Goal: Task Accomplishment & Management: Manage account settings

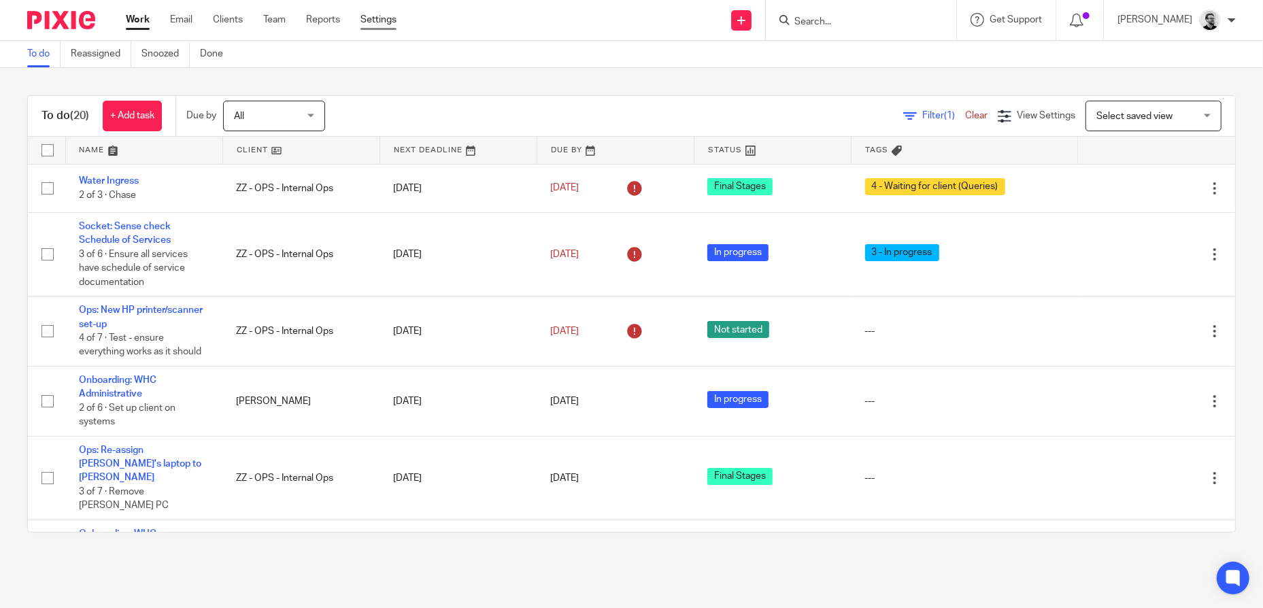
click at [377, 23] on link "Settings" at bounding box center [378, 20] width 36 height 14
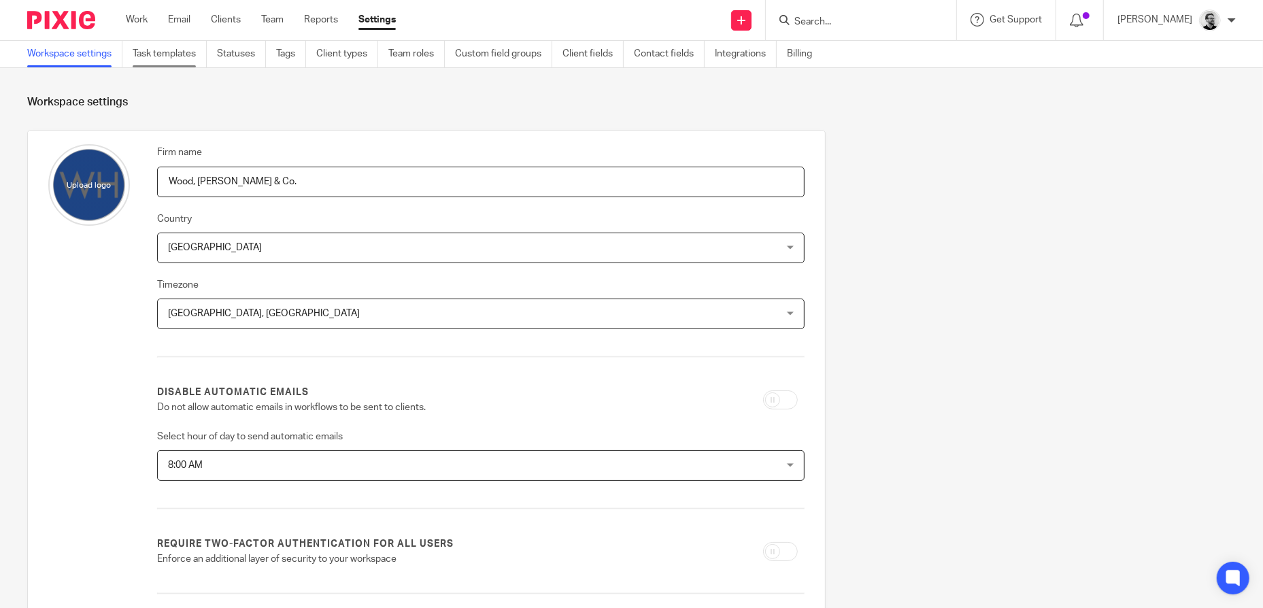
click at [177, 53] on link "Task templates" at bounding box center [170, 54] width 74 height 27
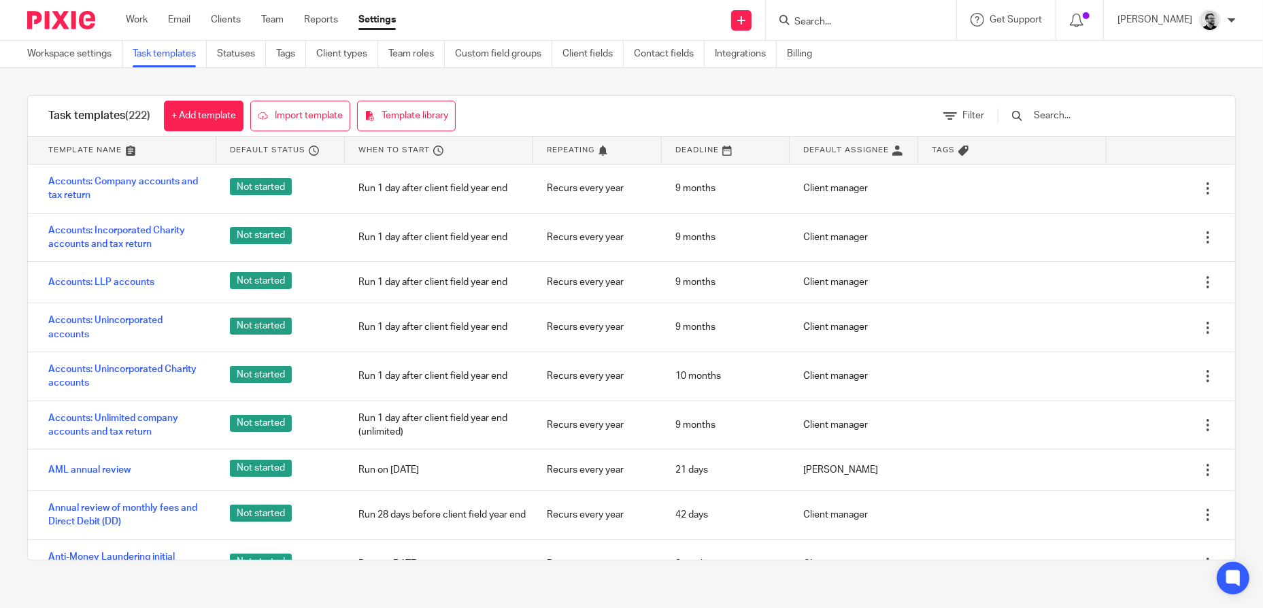
click at [1108, 116] on input "text" at bounding box center [1111, 115] width 158 height 15
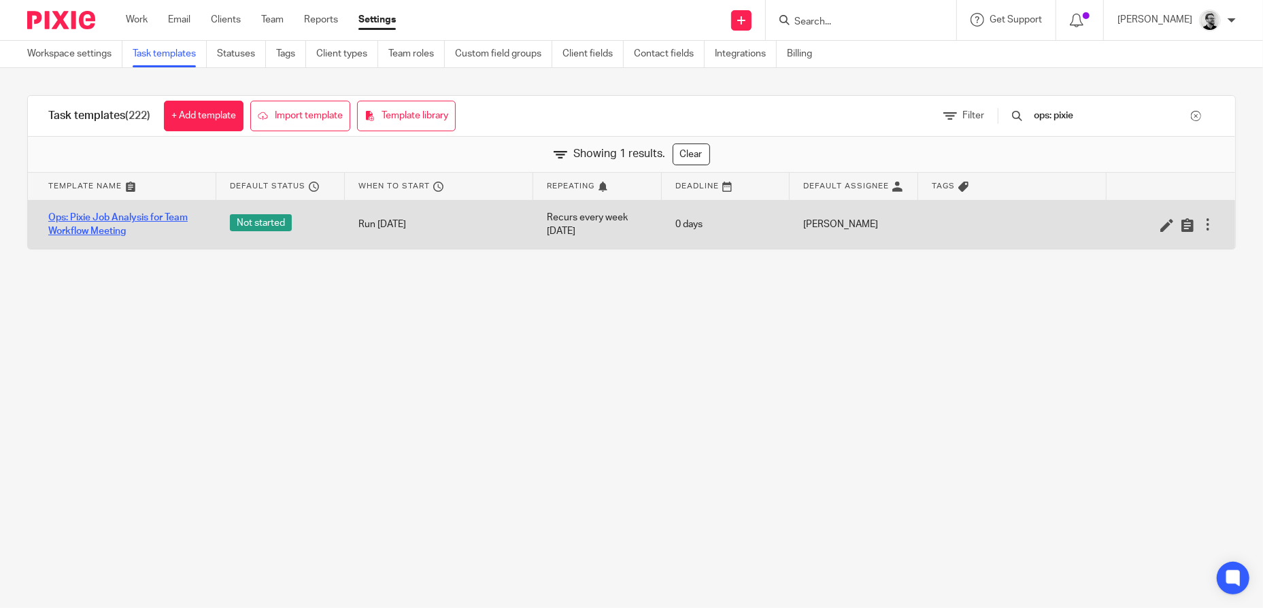
type input "ops: pixie"
click at [101, 230] on link "Ops: Pixie Job Analysis for Team Workflow Meeting" at bounding box center [125, 225] width 154 height 28
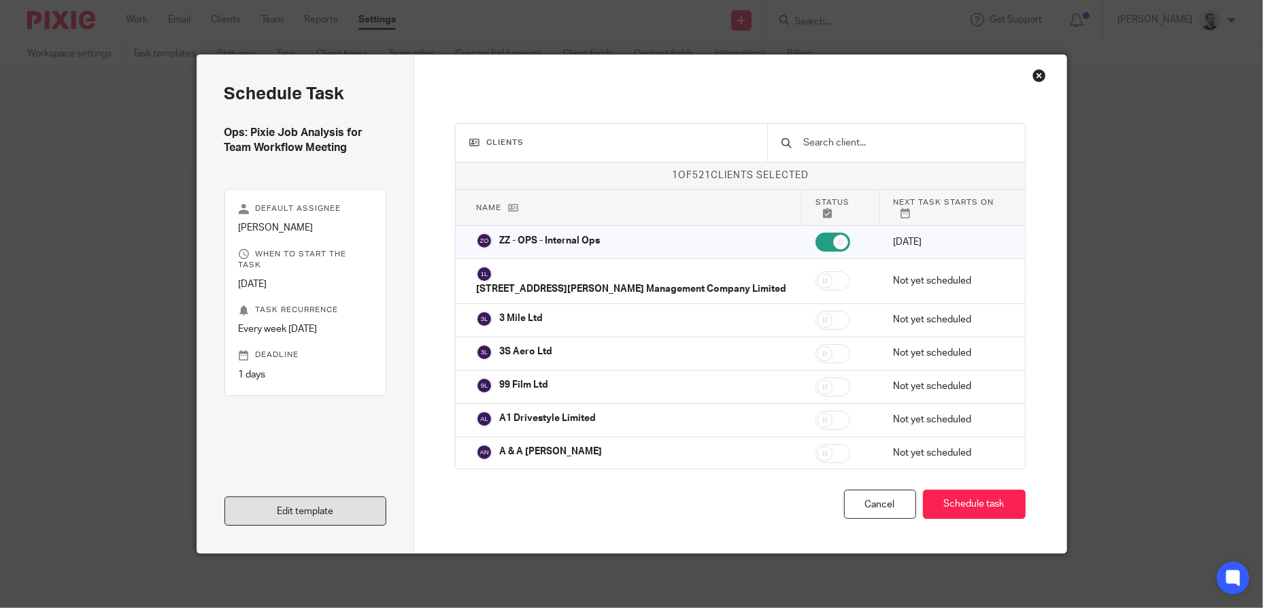
click at [316, 513] on link "Edit template" at bounding box center [305, 510] width 163 height 29
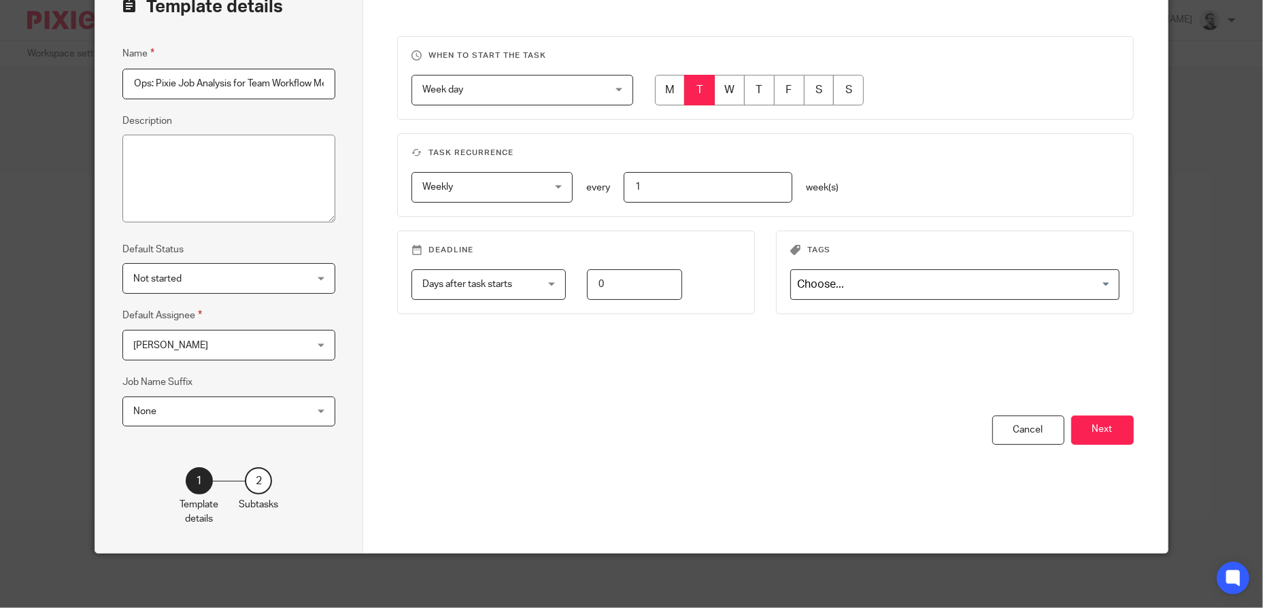
click at [250, 483] on div "2" at bounding box center [258, 480] width 27 height 27
click at [1098, 426] on button "Next" at bounding box center [1102, 429] width 63 height 29
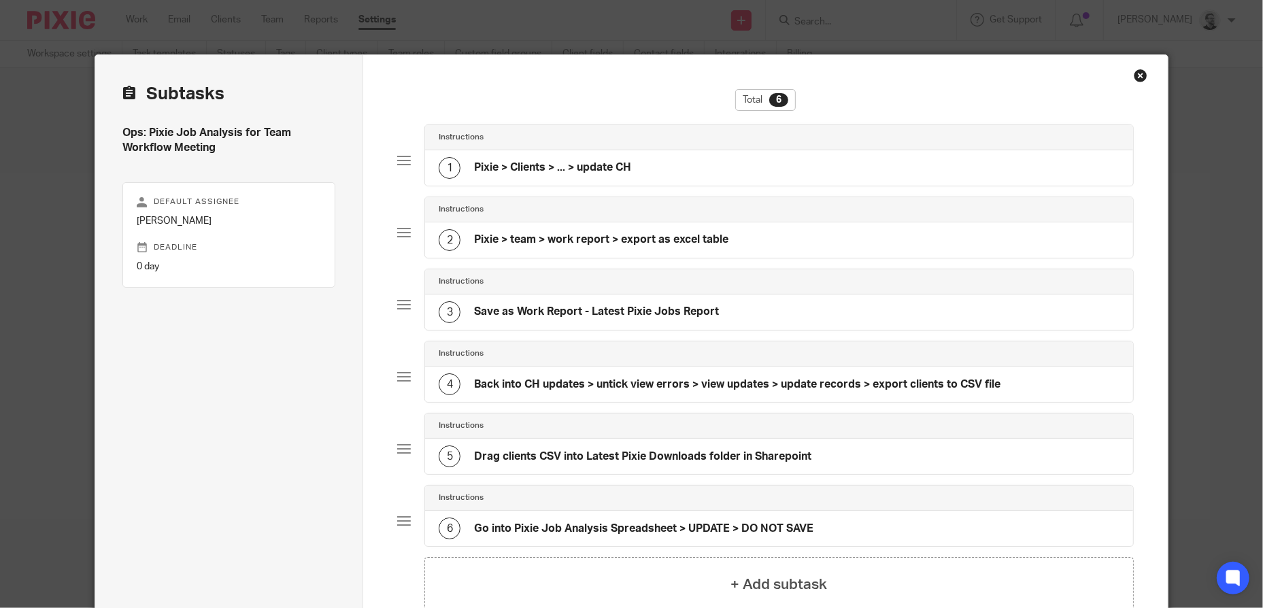
click at [632, 159] on div "1 Pixie > Clients > ... > update CH" at bounding box center [778, 167] width 707 height 35
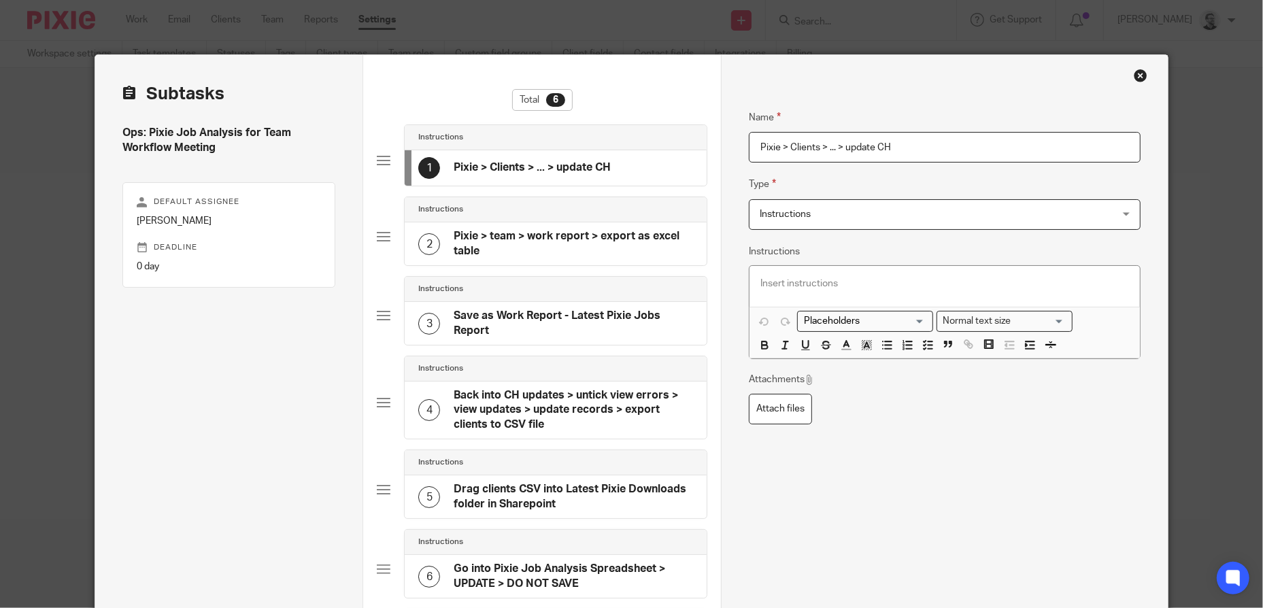
click at [827, 146] on input "Pixie > Clients > ... > update CH" at bounding box center [945, 147] width 392 height 31
click at [832, 146] on input "Pixie > Clients > ... > update CH" at bounding box center [945, 147] width 392 height 31
click at [908, 294] on div at bounding box center [944, 286] width 390 height 41
click at [833, 150] on input "Pixie > Clients > update CH" at bounding box center [945, 147] width 392 height 31
click at [827, 145] on input "Pixie > Clients > update CH" at bounding box center [945, 147] width 392 height 31
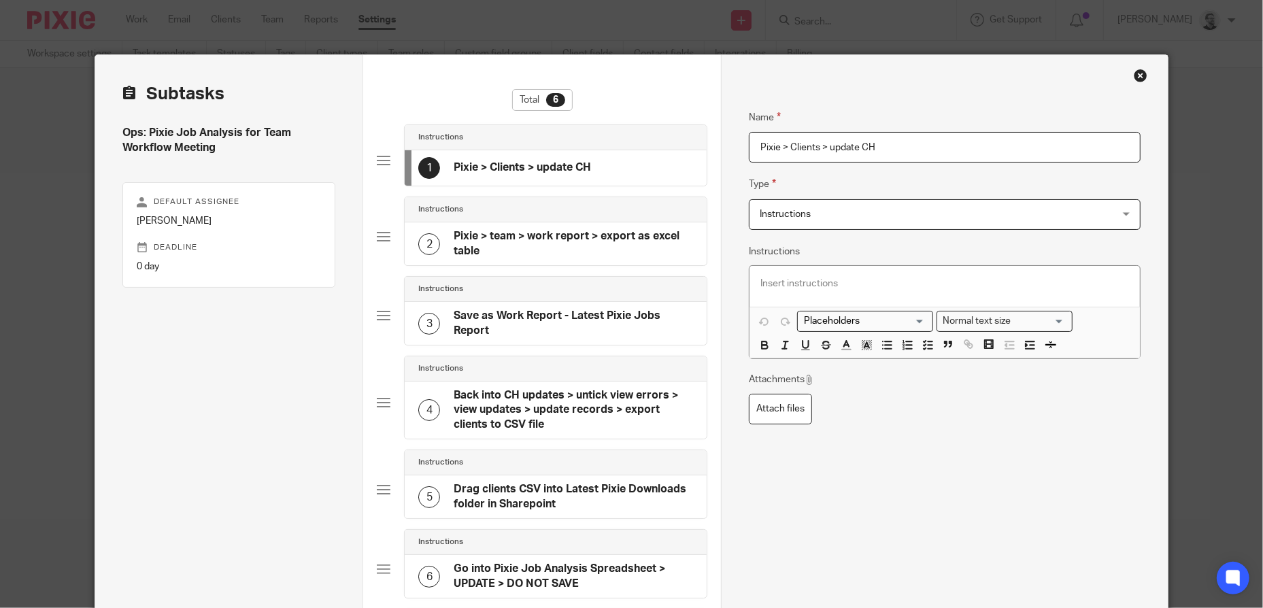
click at [827, 146] on input "Pixie > Clients > update CH" at bounding box center [945, 147] width 392 height 31
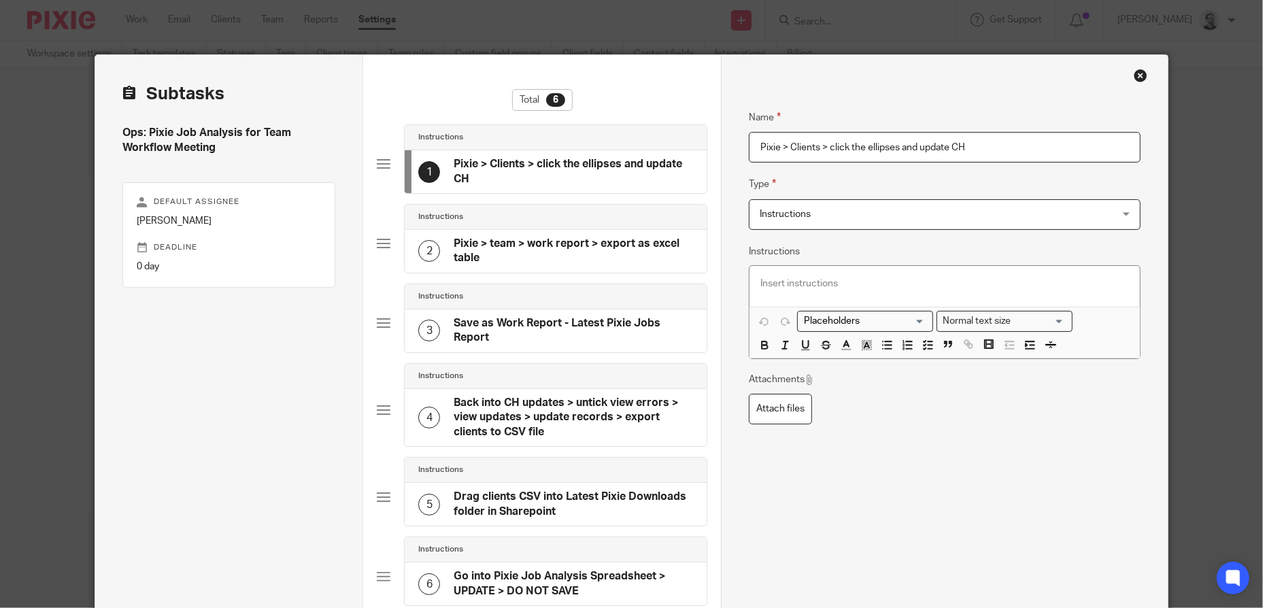
click at [946, 147] on input "Pixie > Clients > click the ellipses and update CH" at bounding box center [945, 147] width 392 height 31
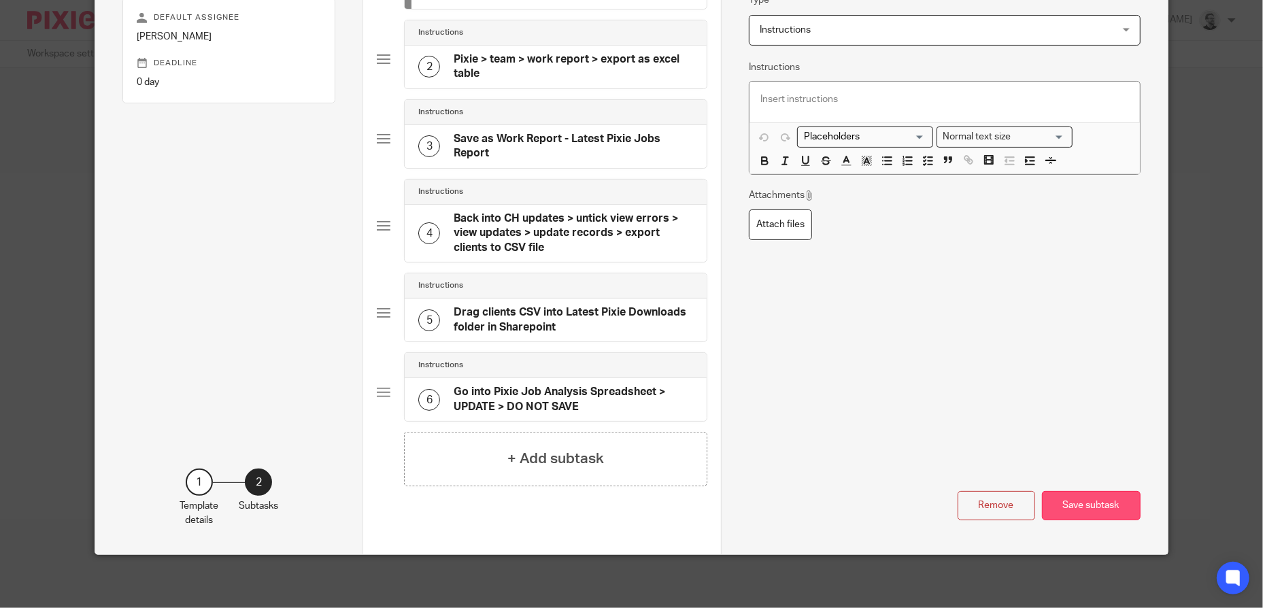
type input "Pixie > Clients > click the ellipses and update dates using CH"
click at [1076, 496] on button "Save subtask" at bounding box center [1091, 505] width 99 height 29
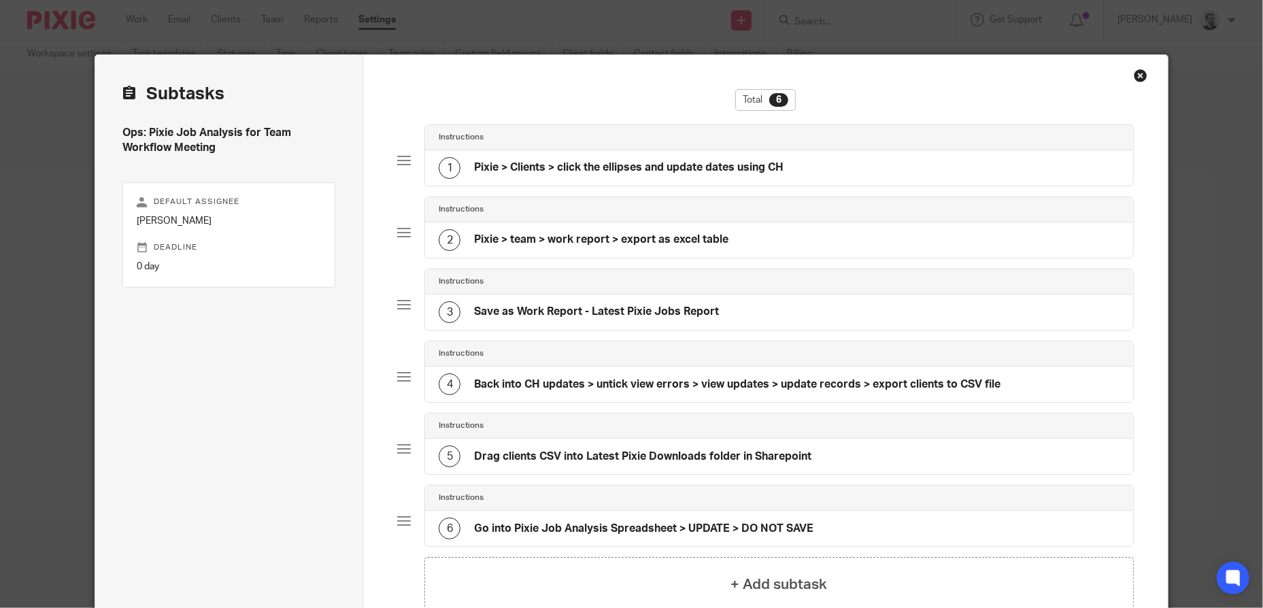
click at [802, 233] on div "2 Pixie > team > work report > export as excel table" at bounding box center [778, 239] width 707 height 35
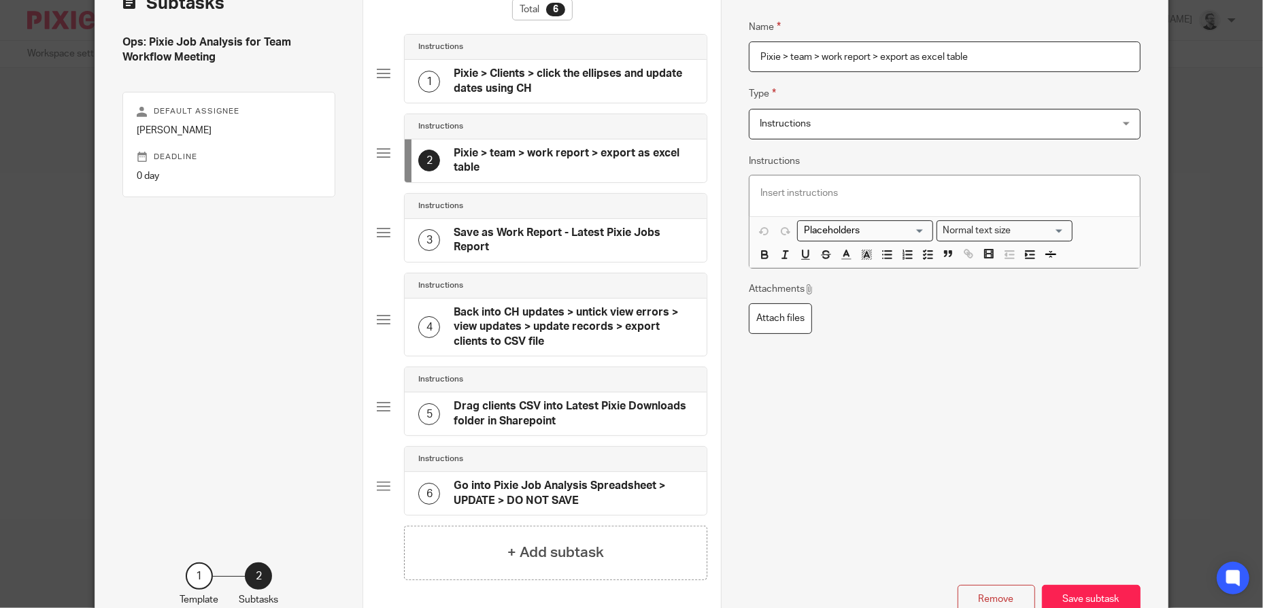
scroll to position [184, 0]
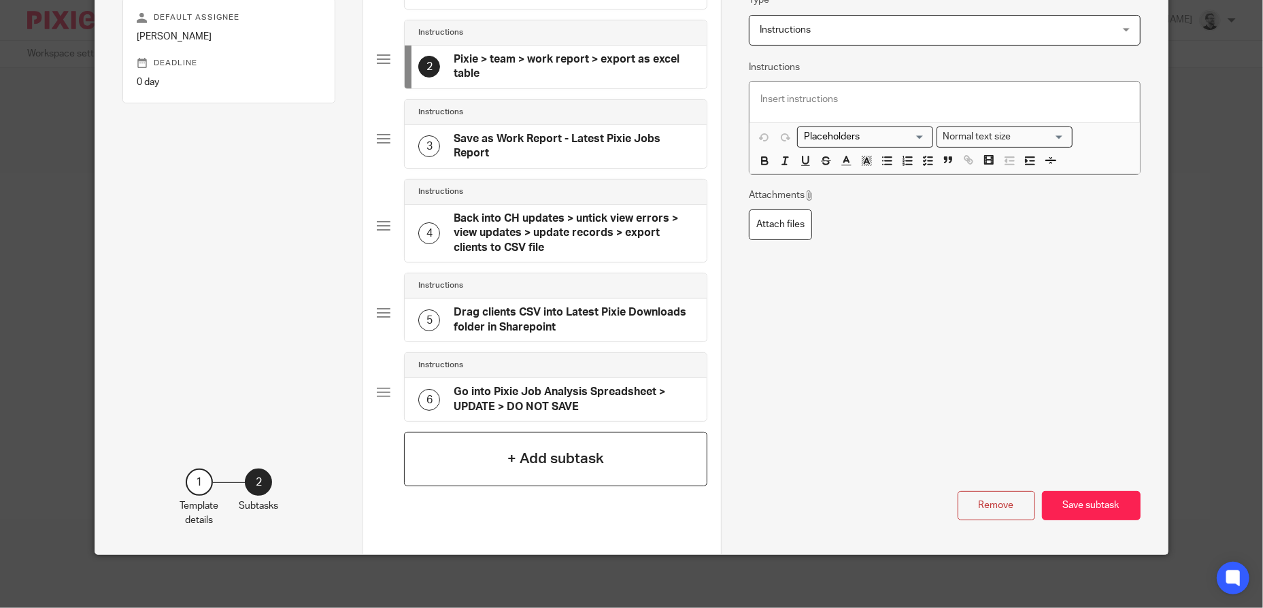
click at [572, 458] on h4 "+ Add subtask" at bounding box center [555, 458] width 97 height 21
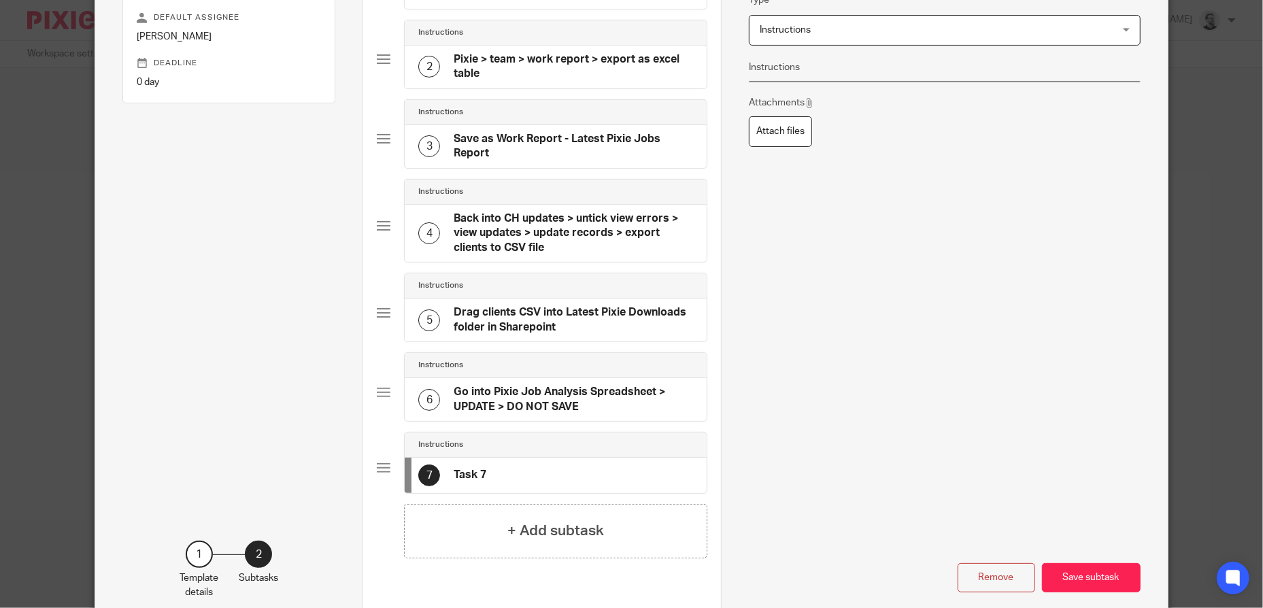
scroll to position [0, 0]
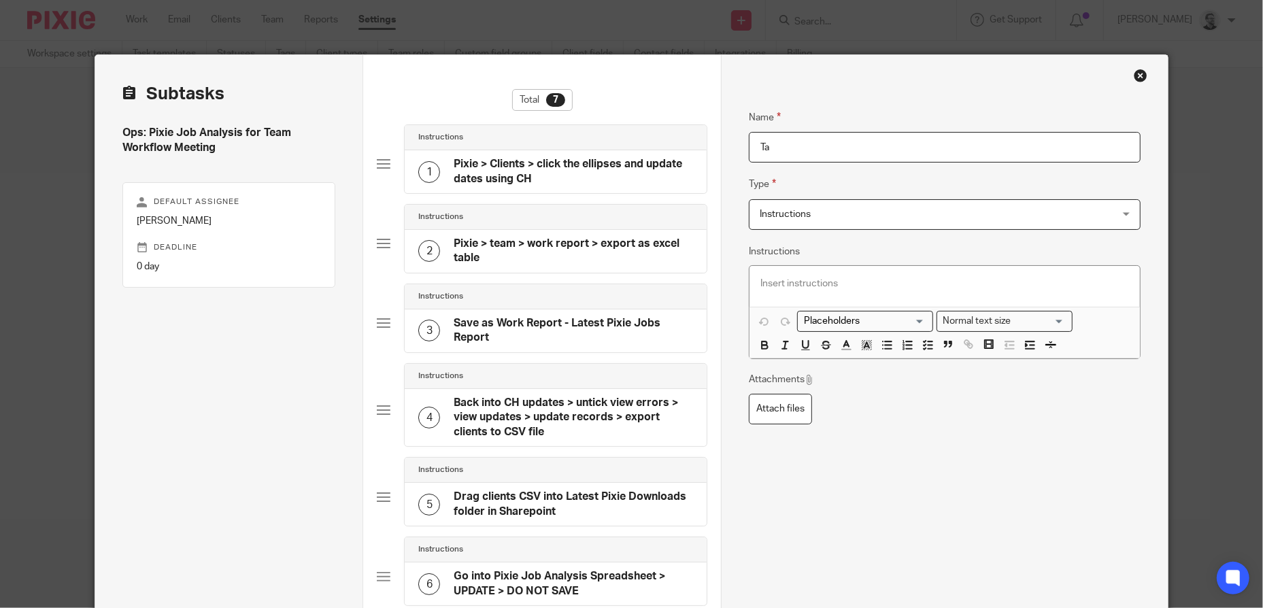
type input "T"
click at [817, 145] on input "Download" at bounding box center [945, 147] width 392 height 31
click at [662, 150] on div "Subtasks Ops: Pixie Job Analysis for Team Workflow Meeting Default assignee Jac…" at bounding box center [631, 432] width 1072 height 755
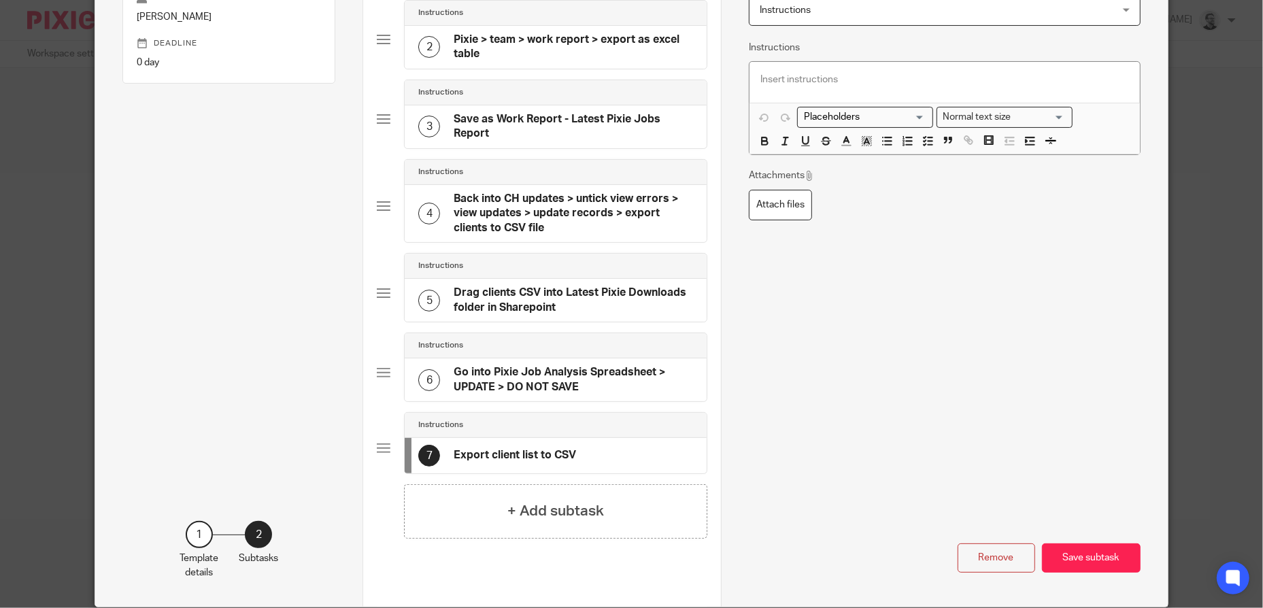
scroll to position [136, 0]
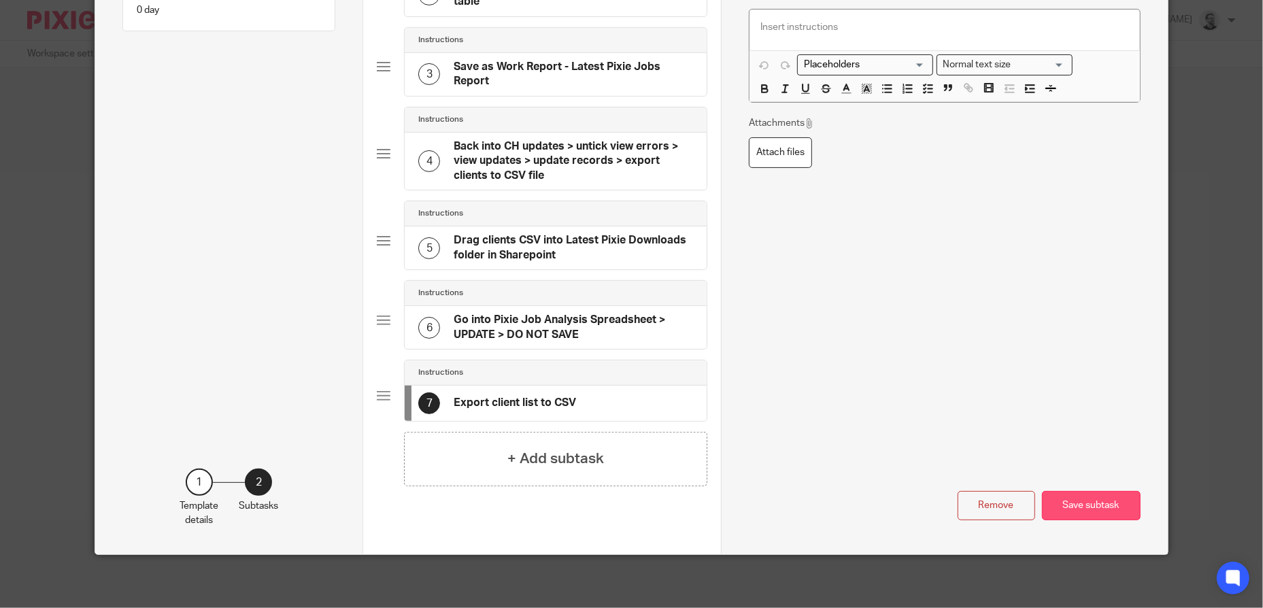
type input "Export client list to CSV"
click at [1059, 503] on button "Save subtask" at bounding box center [1091, 505] width 99 height 29
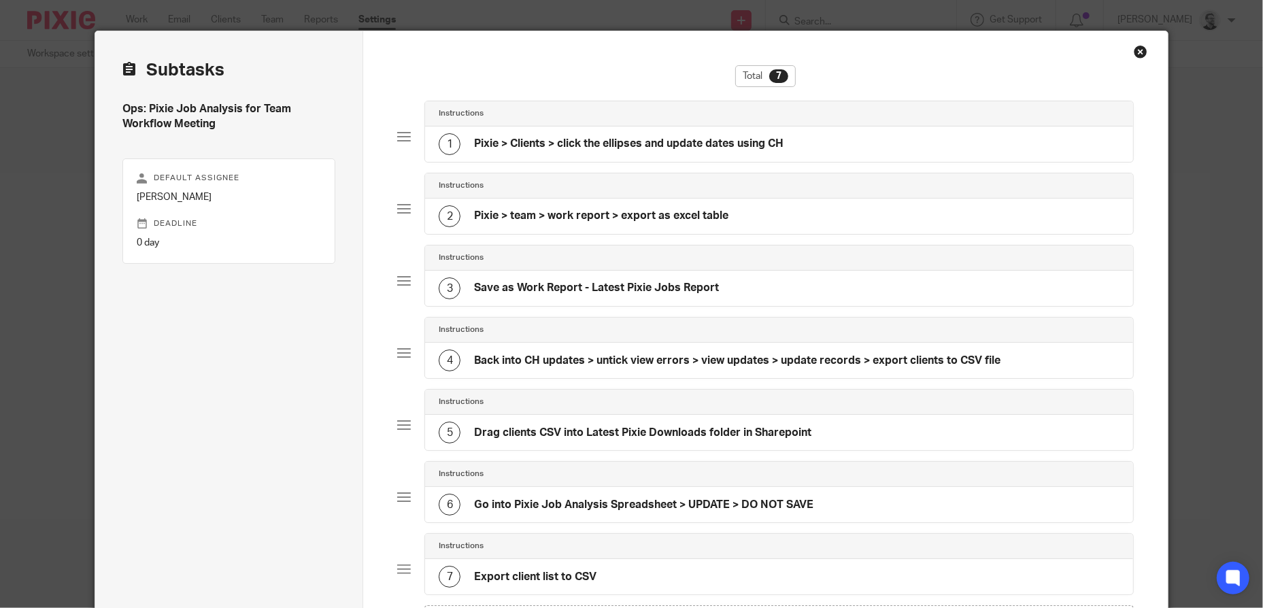
scroll to position [22, 0]
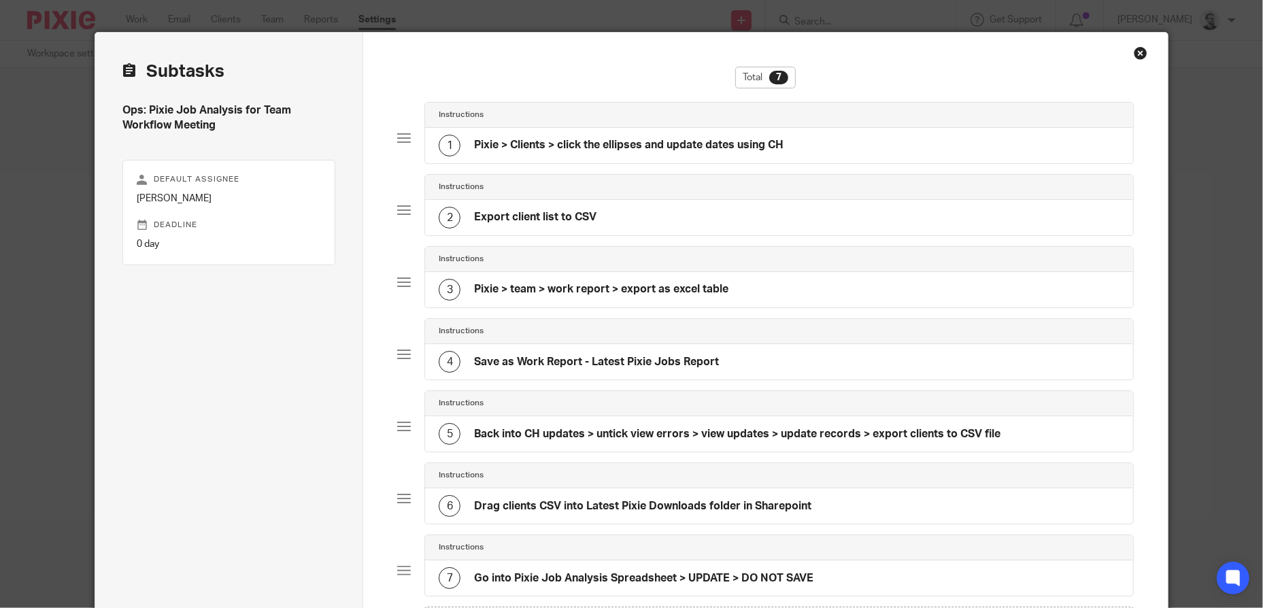
click at [717, 152] on div "1 Pixie > Clients > click the ellipses and update dates using CH" at bounding box center [611, 146] width 345 height 22
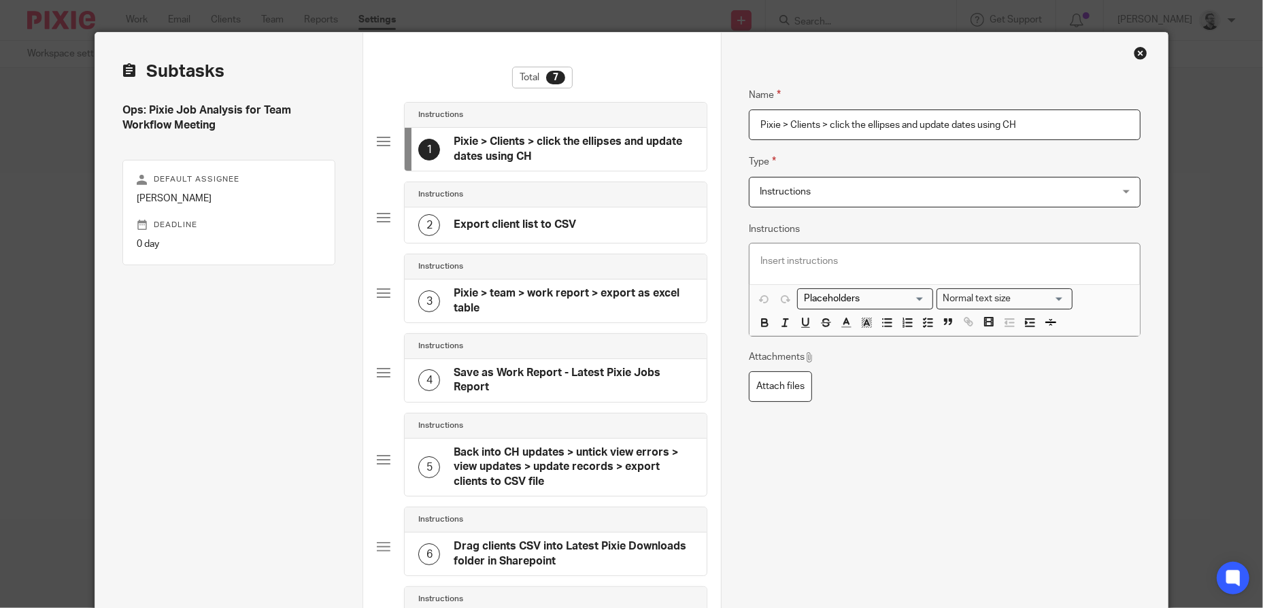
drag, startPoint x: 1039, startPoint y: 120, endPoint x: 685, endPoint y: 115, distance: 353.6
click at [685, 115] on div "Subtasks Ops: Pixie Job Analysis for Team Workflow Meeting Default assignee Jac…" at bounding box center [631, 410] width 1072 height 755
click at [817, 259] on p at bounding box center [944, 261] width 369 height 14
drag, startPoint x: 1044, startPoint y: 124, endPoint x: 551, endPoint y: 88, distance: 495.0
click at [549, 92] on div "Subtasks Ops: Pixie Job Analysis for Team Workflow Meeting Default assignee Jac…" at bounding box center [631, 410] width 1072 height 755
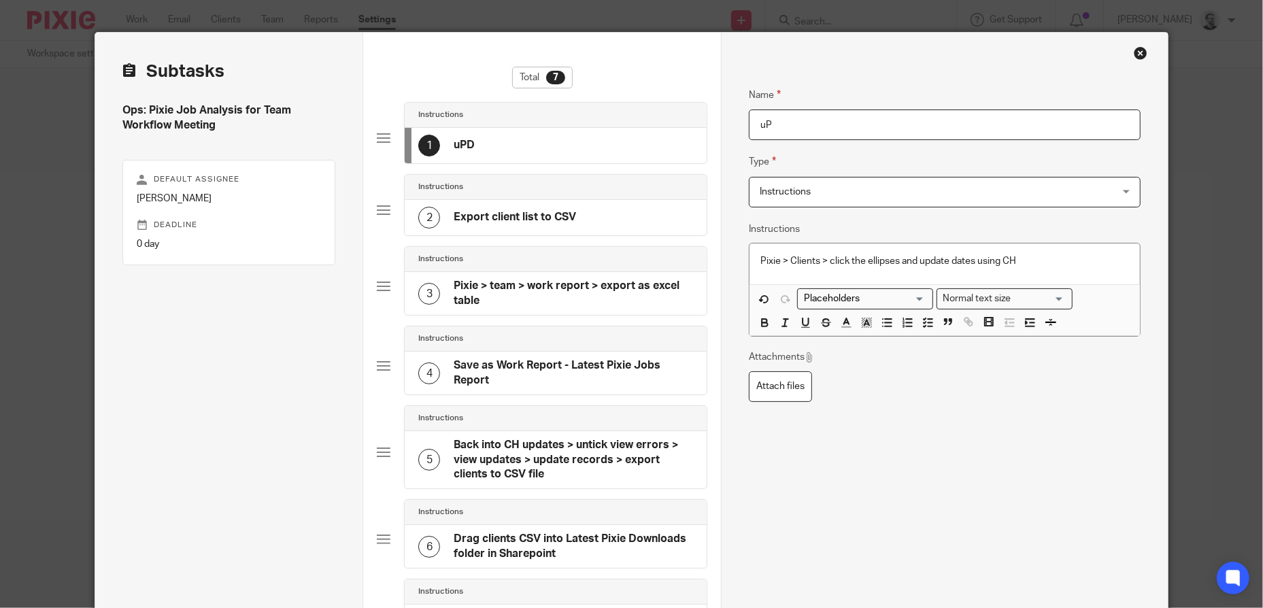
type input "u"
click at [793, 143] on div "Name Update Type Instructions Instructions Instructions Send automated email Se…" at bounding box center [945, 320] width 392 height 507
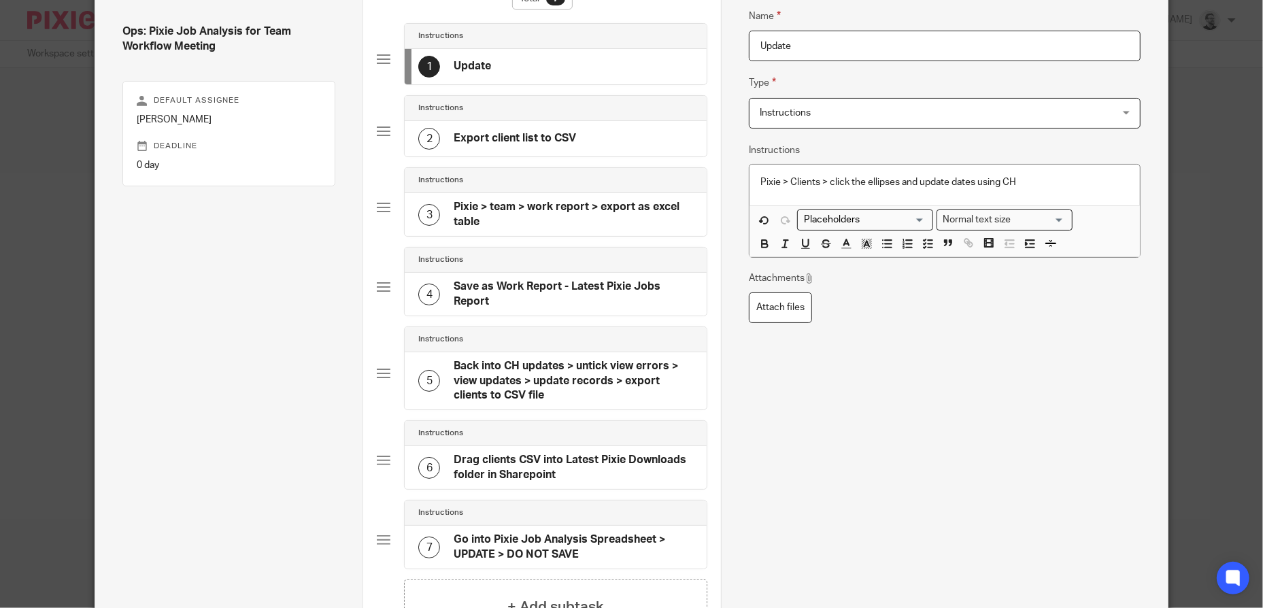
scroll to position [0, 0]
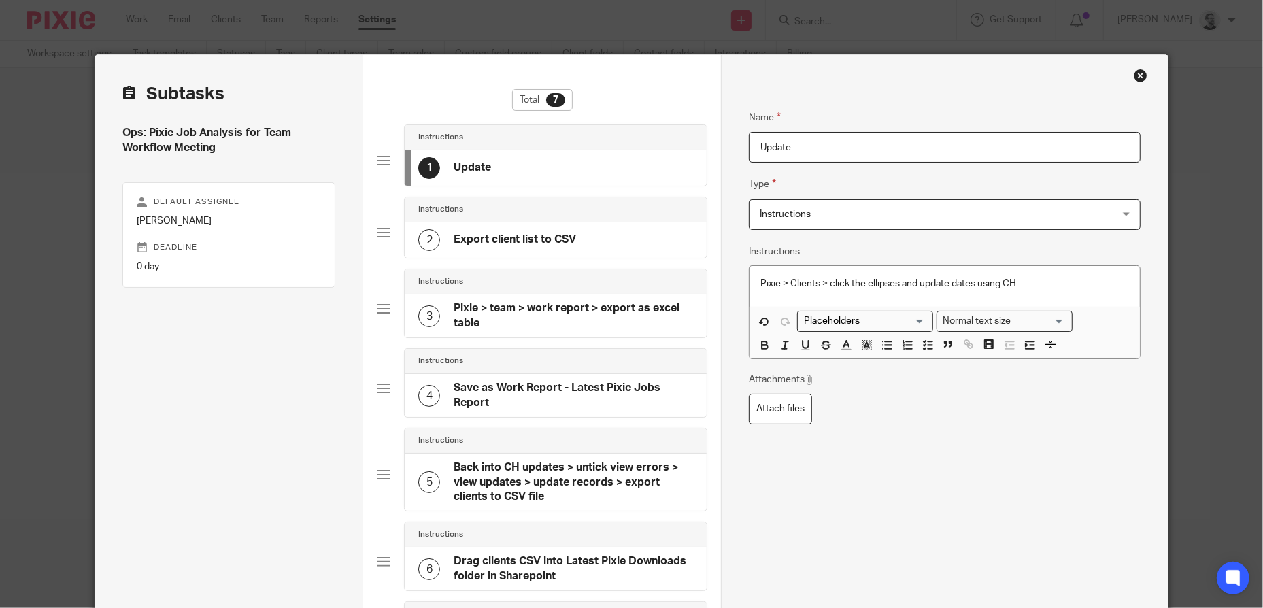
click at [830, 153] on input "Update" at bounding box center [945, 147] width 392 height 31
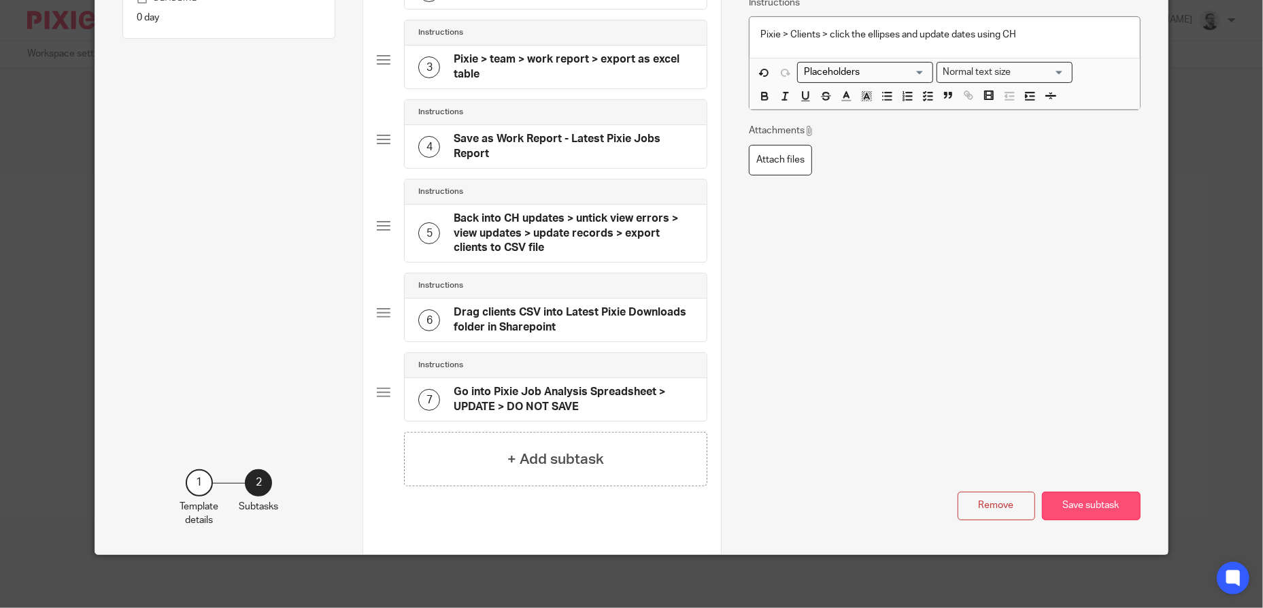
type input "Update dates using Companies House"
click at [1084, 507] on button "Save subtask" at bounding box center [1091, 506] width 99 height 29
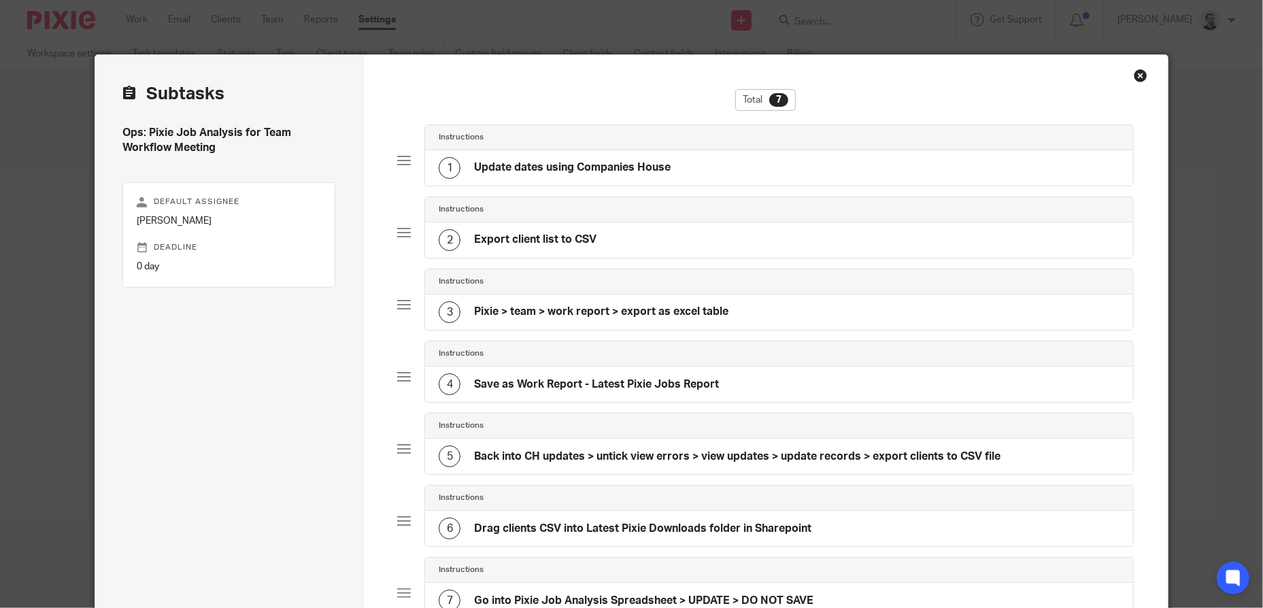
click at [674, 246] on div "2 Export client list to CSV" at bounding box center [778, 239] width 707 height 35
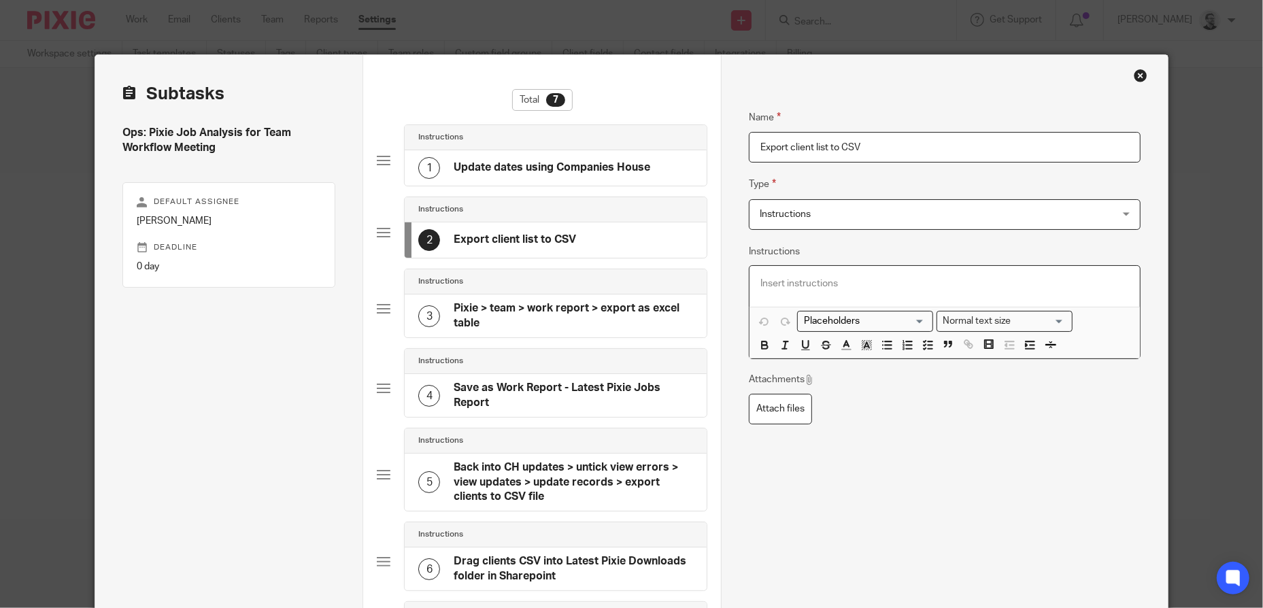
click at [868, 290] on p at bounding box center [944, 284] width 369 height 14
click at [921, 347] on icon "button" at bounding box center [927, 345] width 12 height 12
click at [883, 276] on div "Once downloaded," at bounding box center [944, 290] width 390 height 48
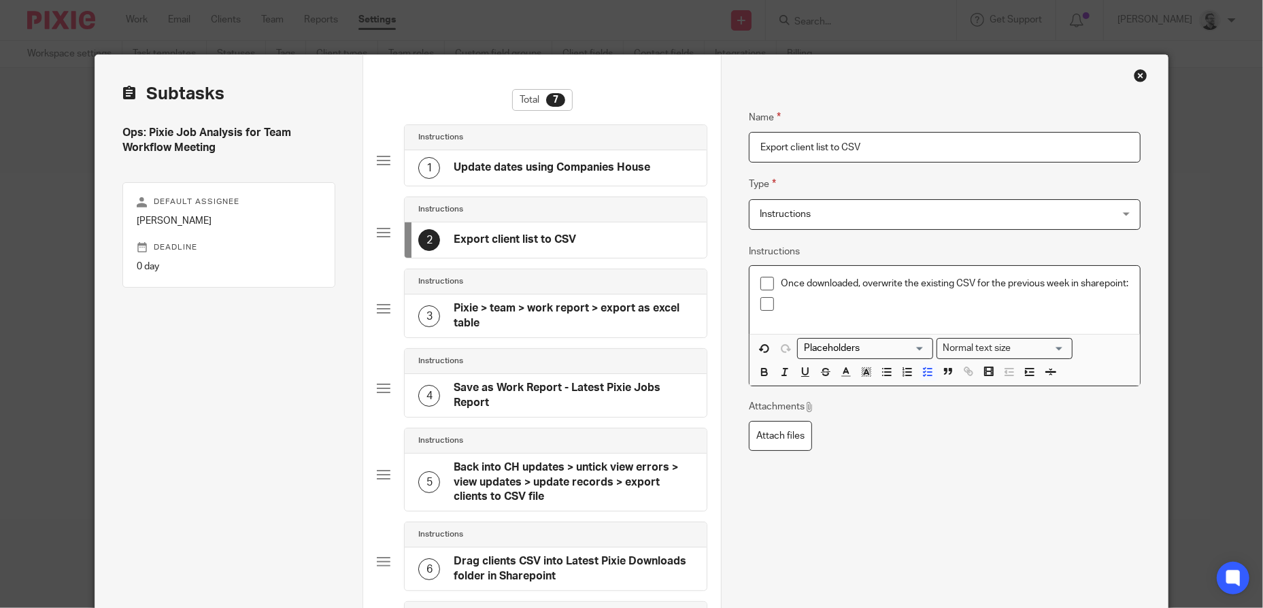
click at [827, 311] on p at bounding box center [955, 304] width 348 height 14
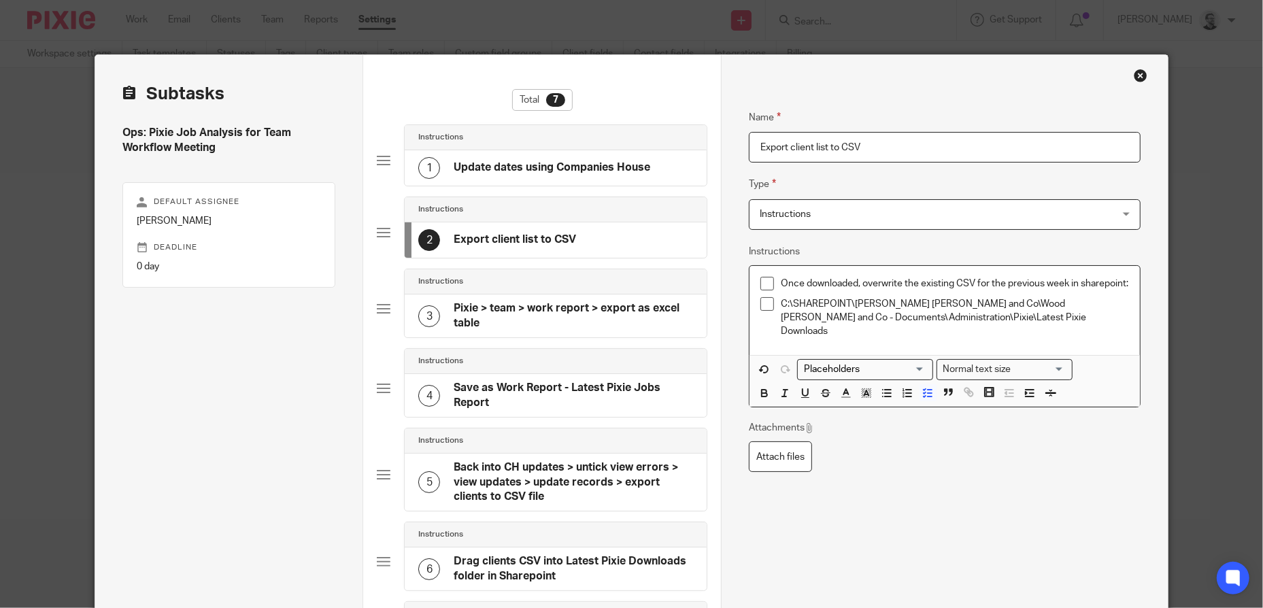
click at [1045, 323] on p "C:\SHAREPOINT\Wood Hicks and Co\Wood Hicks and Co - Documents\Administration\Pi…" at bounding box center [955, 317] width 348 height 41
click at [1085, 444] on div "Attachments Attach files" at bounding box center [945, 446] width 392 height 51
click at [1046, 323] on p "C:\SHAREPOINT\Wood Hicks and Co\Wood Hicks and Co - Documents\Administration\Pi…" at bounding box center [955, 317] width 348 height 41
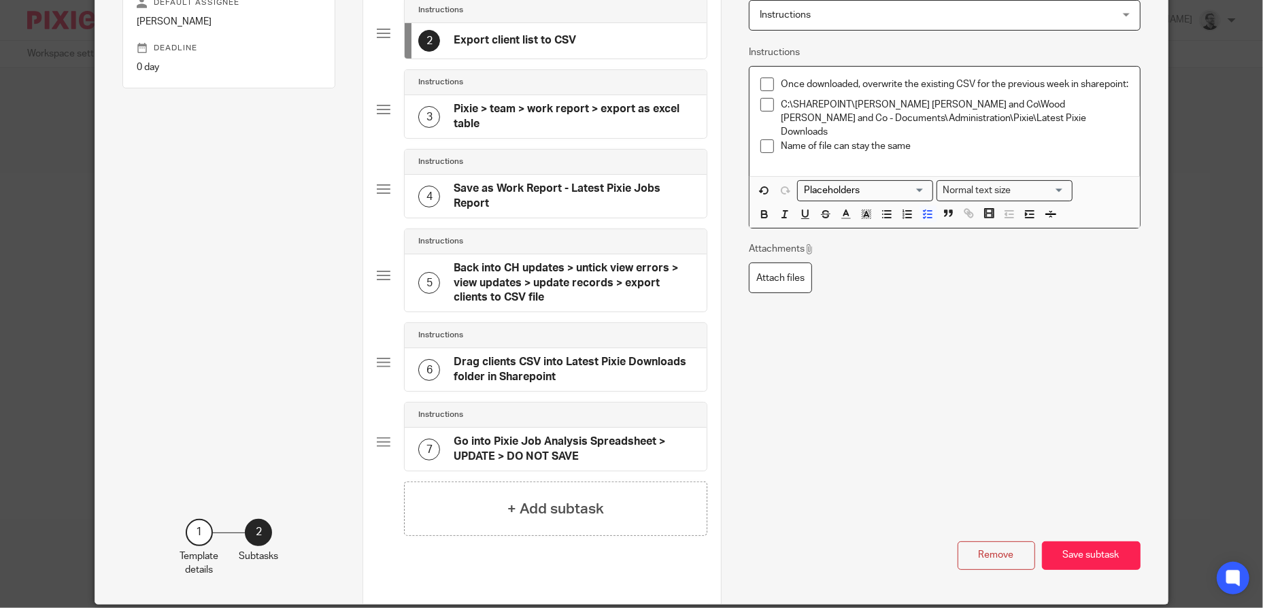
scroll to position [204, 0]
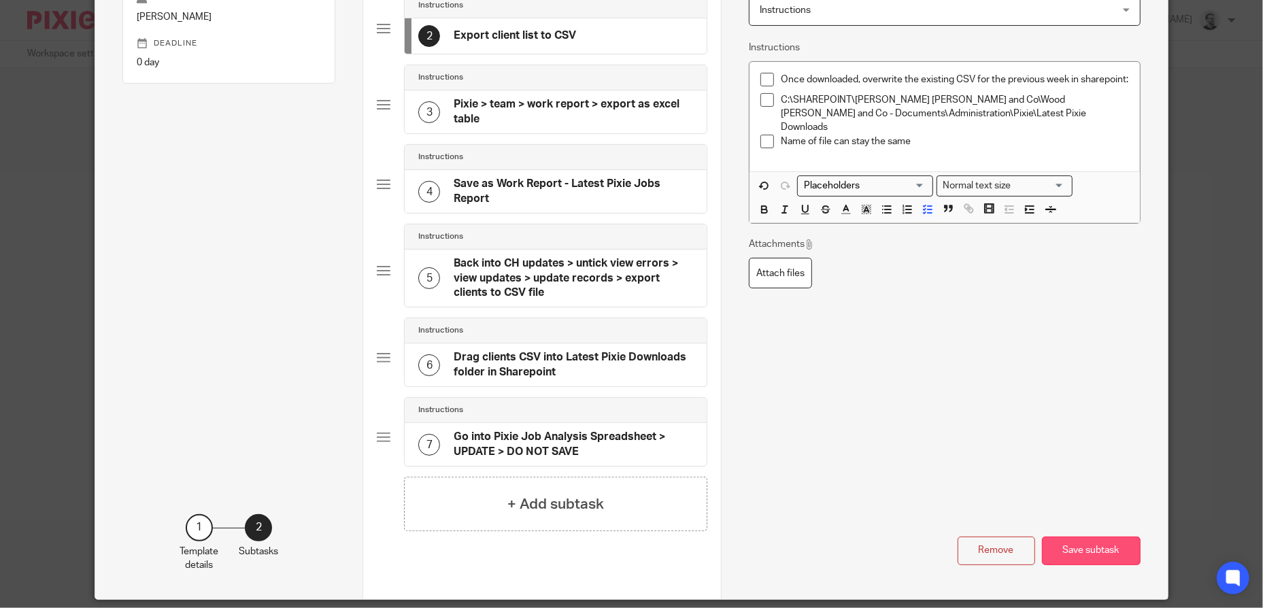
click at [1108, 548] on button "Save subtask" at bounding box center [1091, 550] width 99 height 29
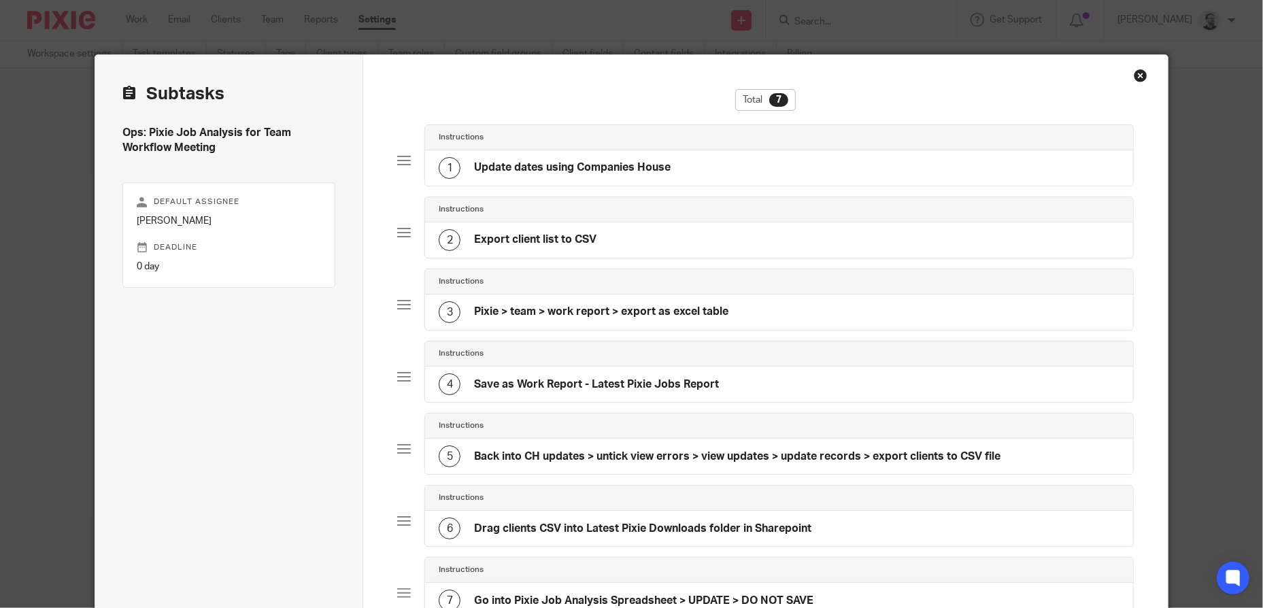
scroll to position [0, 0]
click at [722, 309] on h4 "Pixie > team > work report > export as excel table" at bounding box center [601, 312] width 254 height 14
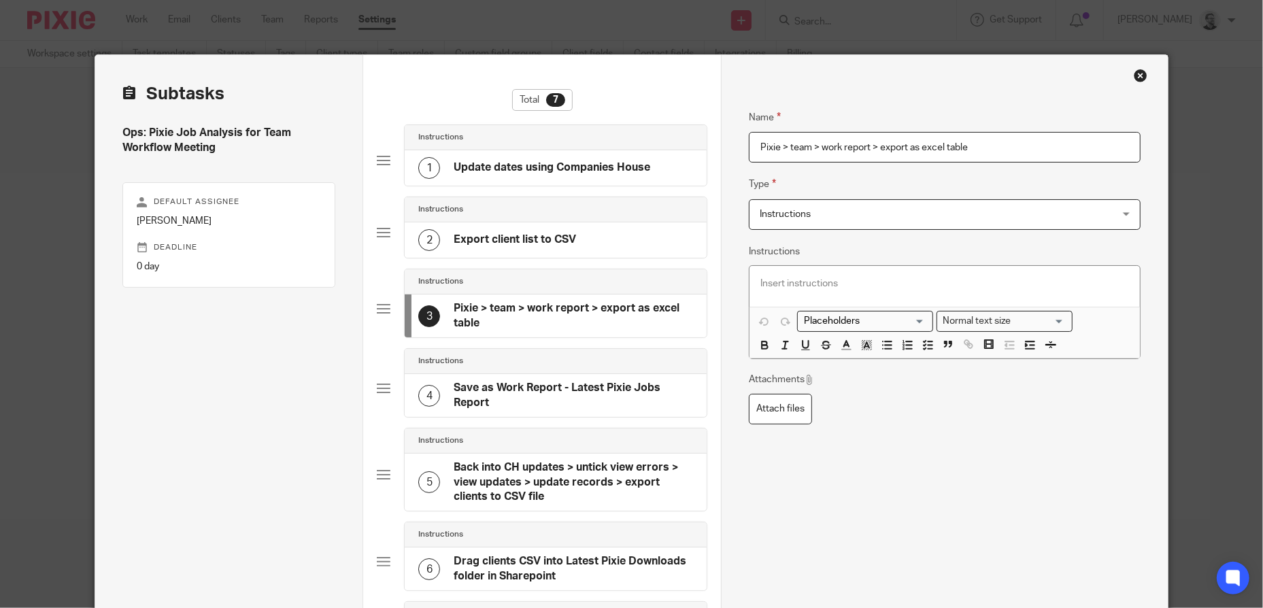
drag, startPoint x: 943, startPoint y: 148, endPoint x: 736, endPoint y: 146, distance: 206.7
click at [736, 146] on div "Name Update dates using Companies House Type Instructions Instructions Instruct…" at bounding box center [944, 429] width 447 height 748
click at [846, 287] on p at bounding box center [944, 284] width 369 height 14
drag, startPoint x: 978, startPoint y: 143, endPoint x: 655, endPoint y: 143, distance: 323.0
click at [655, 143] on div "Subtasks Ops: Pixie Job Analysis for Team Workflow Meeting Default assignee Jac…" at bounding box center [631, 429] width 1072 height 748
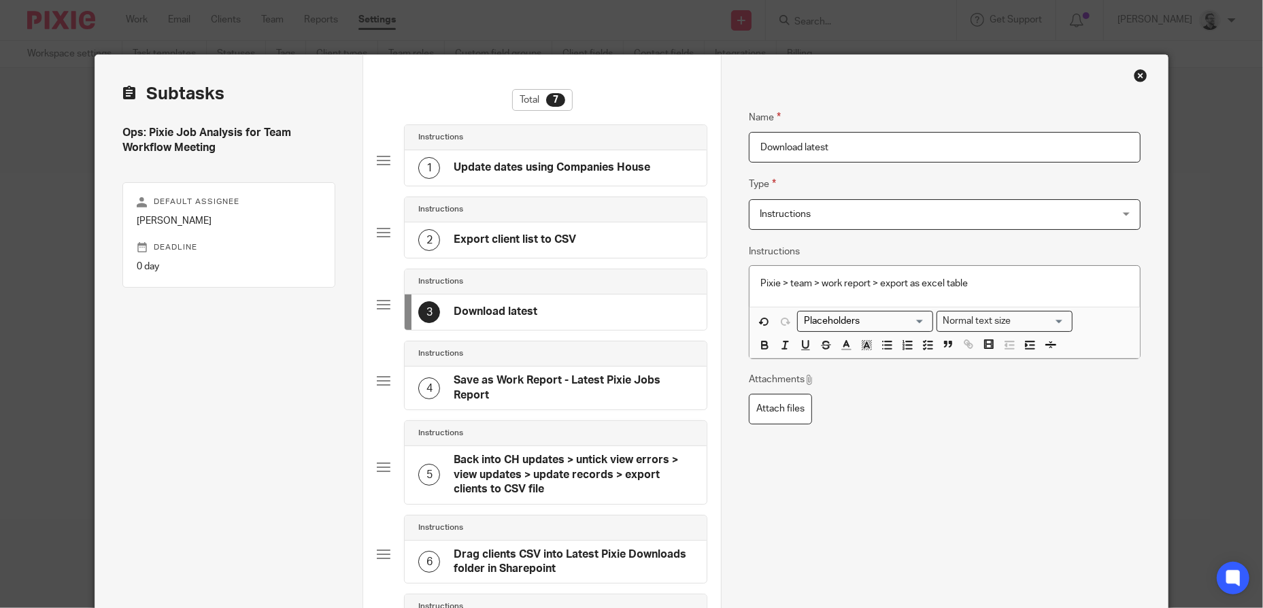
click at [874, 146] on input "Download latest" at bounding box center [945, 147] width 392 height 31
type input "Download latest team work report"
click at [1002, 293] on div "Pixie > team > work report > export as excel table" at bounding box center [944, 286] width 390 height 41
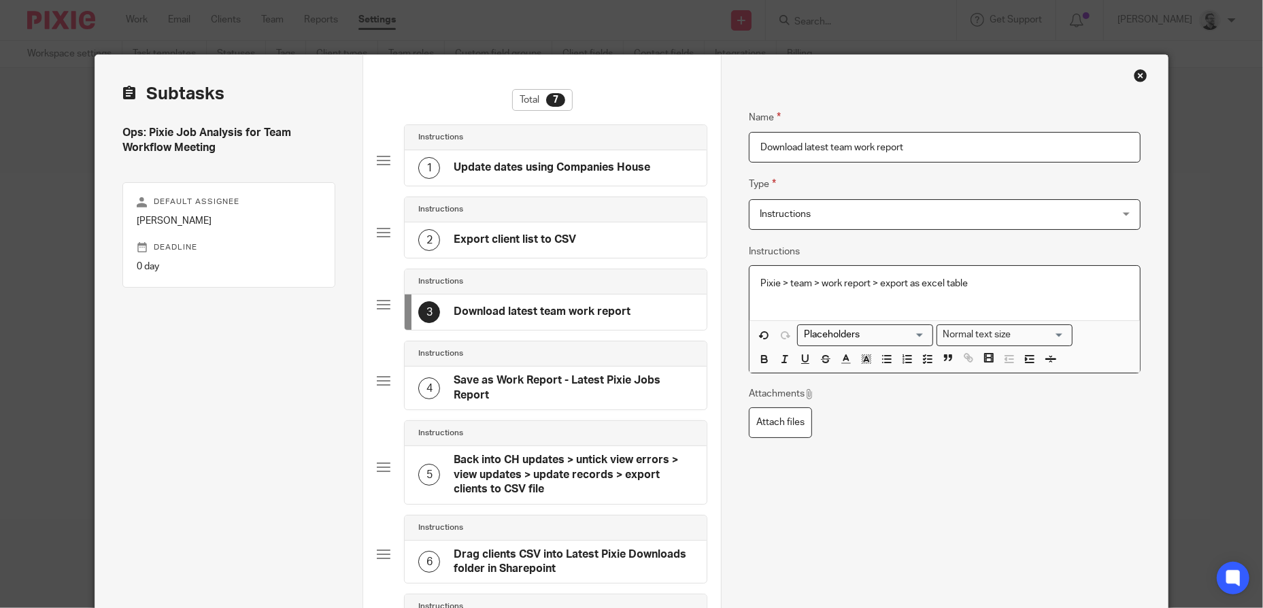
click at [753, 284] on div "Pixie > team > work report > export as excel table" at bounding box center [944, 293] width 390 height 55
click at [921, 361] on icon "button" at bounding box center [927, 359] width 12 height 12
click at [1014, 287] on p "Pixie > team > work report > export as excel table" at bounding box center [955, 284] width 348 height 14
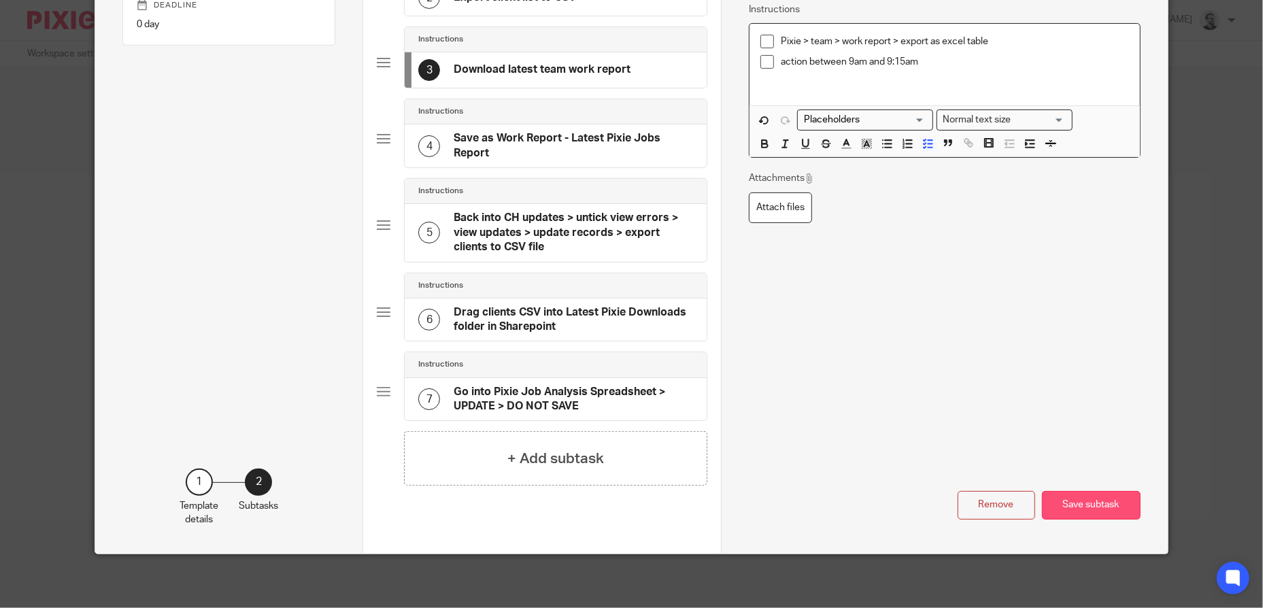
click at [1087, 507] on button "Save subtask" at bounding box center [1091, 505] width 99 height 29
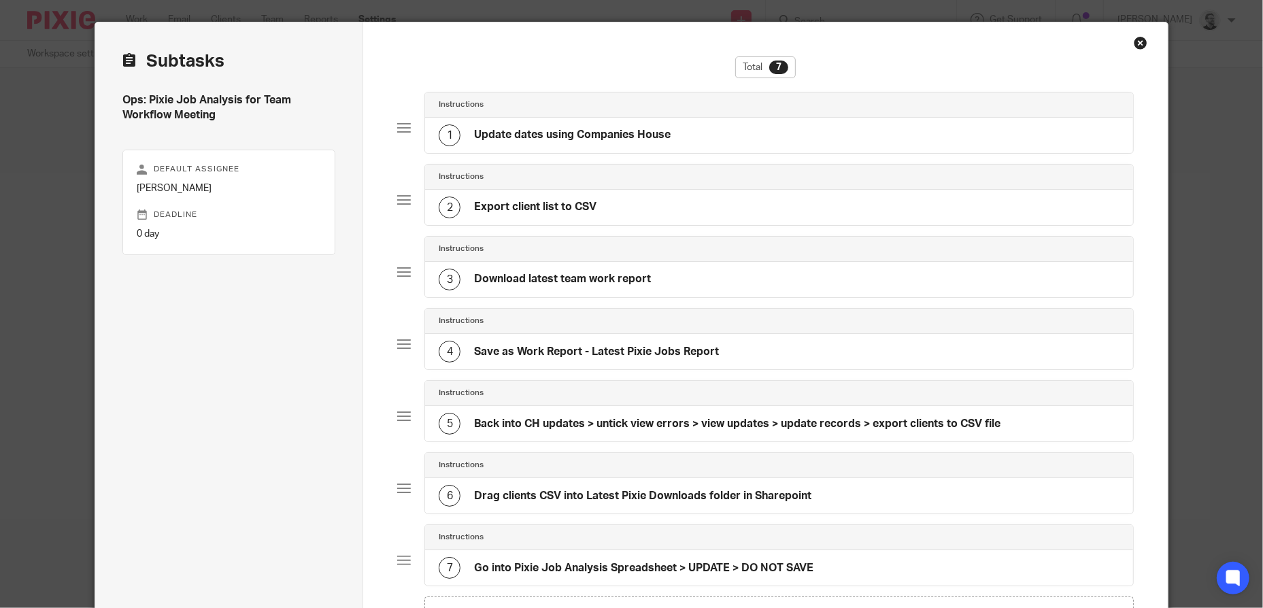
scroll to position [22, 0]
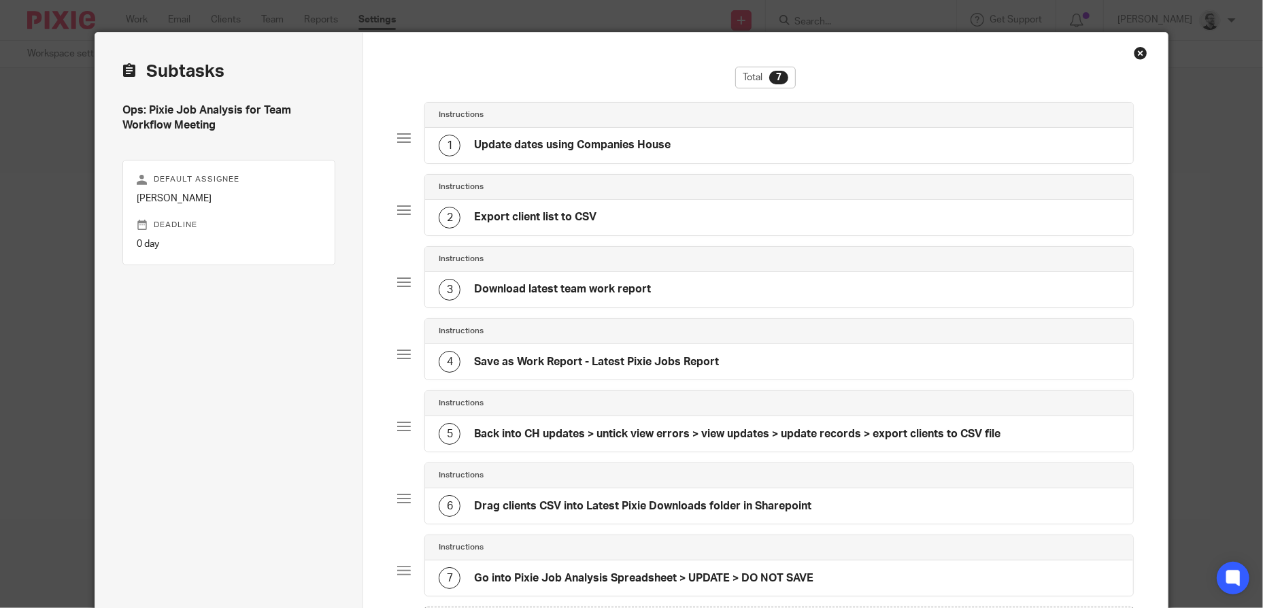
click at [624, 356] on h4 "Save as Work Report - Latest Pixie Jobs Report" at bounding box center [596, 362] width 245 height 14
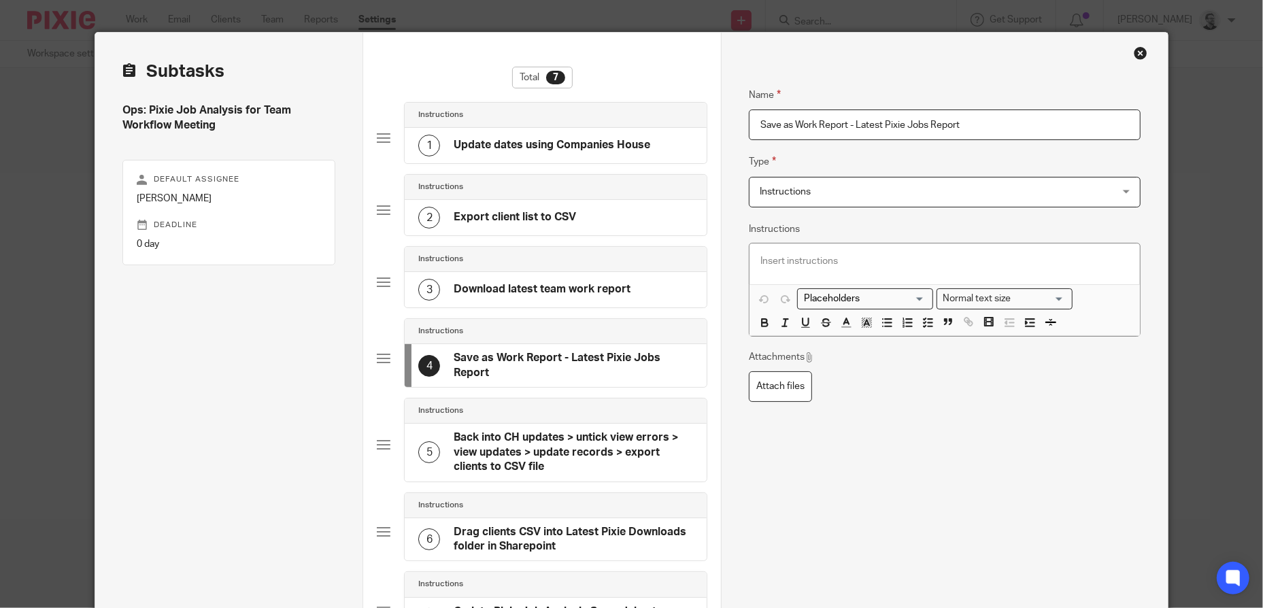
drag, startPoint x: 973, startPoint y: 122, endPoint x: 743, endPoint y: 121, distance: 229.8
click at [749, 121] on fieldset "Name Save as Work Report - Latest Pixie Jobs Report" at bounding box center [945, 103] width 392 height 73
click at [595, 272] on div "3 Download latest team work report" at bounding box center [555, 289] width 301 height 35
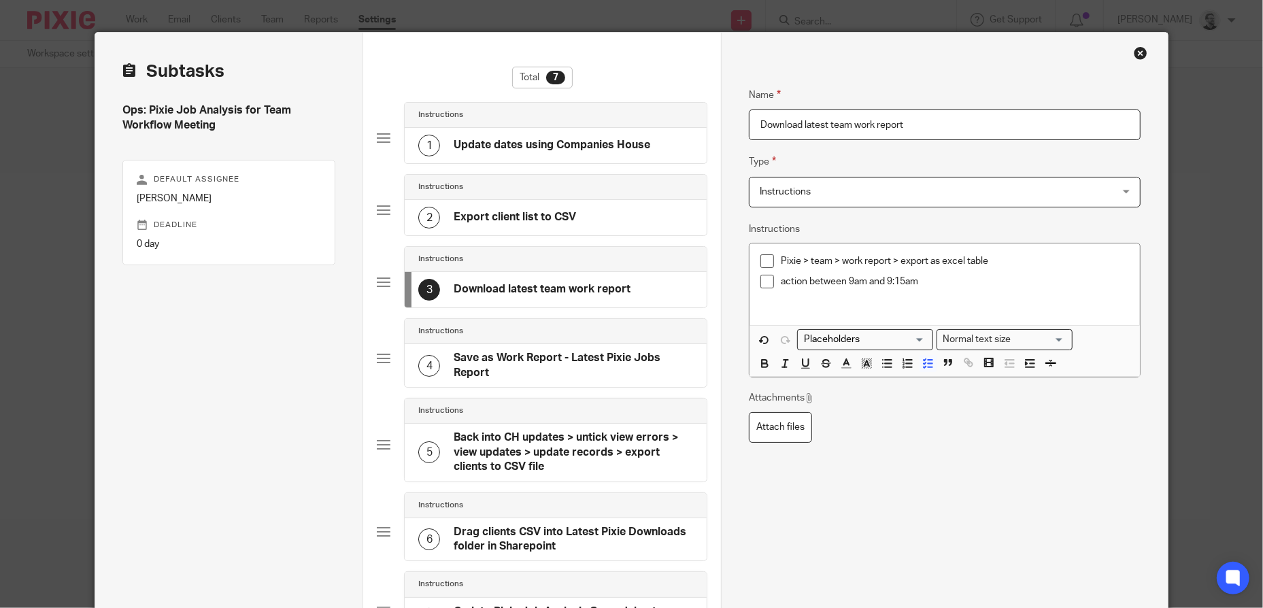
click at [1026, 285] on p "action between 9am and 9:15am" at bounding box center [955, 282] width 348 height 14
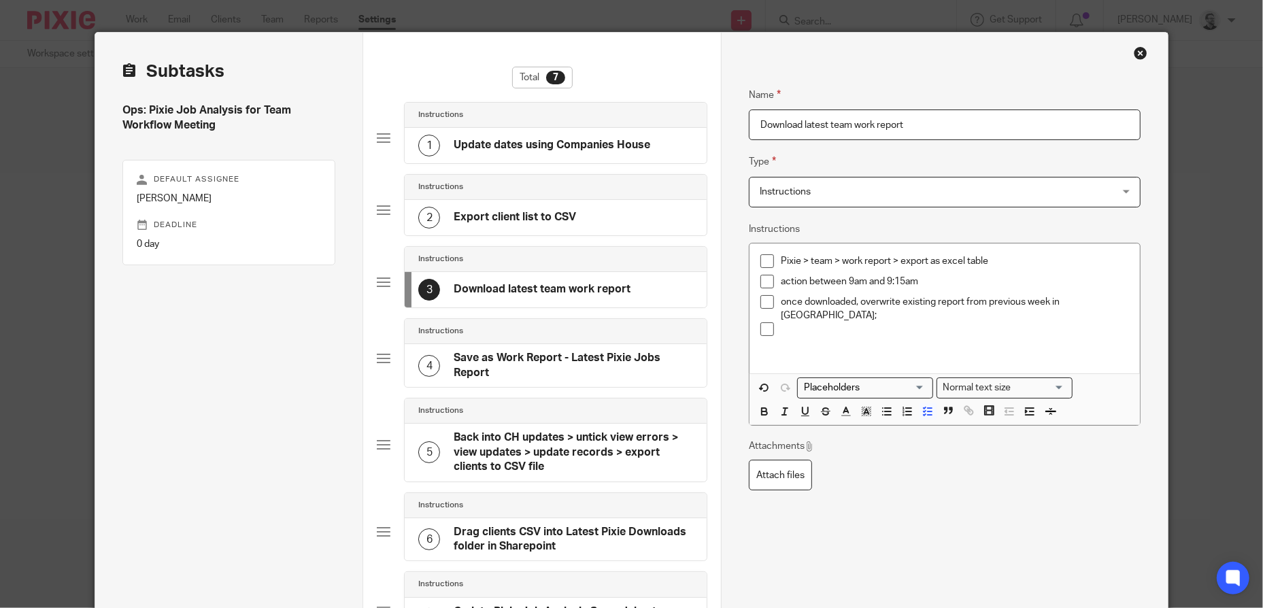
drag, startPoint x: 810, startPoint y: 322, endPoint x: 849, endPoint y: 314, distance: 38.8
click at [810, 322] on p at bounding box center [955, 329] width 348 height 14
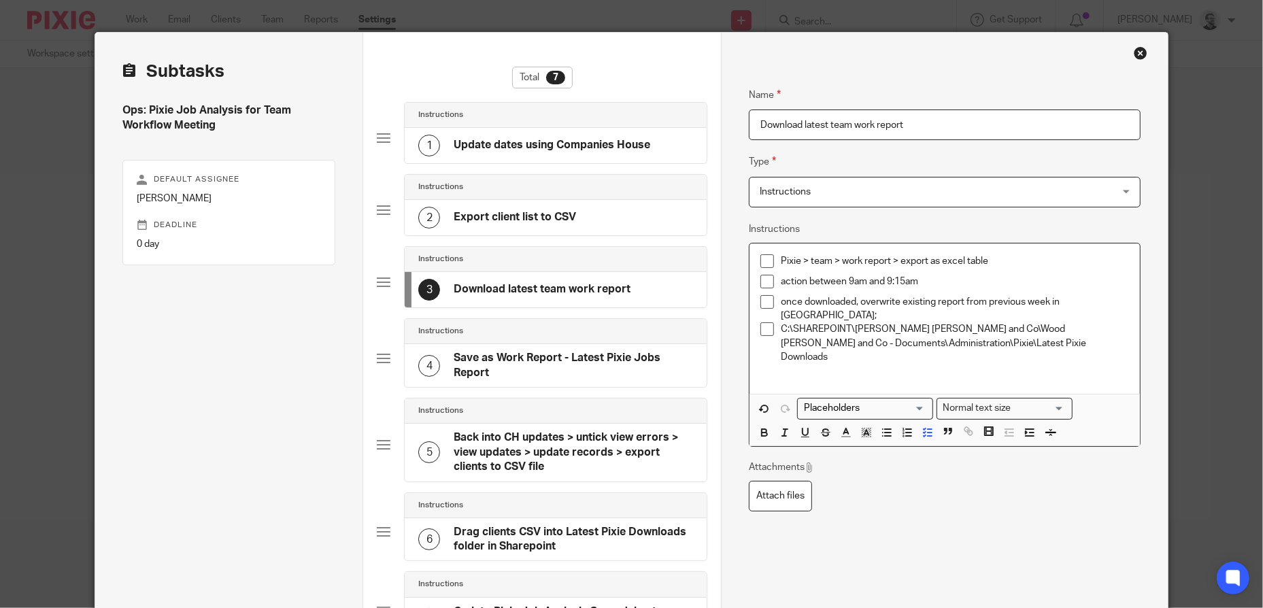
click at [1104, 300] on p "once downloaded, overwrite existing report from previous week in sharepoint;" at bounding box center [955, 309] width 348 height 28
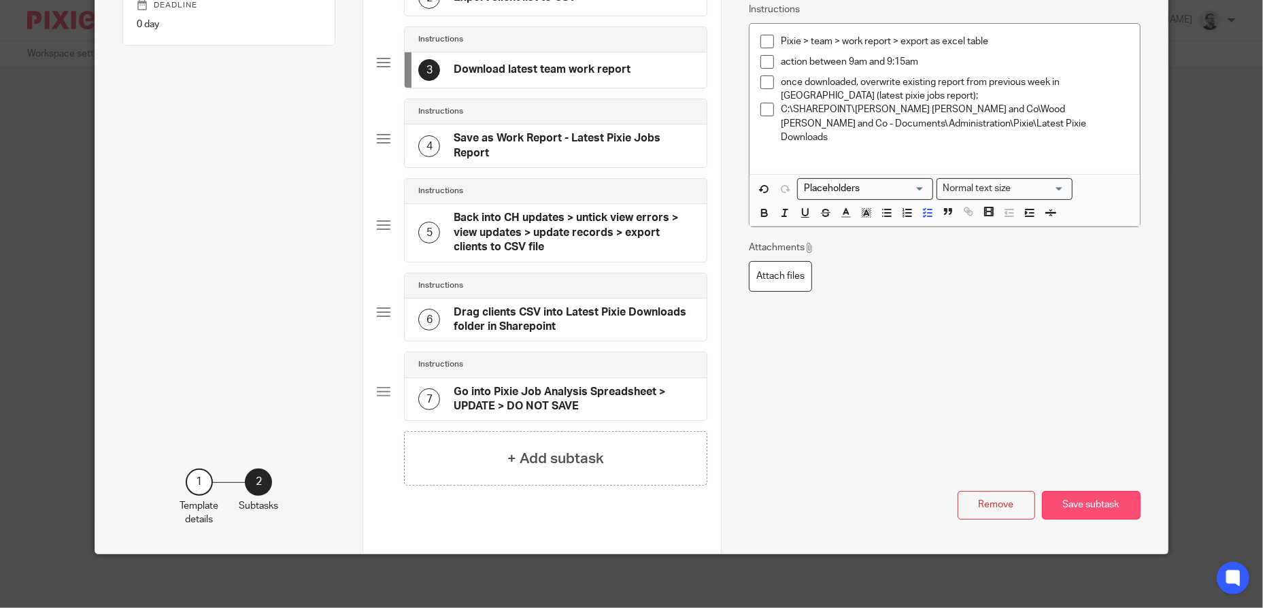
click at [1072, 507] on button "Save subtask" at bounding box center [1091, 505] width 99 height 29
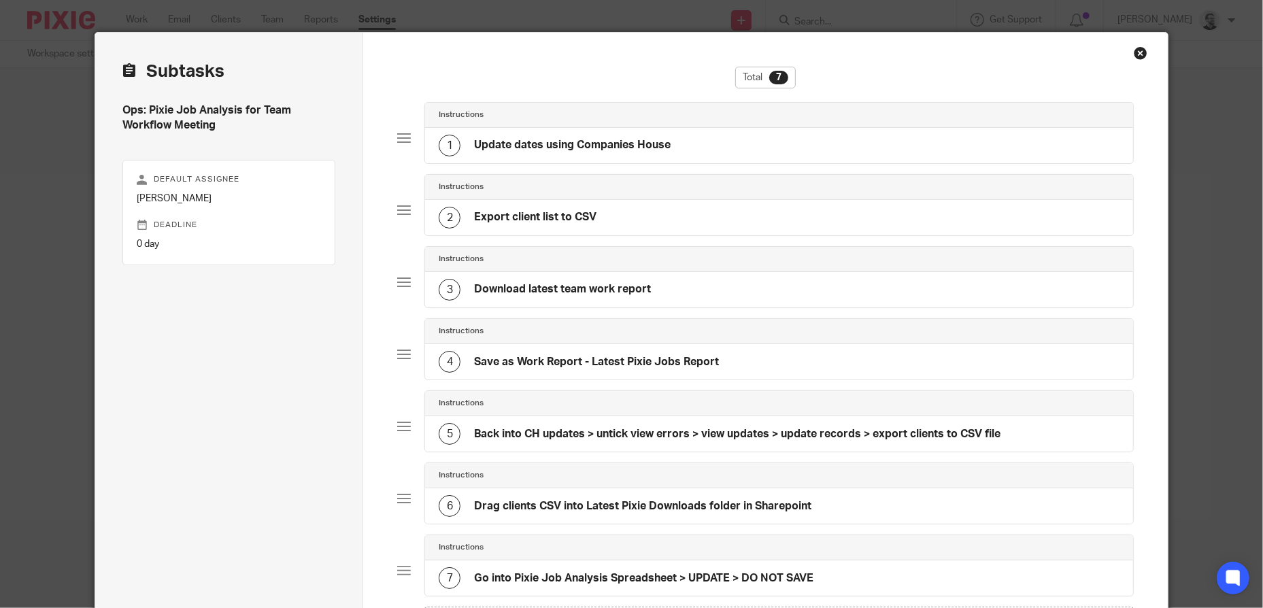
click at [789, 437] on h4 "Back into CH updates > untick view errors > view updates > update records > exp…" at bounding box center [737, 434] width 526 height 14
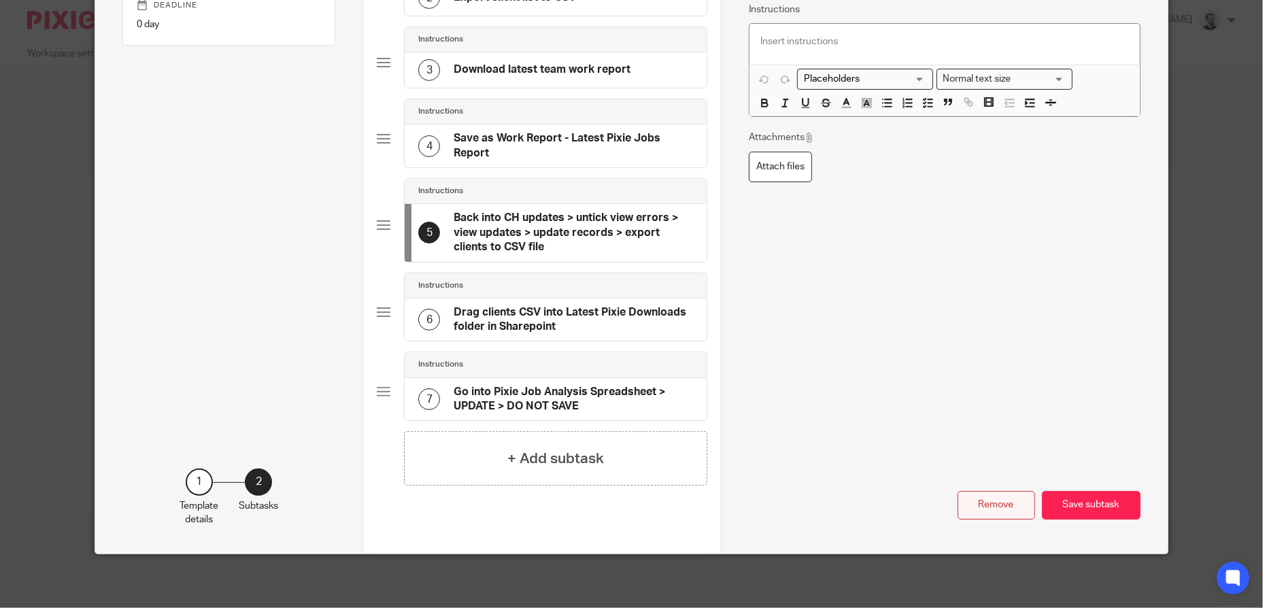
scroll to position [0, 0]
click at [976, 510] on button "Remove" at bounding box center [996, 505] width 78 height 29
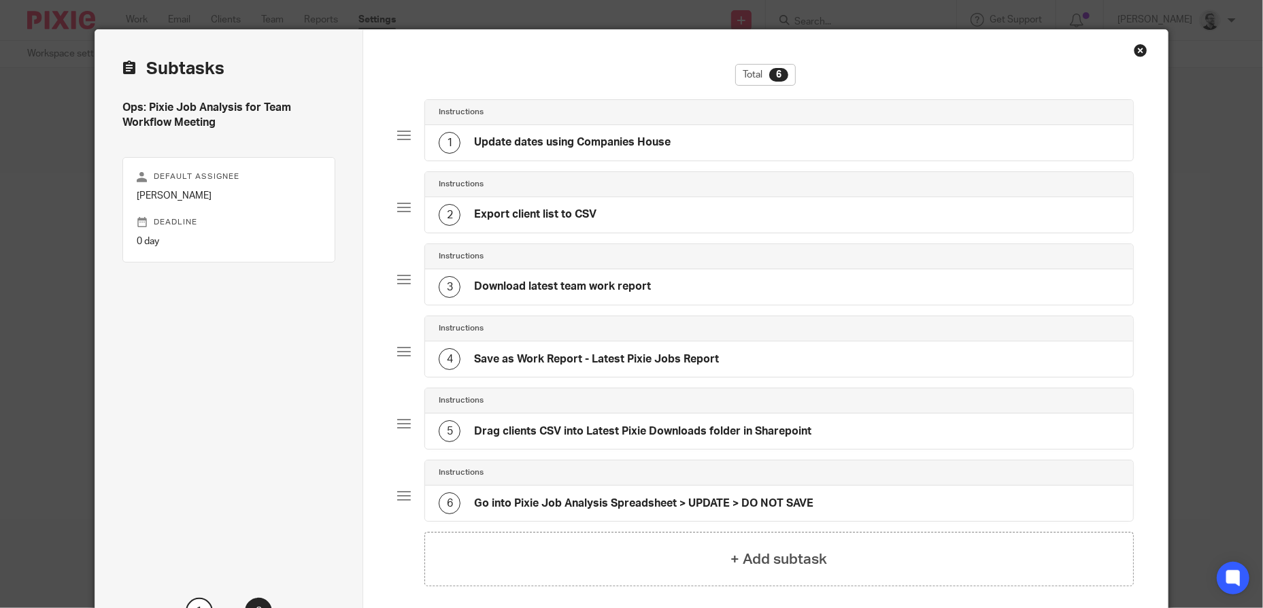
scroll to position [19, 0]
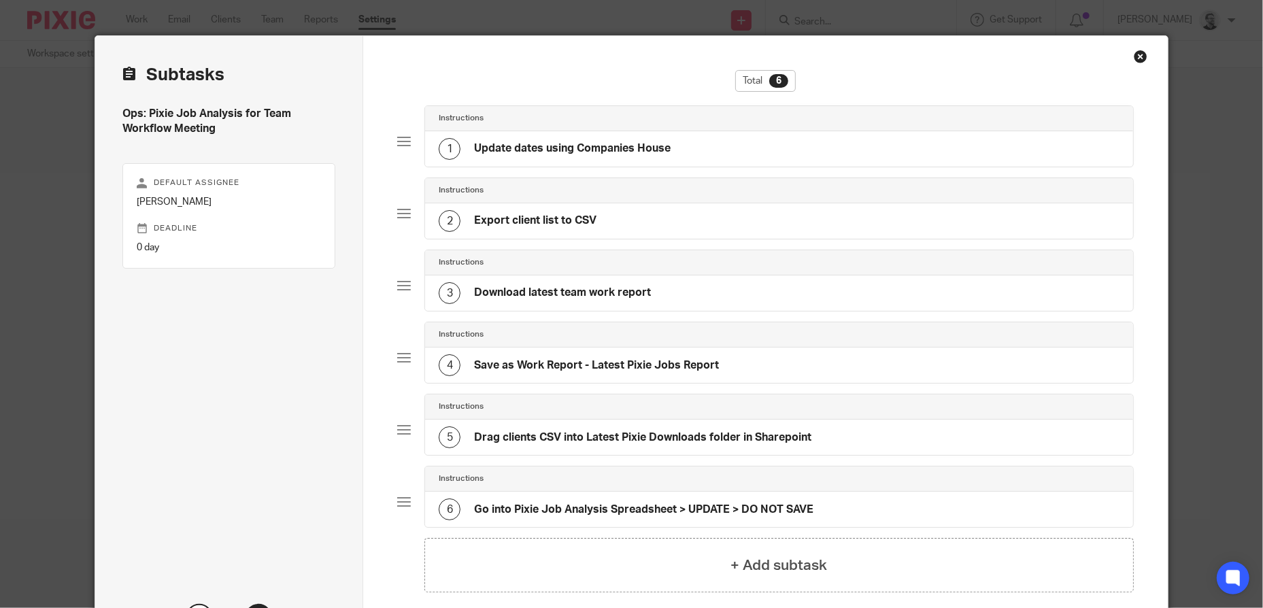
click at [727, 363] on div "4 Save as Work Report - Latest Pixie Jobs Report" at bounding box center [778, 364] width 707 height 35
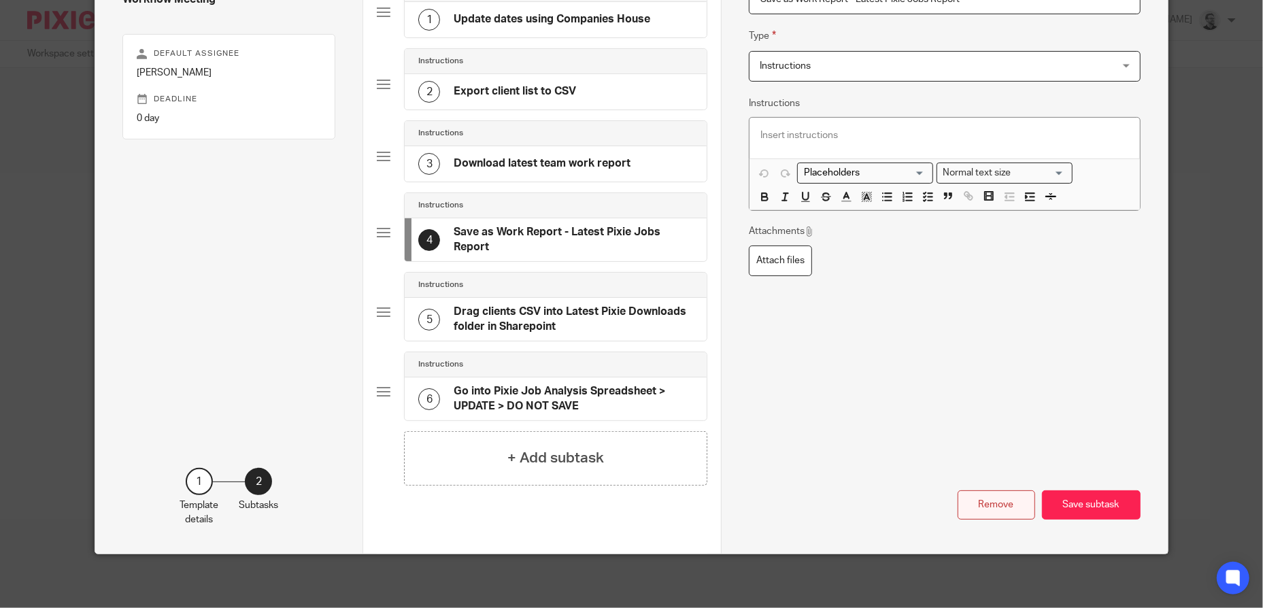
click at [1006, 503] on button "Remove" at bounding box center [996, 504] width 78 height 29
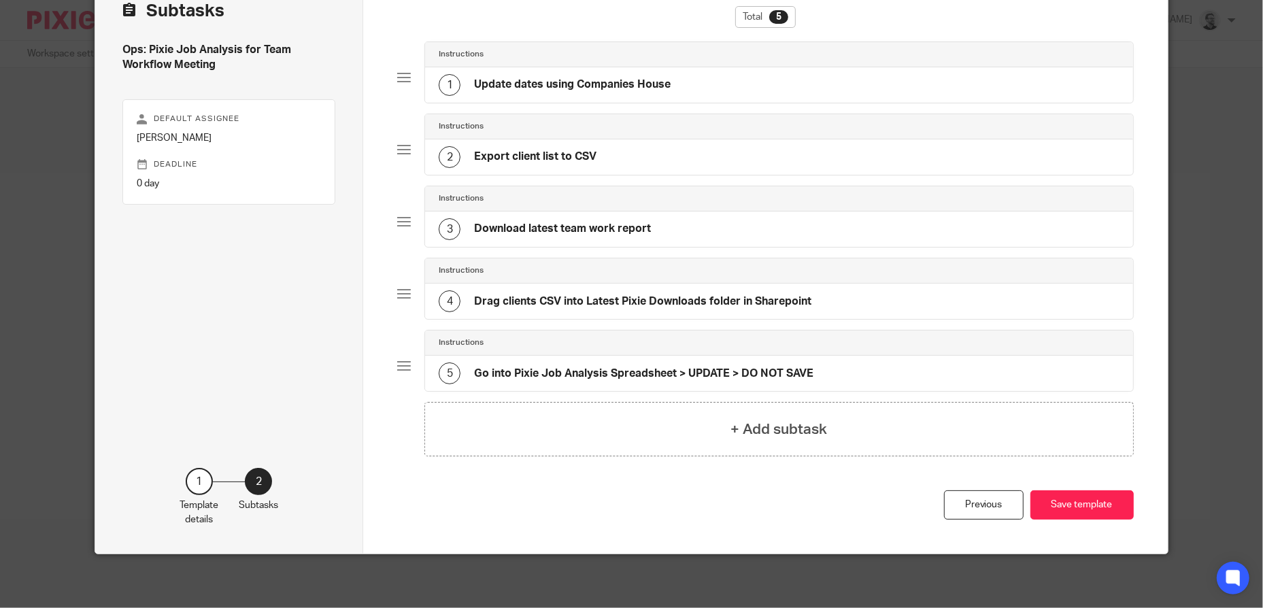
scroll to position [15, 0]
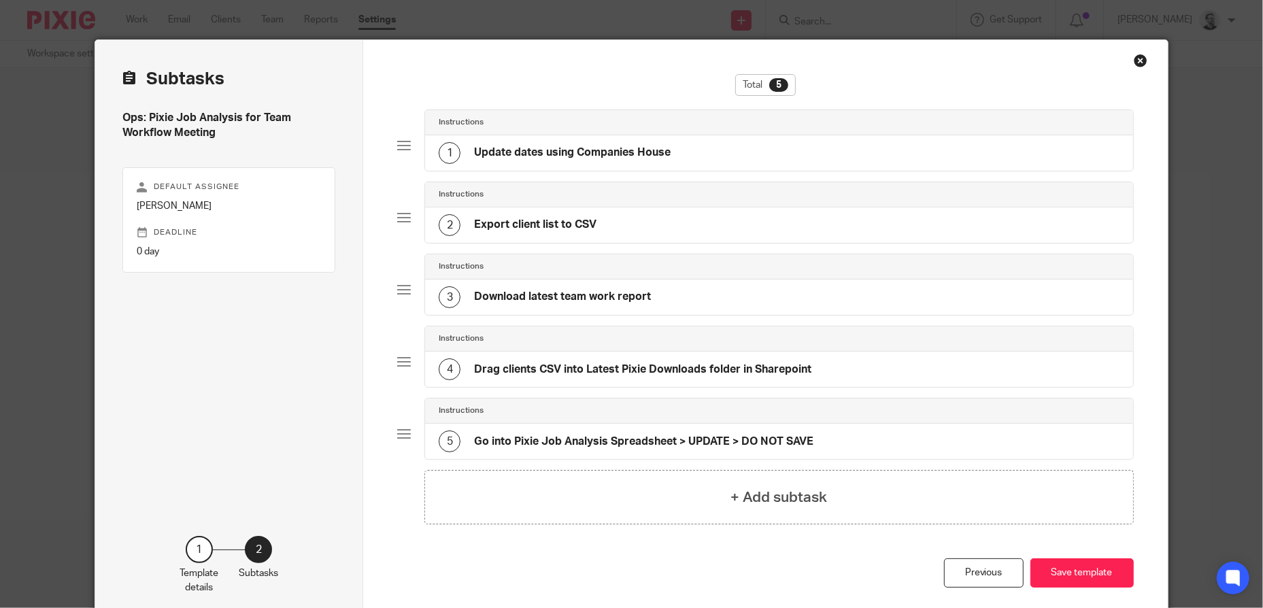
click at [721, 377] on div "4 Drag clients CSV into Latest Pixie Downloads folder in Sharepoint" at bounding box center [625, 369] width 373 height 22
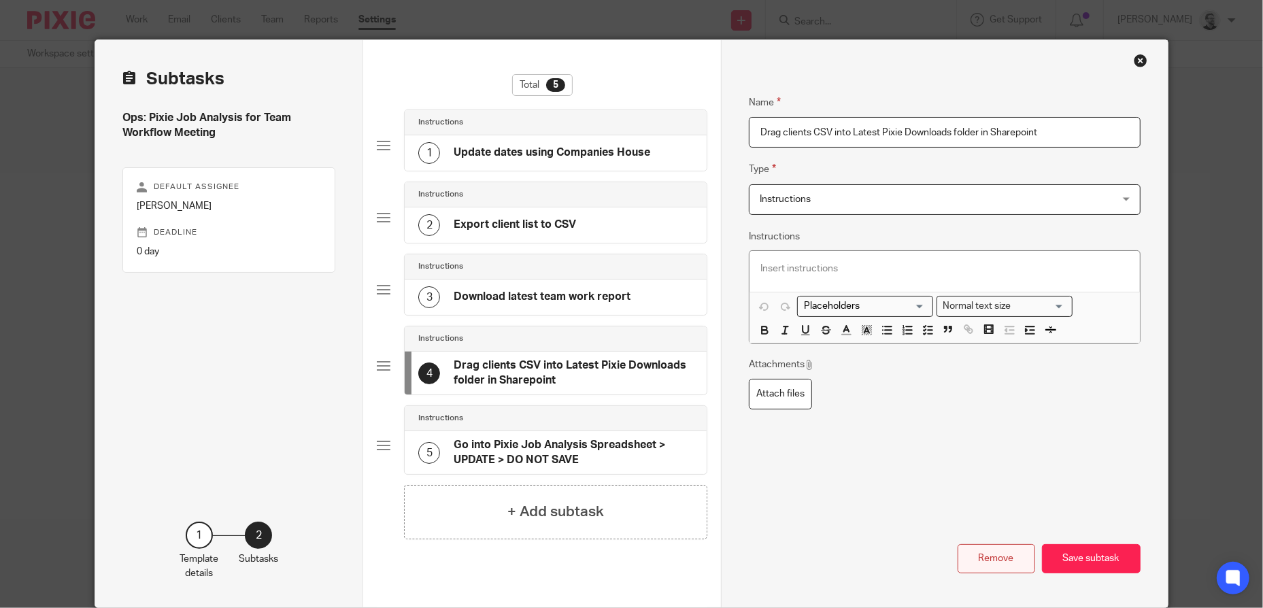
click at [957, 558] on button "Remove" at bounding box center [996, 558] width 78 height 29
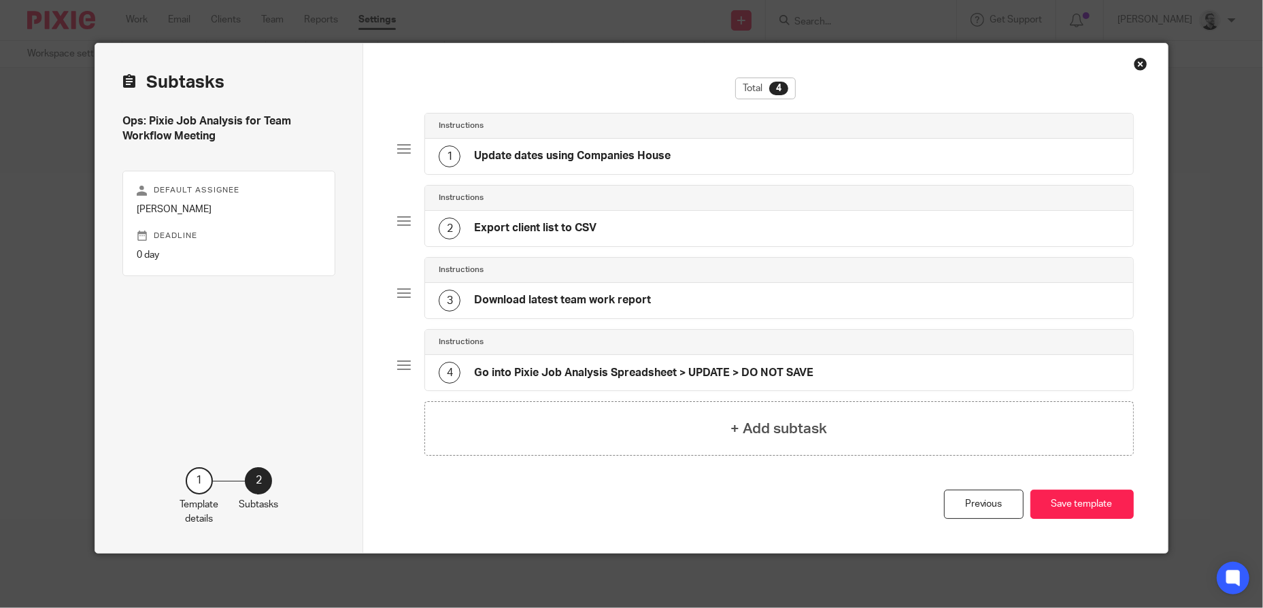
scroll to position [11, 0]
click at [722, 379] on h4 "Go into Pixie Job Analysis Spreadsheet > UPDATE > DO NOT SAVE" at bounding box center [643, 373] width 339 height 14
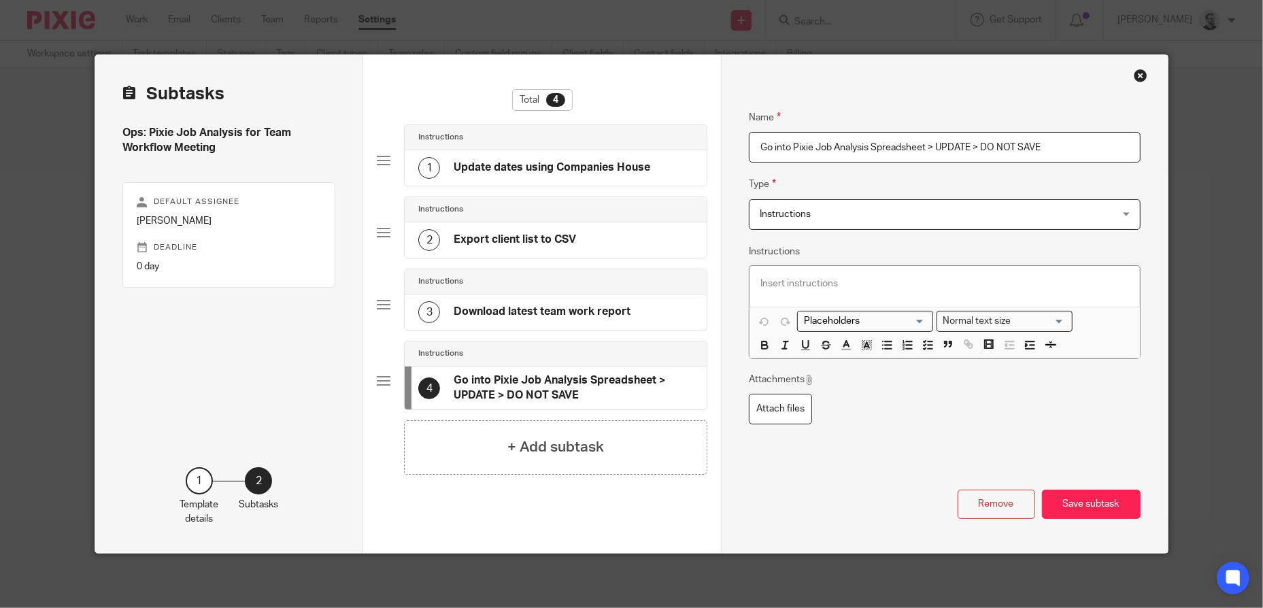
scroll to position [0, 0]
drag, startPoint x: 1046, startPoint y: 144, endPoint x: 739, endPoint y: 136, distance: 307.4
click at [739, 135] on div "Name Update dates using Companies House Type Instructions Instructions Instruct…" at bounding box center [944, 304] width 447 height 498
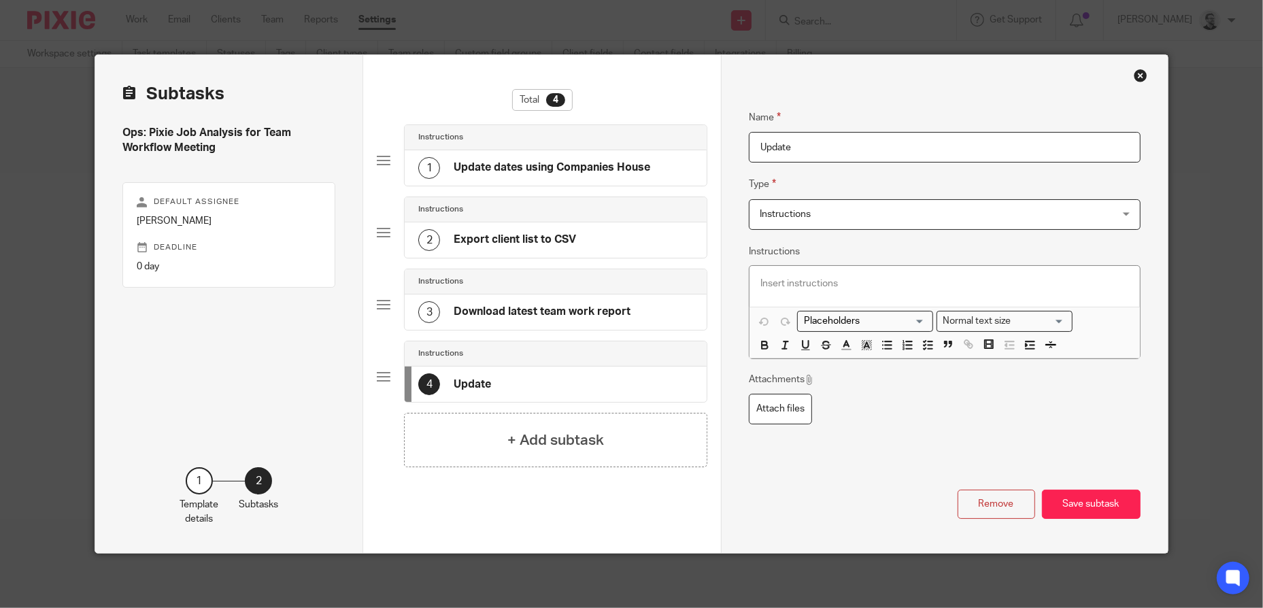
click at [836, 143] on input "Update" at bounding box center [945, 147] width 392 height 31
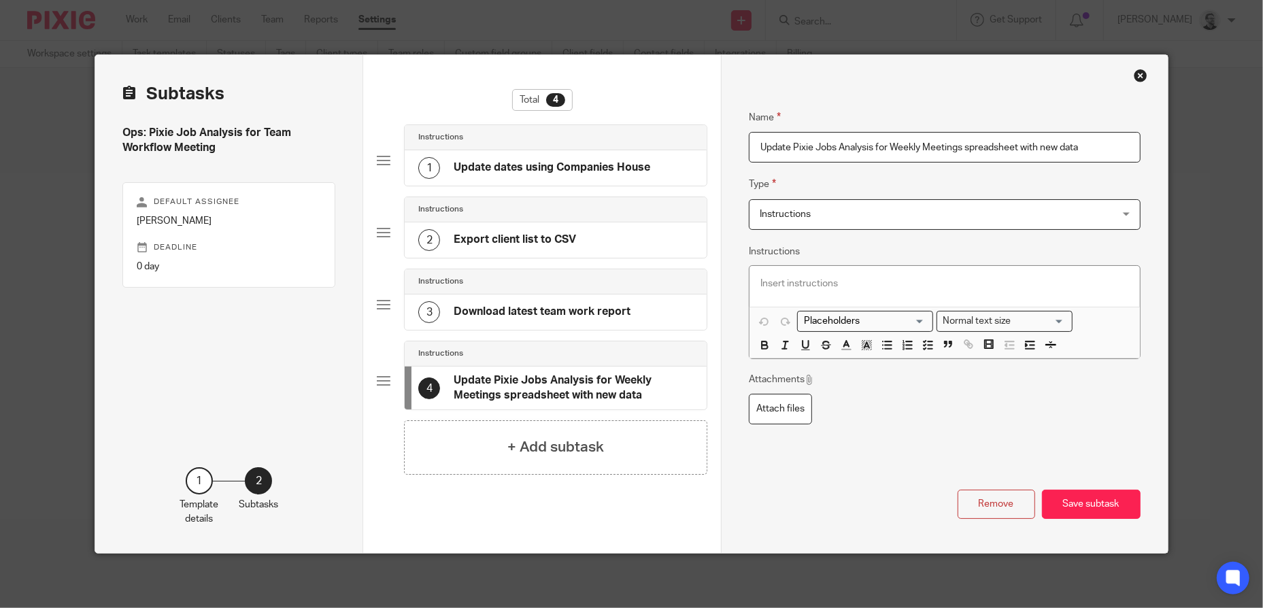
type input "Update Pixie Jobs Analysis for Weekly Meetings spreadsheet with new data"
click at [876, 268] on div at bounding box center [944, 286] width 390 height 41
drag, startPoint x: 917, startPoint y: 347, endPoint x: 895, endPoint y: 332, distance: 27.0
click at [921, 347] on icon "button" at bounding box center [927, 345] width 12 height 12
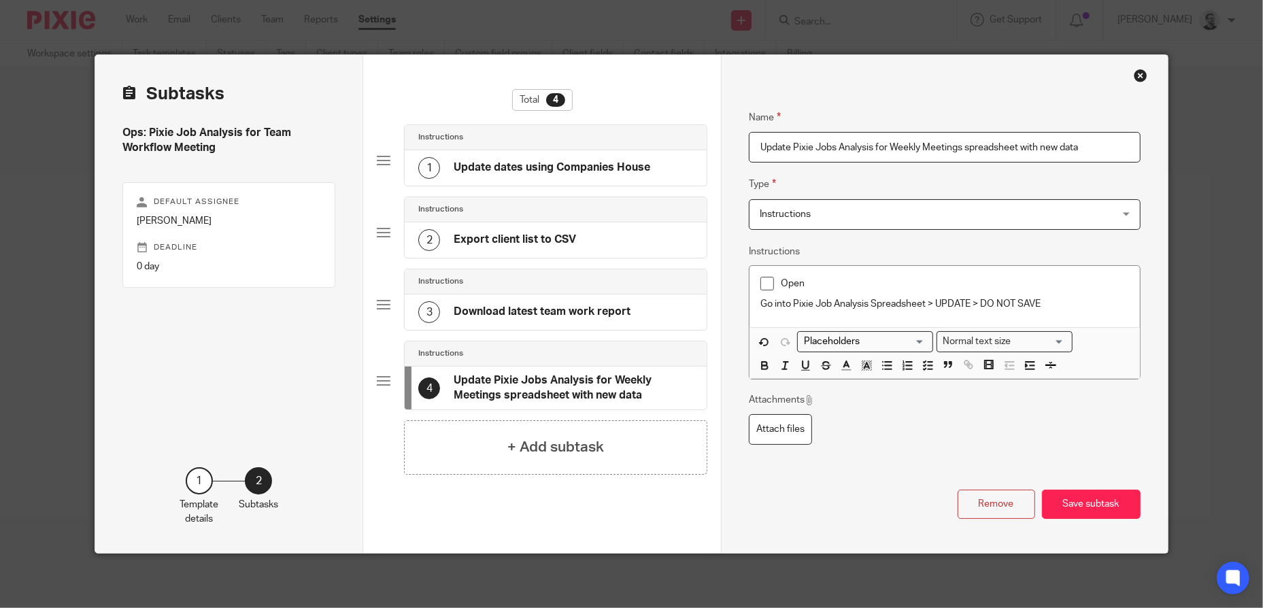
click at [860, 280] on p "Open" at bounding box center [955, 284] width 348 height 14
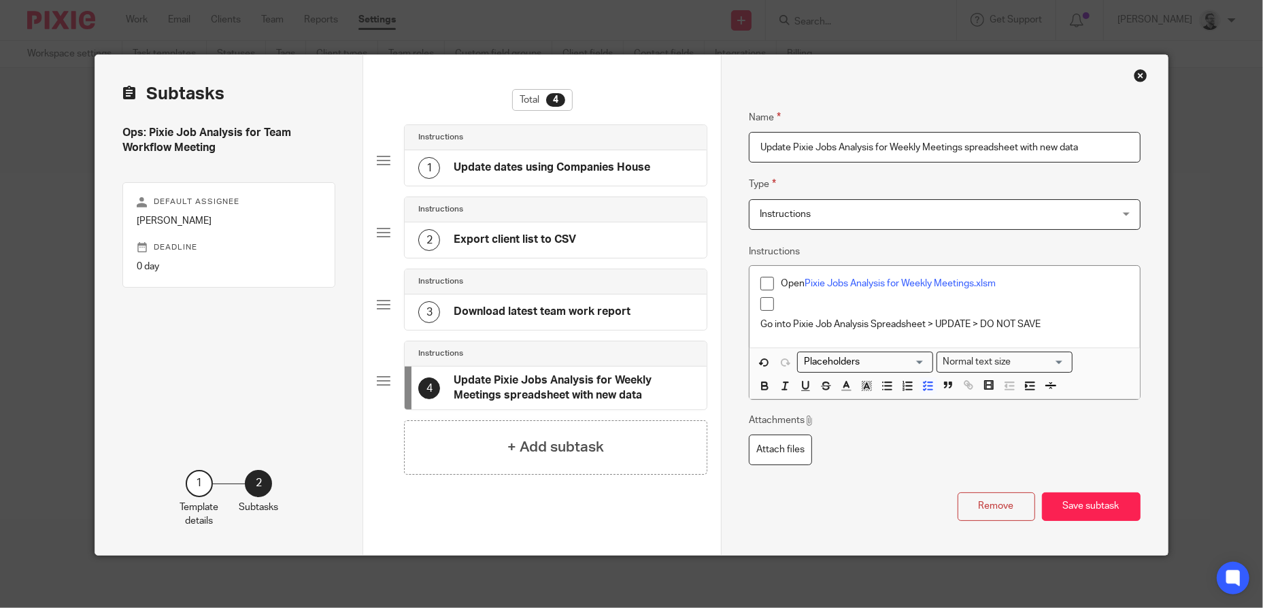
click at [827, 305] on p at bounding box center [955, 304] width 348 height 14
click at [980, 301] on p "update the Jobs Analysis tab first" at bounding box center [955, 304] width 348 height 14
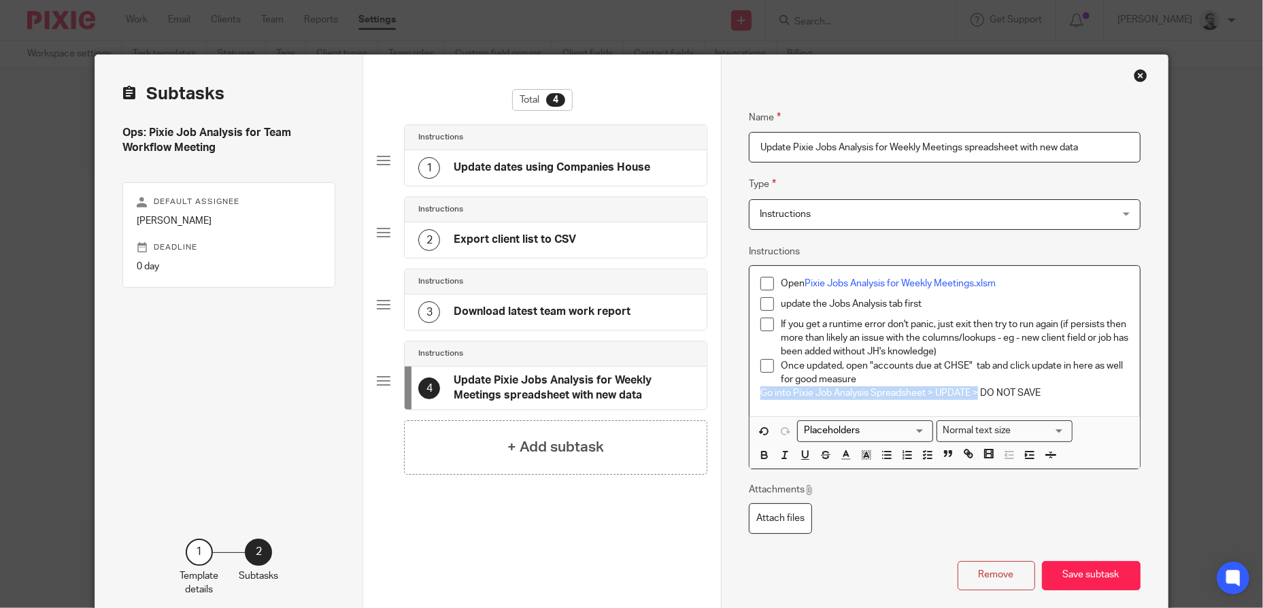
drag, startPoint x: 976, startPoint y: 391, endPoint x: 749, endPoint y: 388, distance: 227.1
click at [749, 388] on div "Open Pixie Jobs Analysis for Weekly Meetings.xlsm update the Jobs Analysis tab …" at bounding box center [944, 341] width 390 height 151
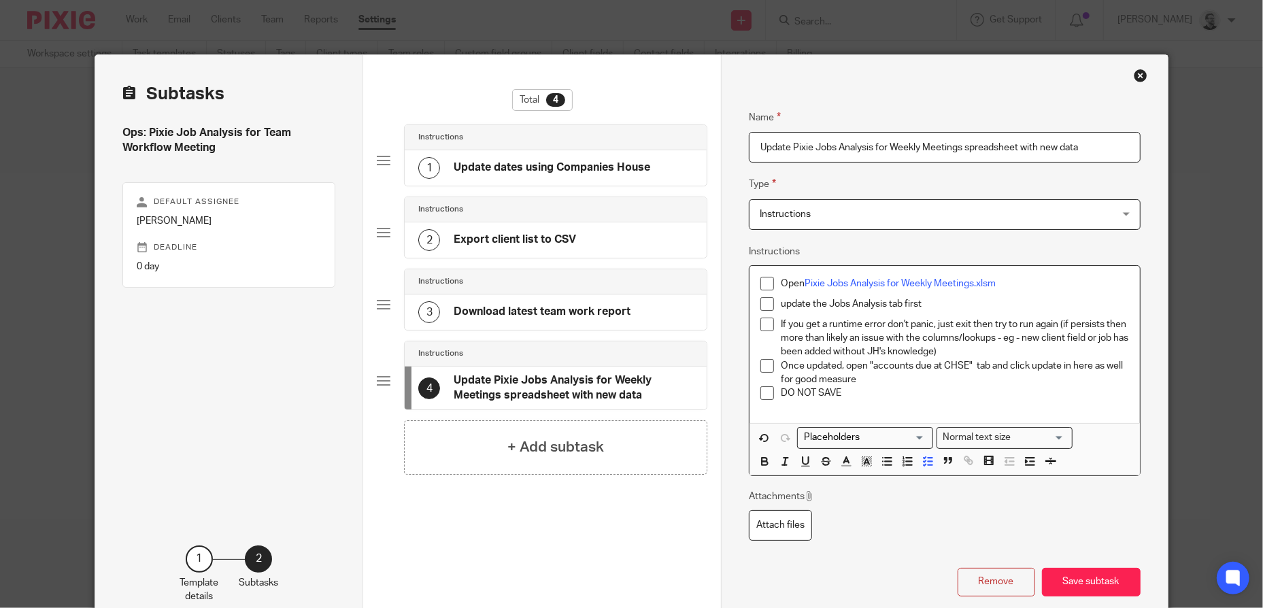
click at [951, 387] on p "DO NOT SAVE" at bounding box center [955, 393] width 348 height 14
click at [1094, 582] on button "Save subtask" at bounding box center [1091, 582] width 99 height 29
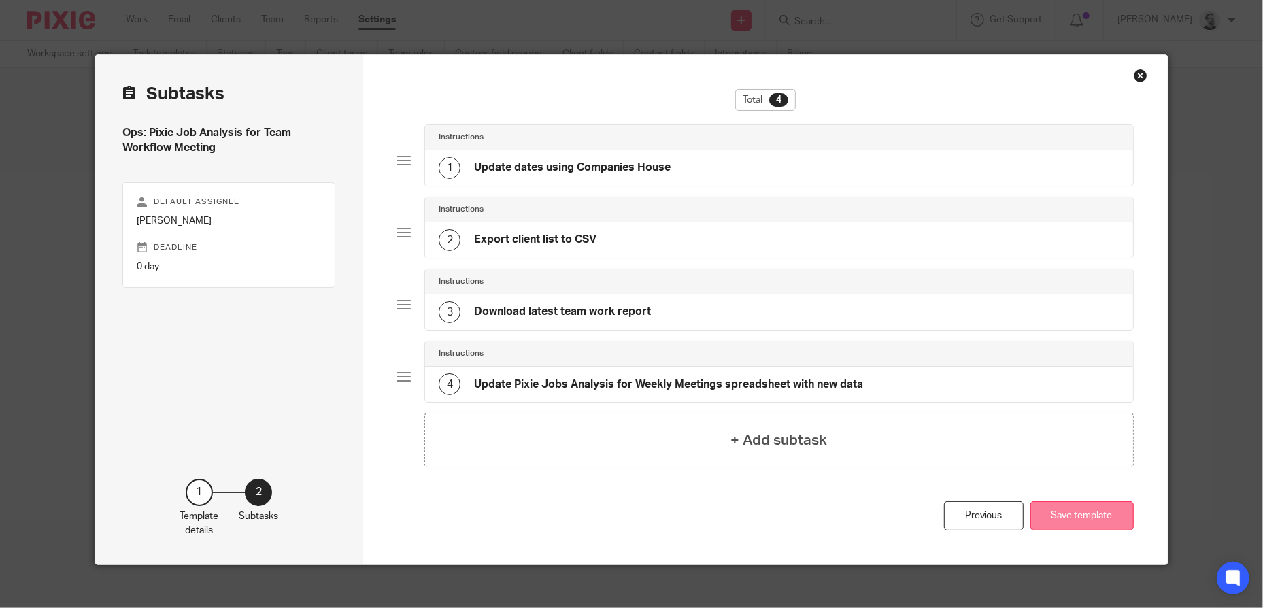
click at [1083, 509] on button "Save template" at bounding box center [1081, 515] width 103 height 29
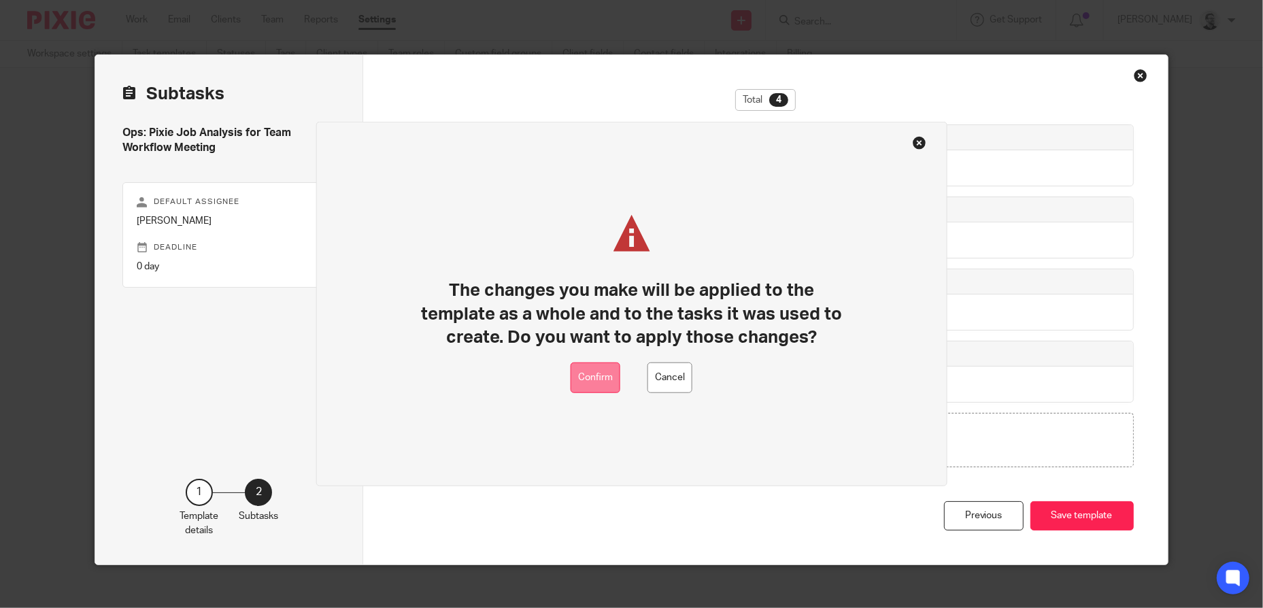
click at [602, 375] on button "Confirm" at bounding box center [595, 377] width 50 height 31
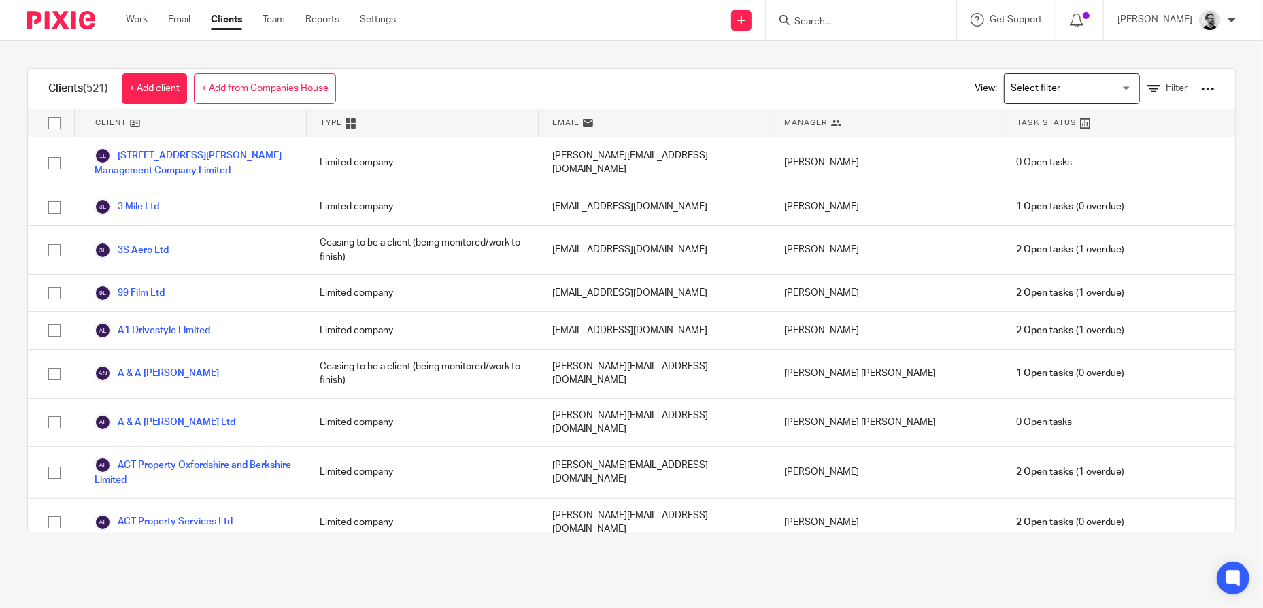
click at [1201, 88] on div at bounding box center [1208, 89] width 14 height 14
click at [1110, 139] on link "Update dates using Companies House" at bounding box center [1098, 139] width 189 height 20
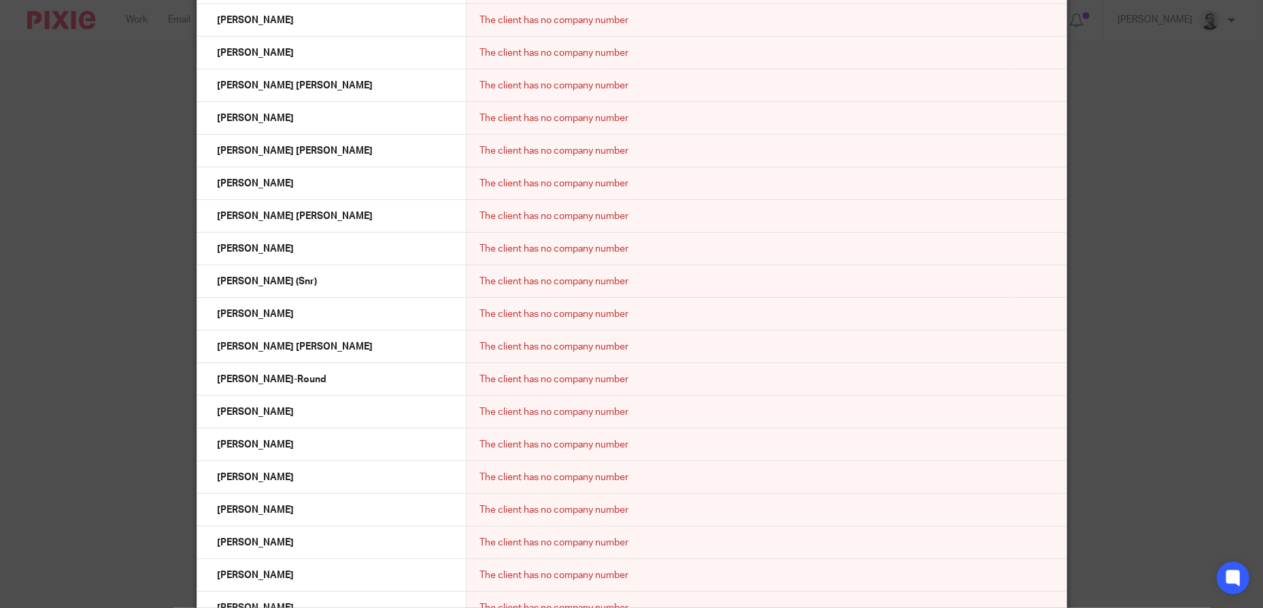
scroll to position [12082, 0]
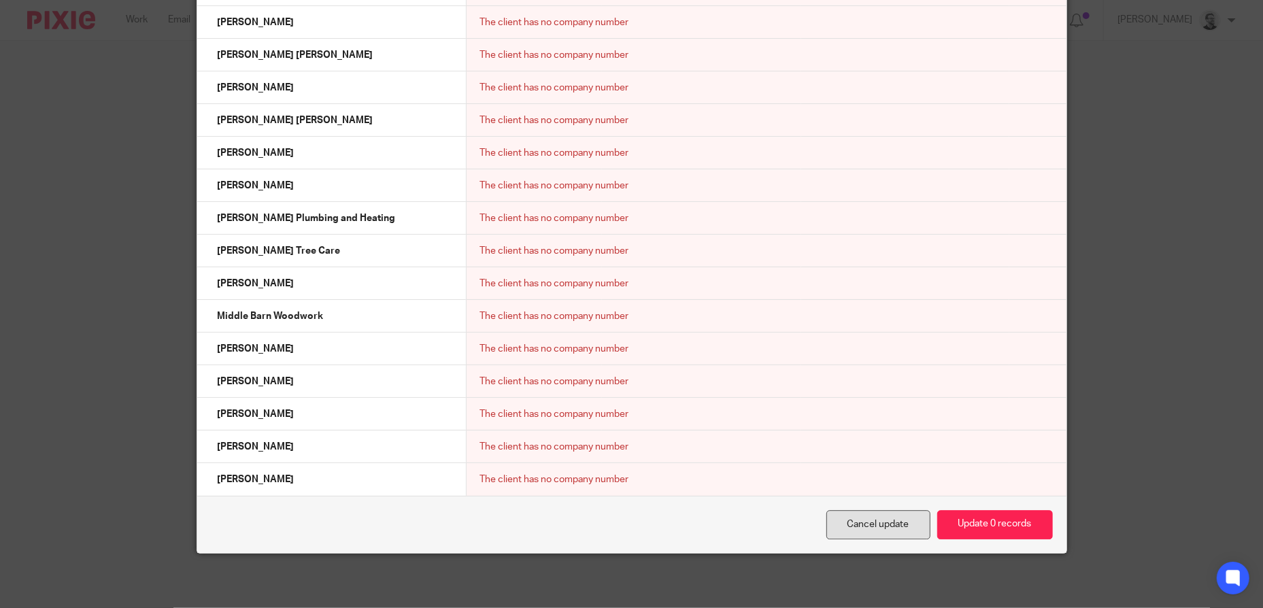
drag, startPoint x: 991, startPoint y: 520, endPoint x: 924, endPoint y: 513, distance: 67.1
click at [991, 519] on button "Update 0 records" at bounding box center [995, 524] width 116 height 29
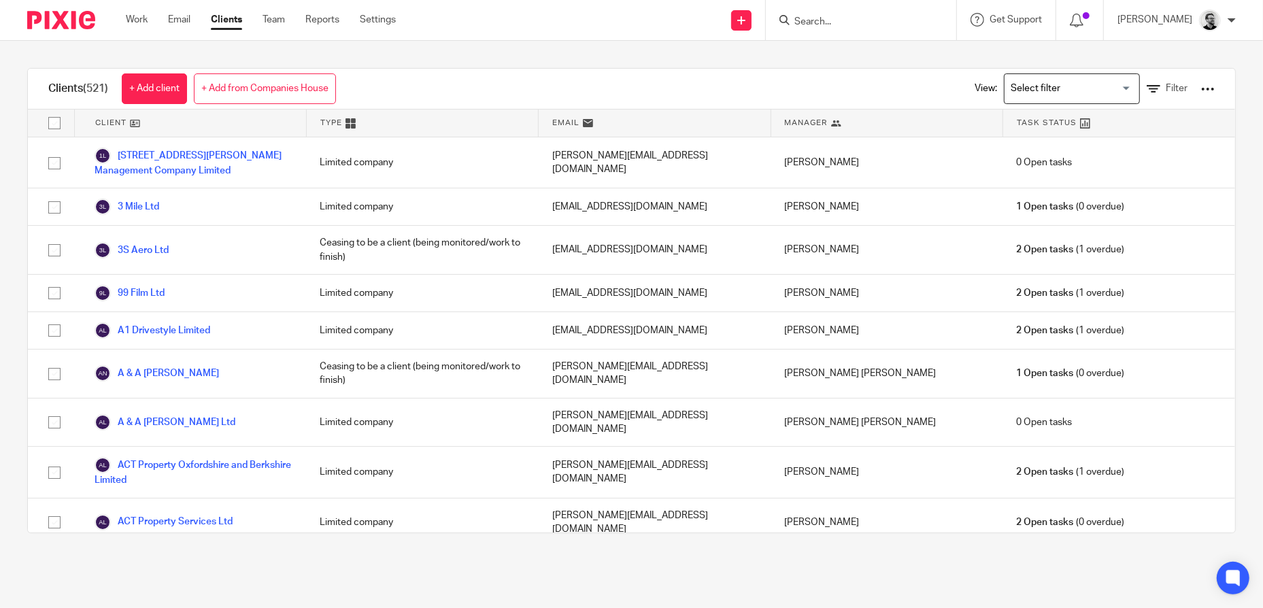
click div
click link "Team"
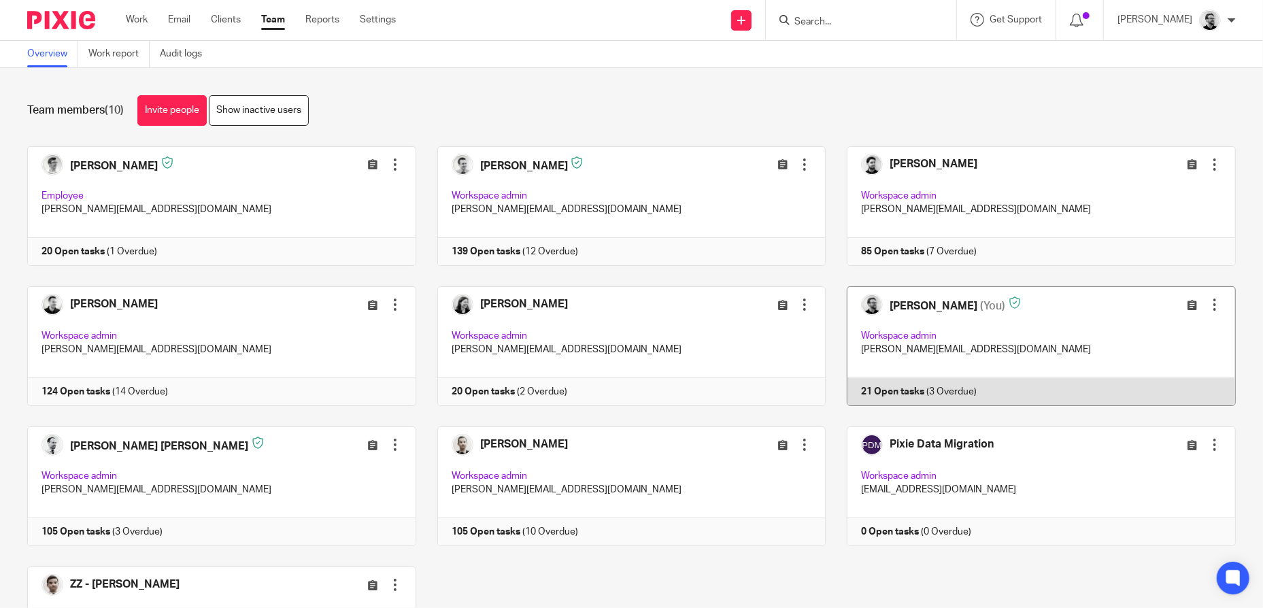
click at [932, 303] on link at bounding box center [1030, 346] width 410 height 120
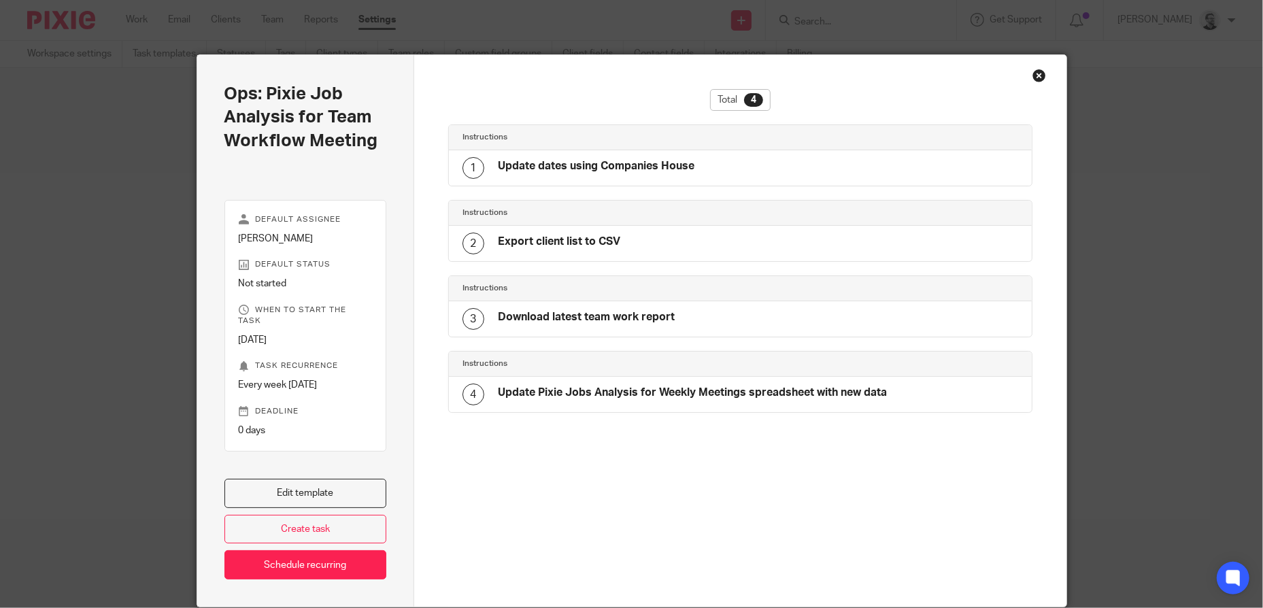
click at [1038, 80] on div "Close this dialog window" at bounding box center [1039, 76] width 14 height 14
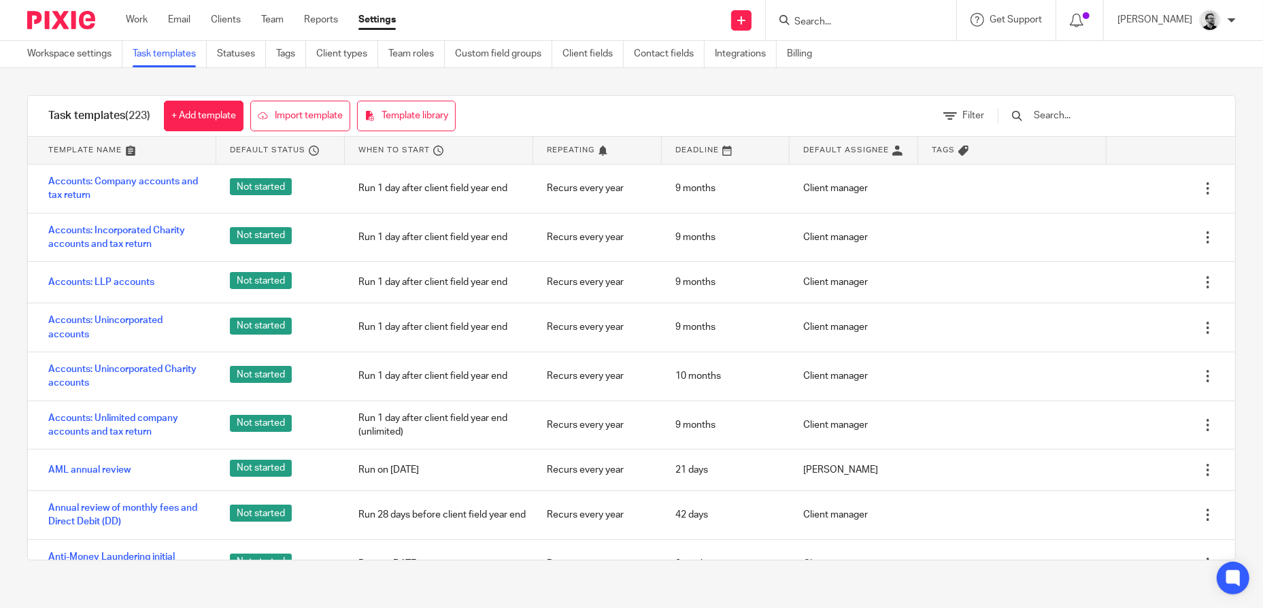
click at [851, 18] on input "Search" at bounding box center [854, 22] width 122 height 12
type input "ops"
click at [934, 50] on link at bounding box center [874, 53] width 169 height 20
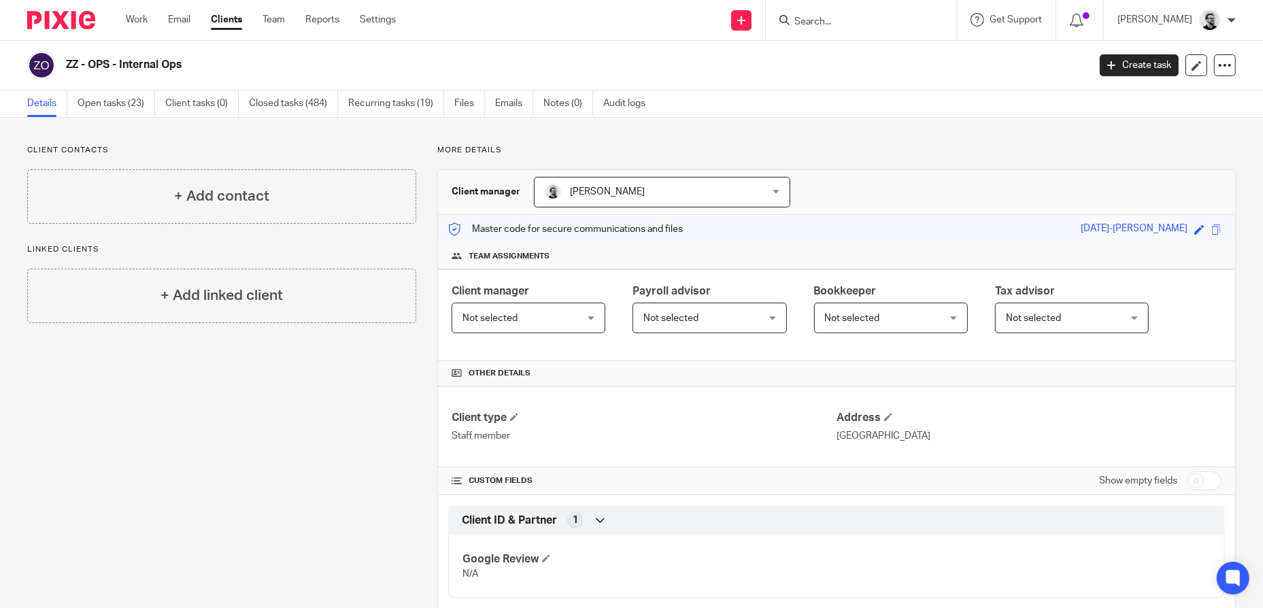
click at [872, 25] on input "Search" at bounding box center [854, 22] width 122 height 12
click at [278, 20] on link "Team" at bounding box center [273, 20] width 22 height 14
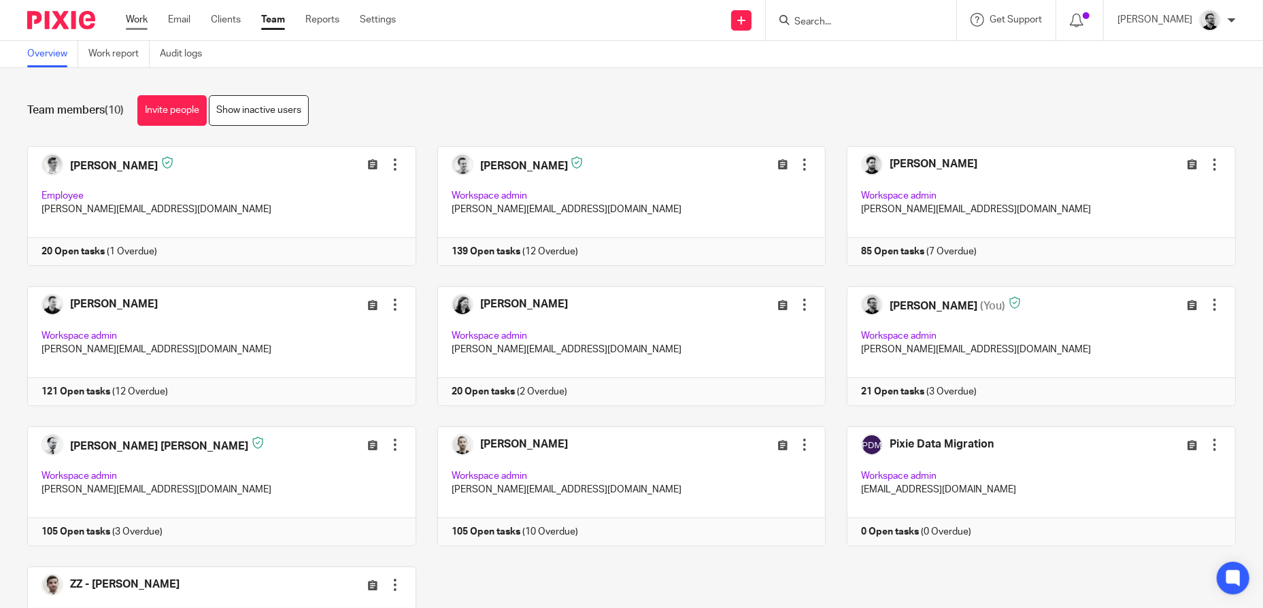
click at [143, 19] on link "Work" at bounding box center [137, 20] width 22 height 14
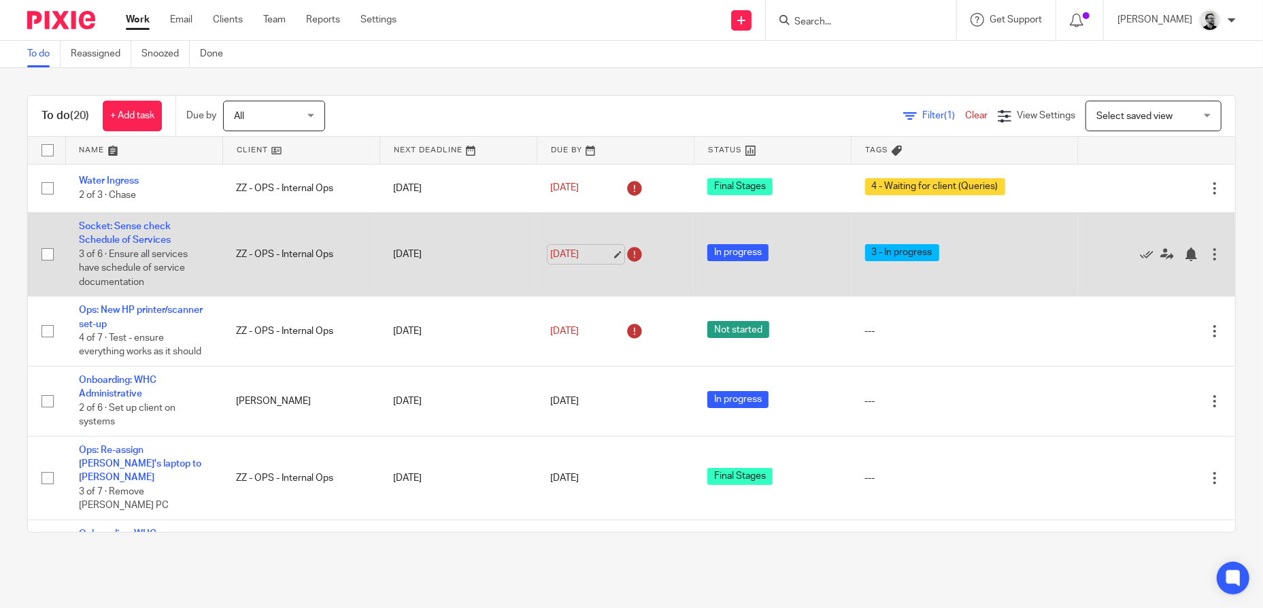
click at [589, 260] on link "[DATE]" at bounding box center [580, 254] width 61 height 14
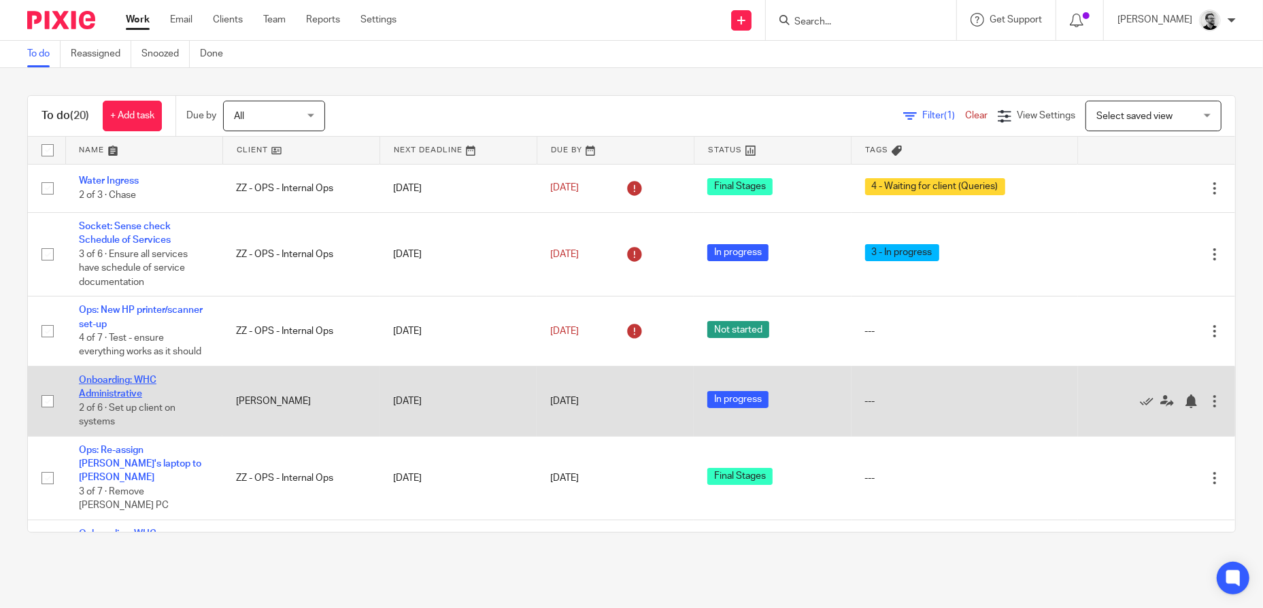
click at [114, 377] on link "Onboarding: WHC Administrative" at bounding box center [118, 386] width 78 height 23
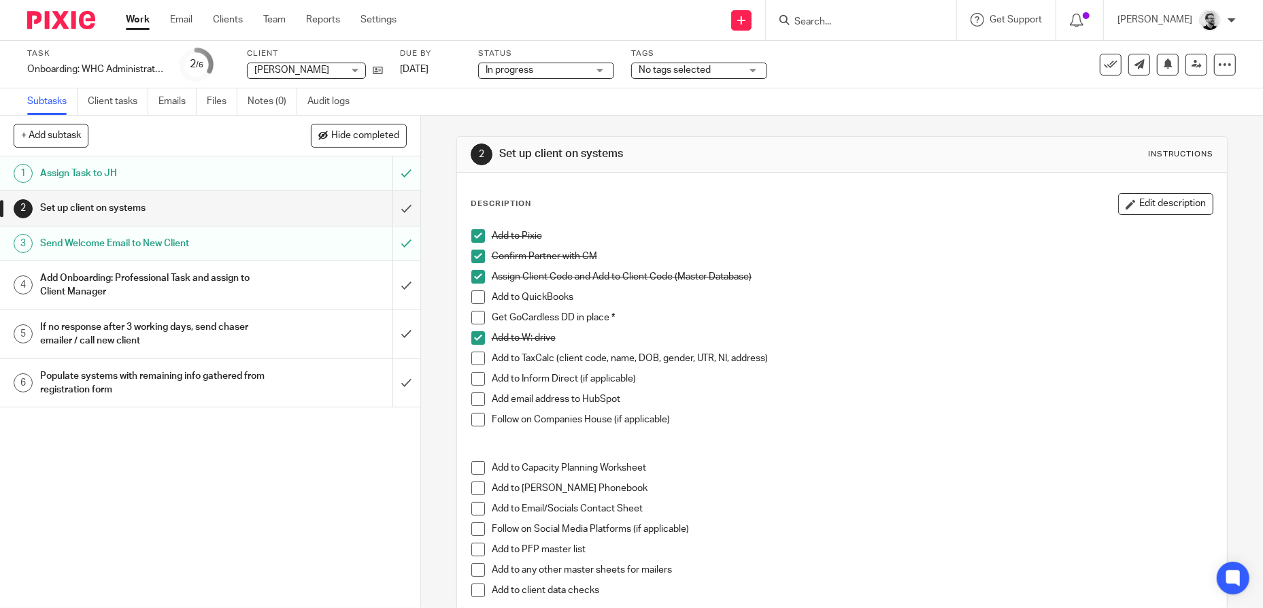
click at [144, 23] on link "Work" at bounding box center [138, 20] width 24 height 14
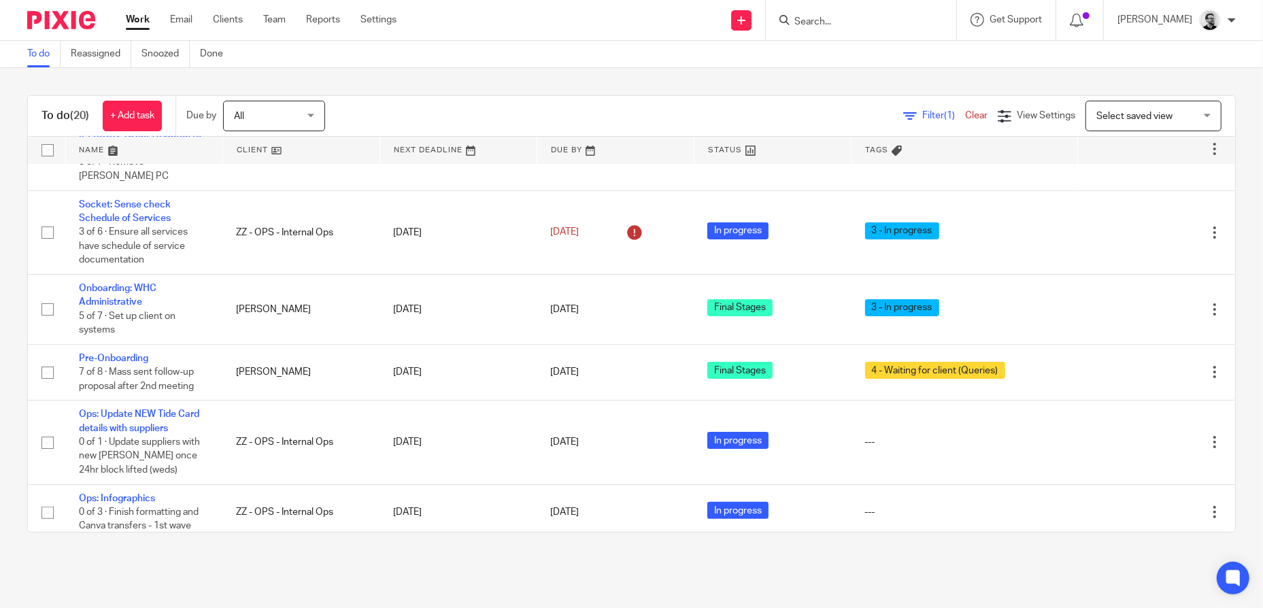
scroll to position [272, 0]
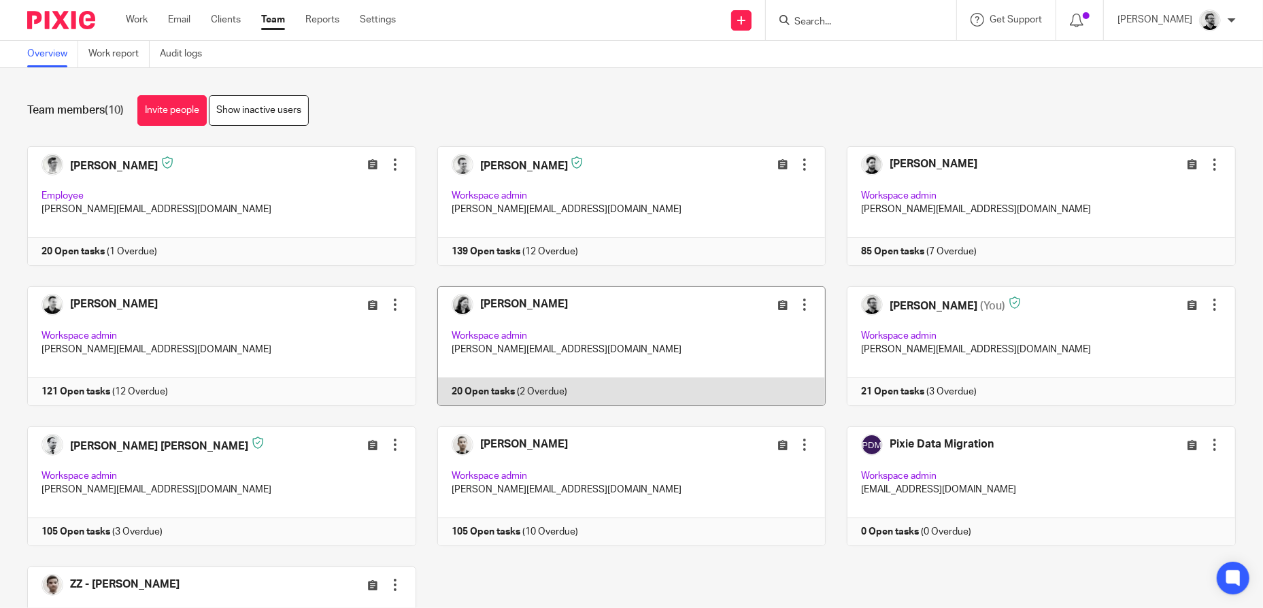
click at [518, 300] on link at bounding box center [621, 346] width 410 height 120
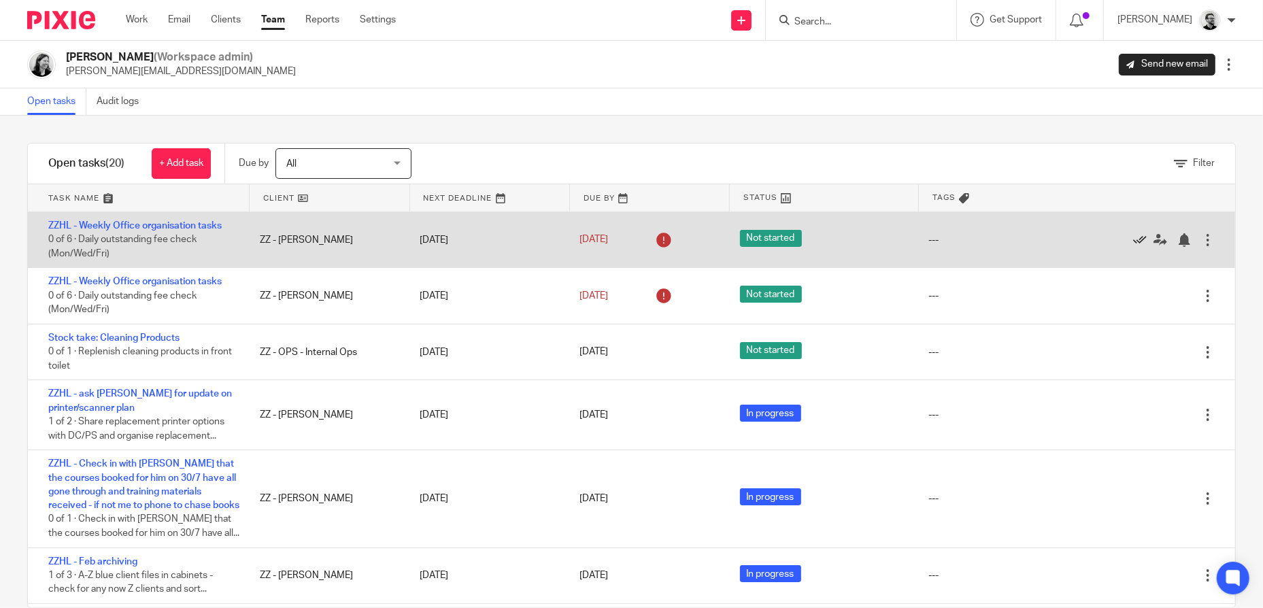
click at [1133, 239] on icon at bounding box center [1140, 240] width 14 height 14
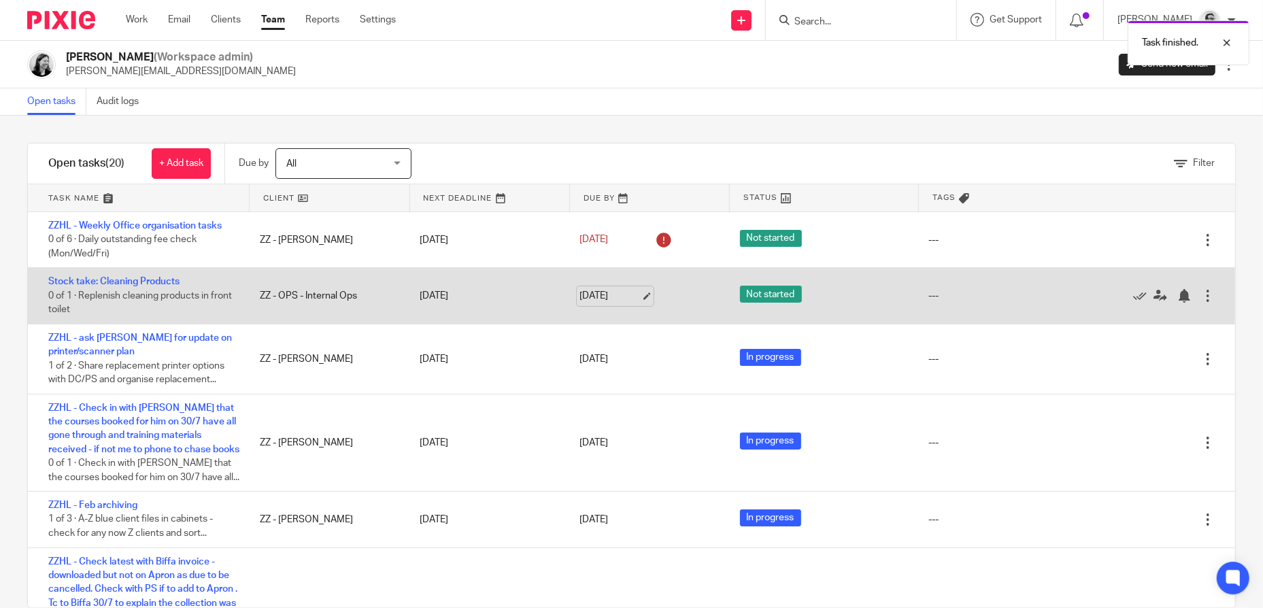
click at [607, 293] on link "[DATE]" at bounding box center [609, 296] width 61 height 14
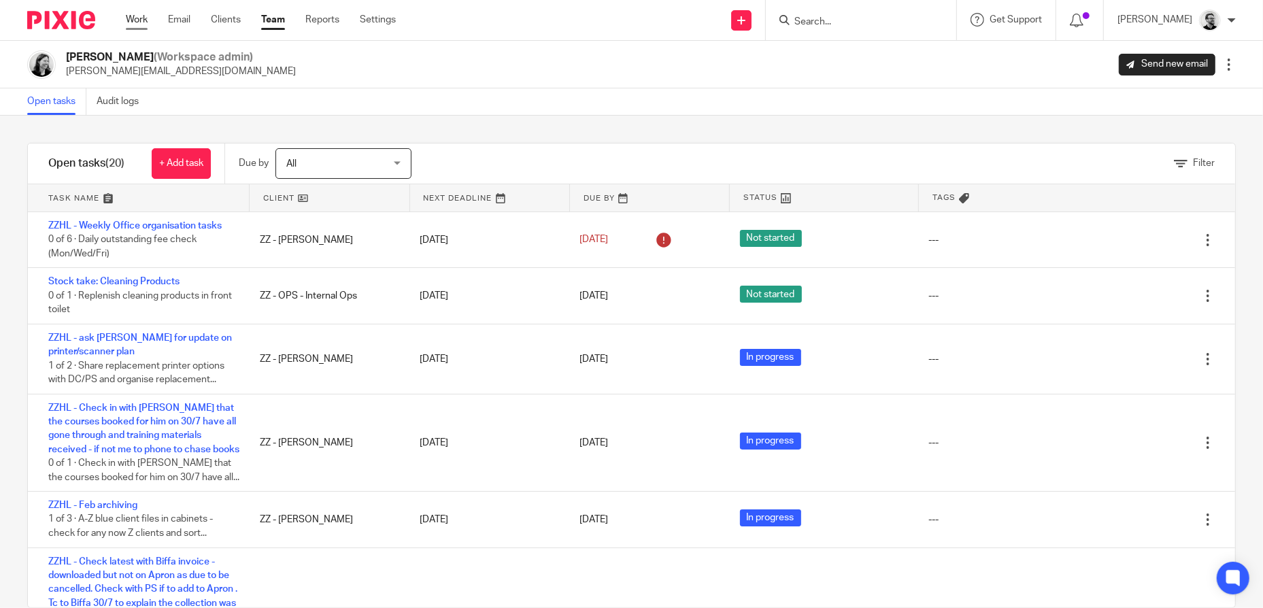
click at [141, 18] on link "Work" at bounding box center [137, 20] width 22 height 14
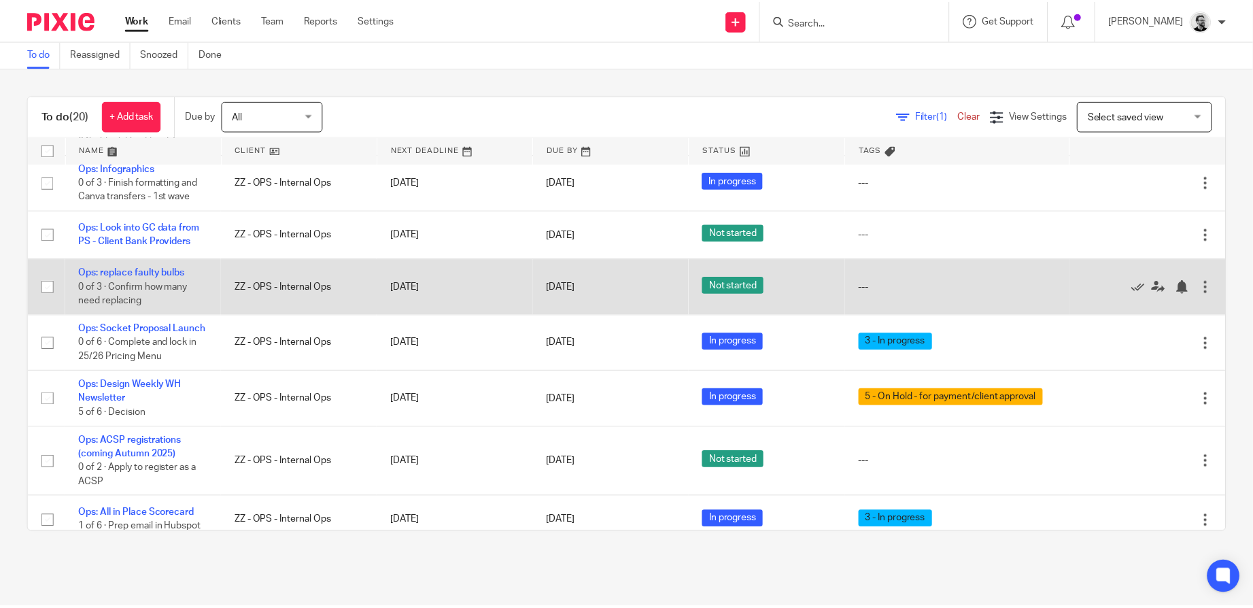
scroll to position [612, 0]
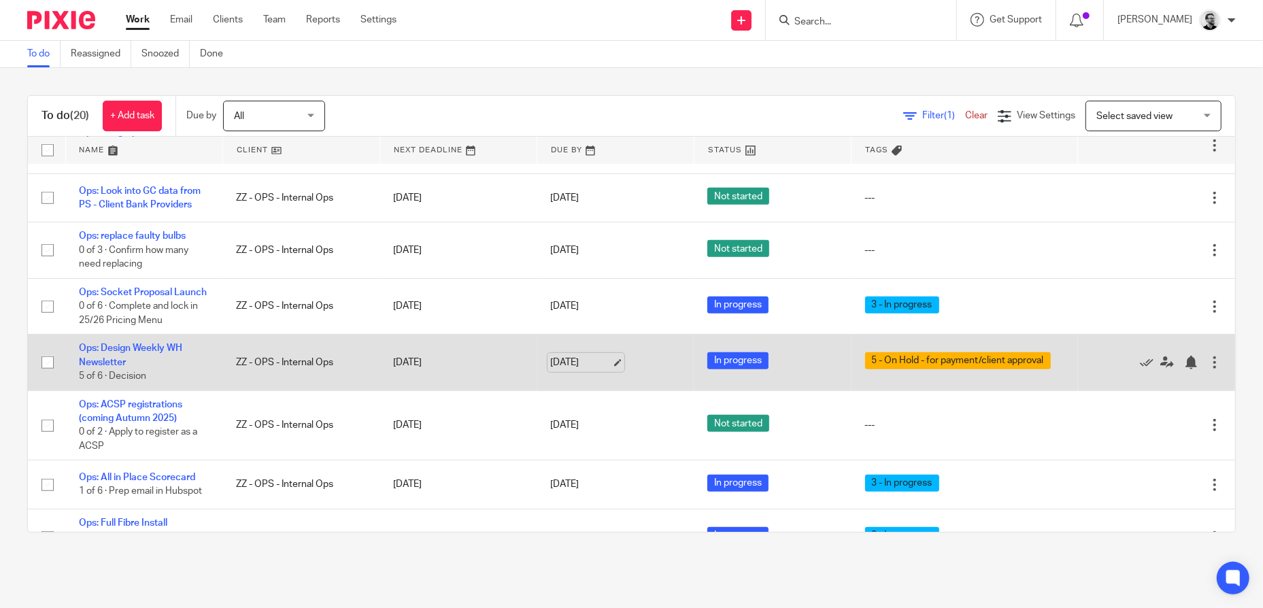
drag, startPoint x: 564, startPoint y: 345, endPoint x: 569, endPoint y: 352, distance: 8.3
click at [564, 356] on link "[DATE]" at bounding box center [580, 363] width 61 height 14
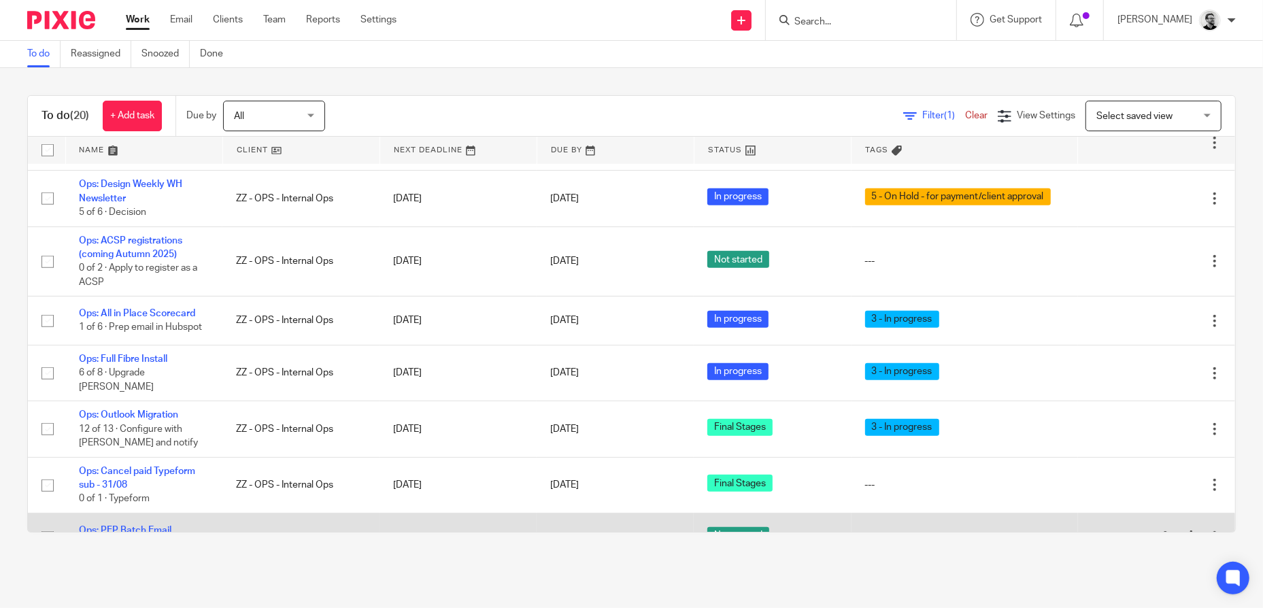
scroll to position [708, 0]
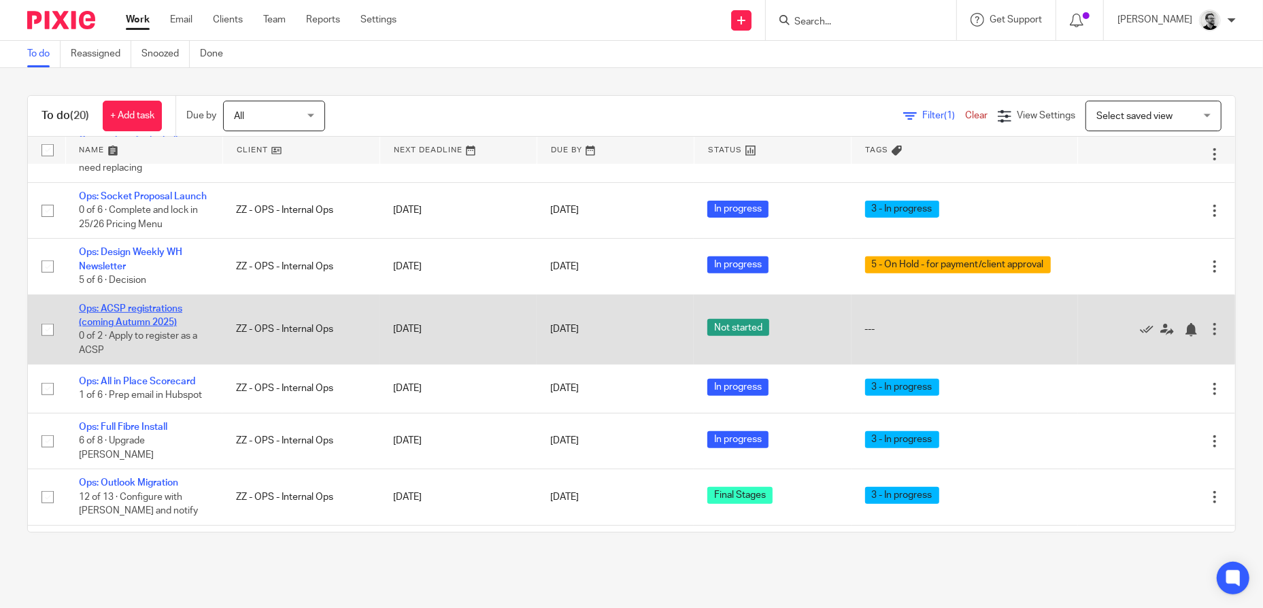
click at [163, 305] on link "Ops: ACSP registrations (coming Autumn 2025)" at bounding box center [130, 315] width 103 height 23
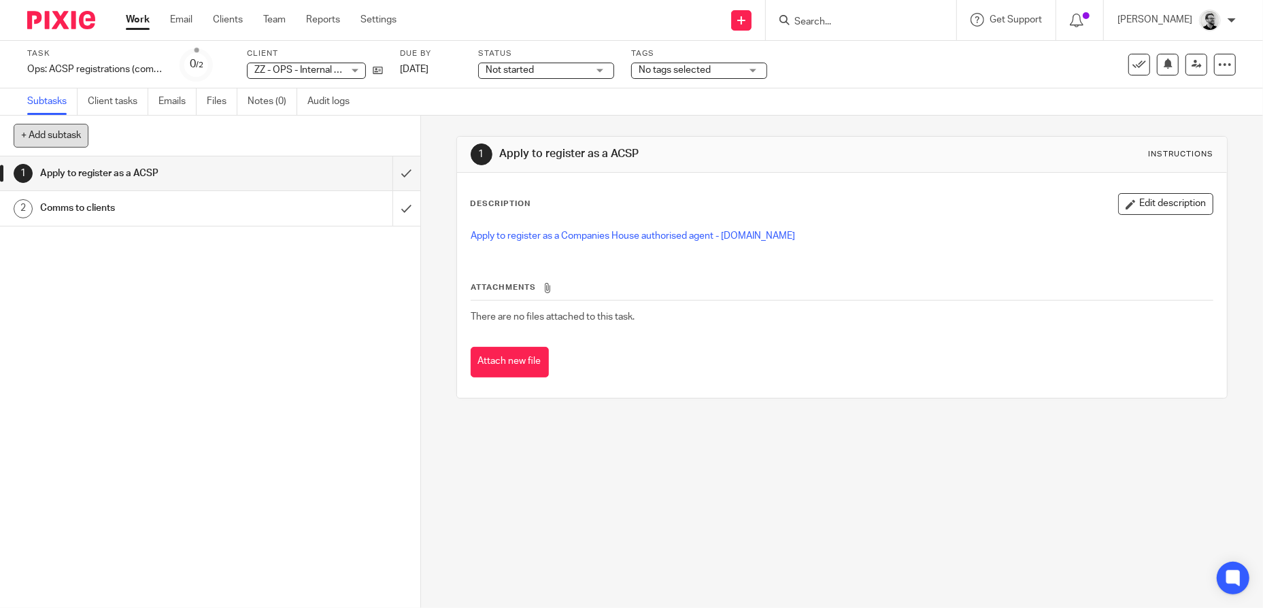
click at [75, 135] on button "+ Add subtask" at bounding box center [51, 135] width 75 height 23
click at [205, 318] on div "1 Apply to register as a ACSP 2 Comms to clients" at bounding box center [210, 381] width 420 height 451
click at [254, 307] on div "1 Apply to register as a ACSP 2 Comms to clients" at bounding box center [210, 381] width 420 height 451
click at [182, 305] on div "1 Apply to register as a ACSP 2 Comms to clients" at bounding box center [210, 381] width 420 height 451
click at [129, 211] on h1 "Comms to clients" at bounding box center [153, 208] width 226 height 20
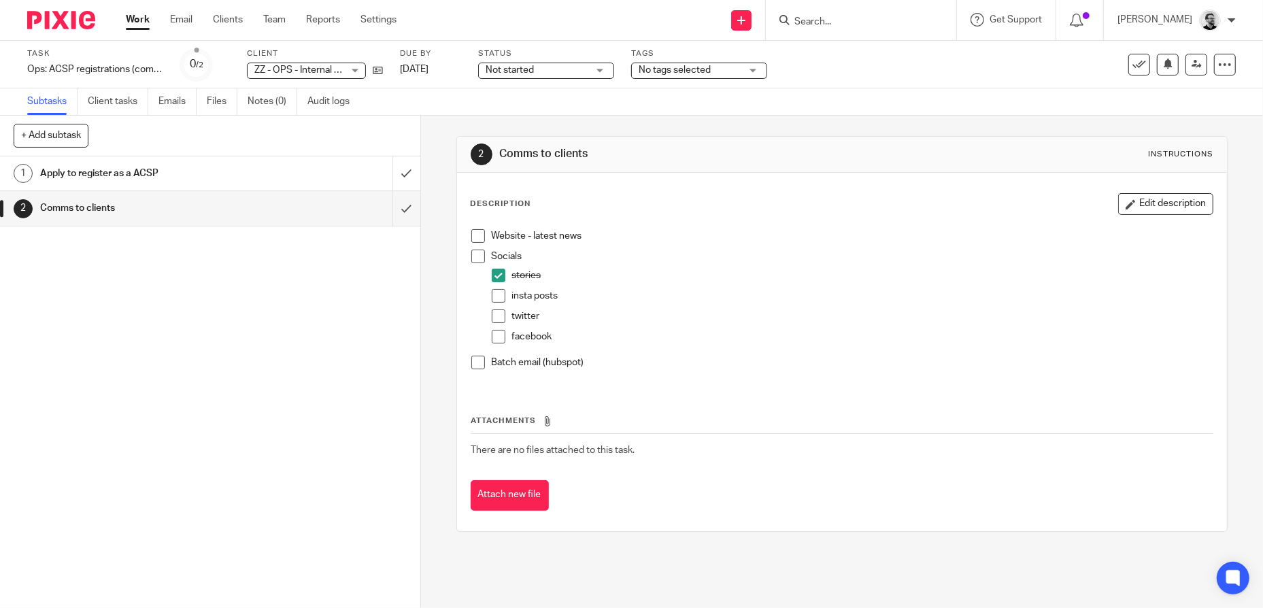
click at [476, 363] on span at bounding box center [478, 363] width 14 height 14
click at [1149, 206] on button "Edit description" at bounding box center [1165, 204] width 95 height 22
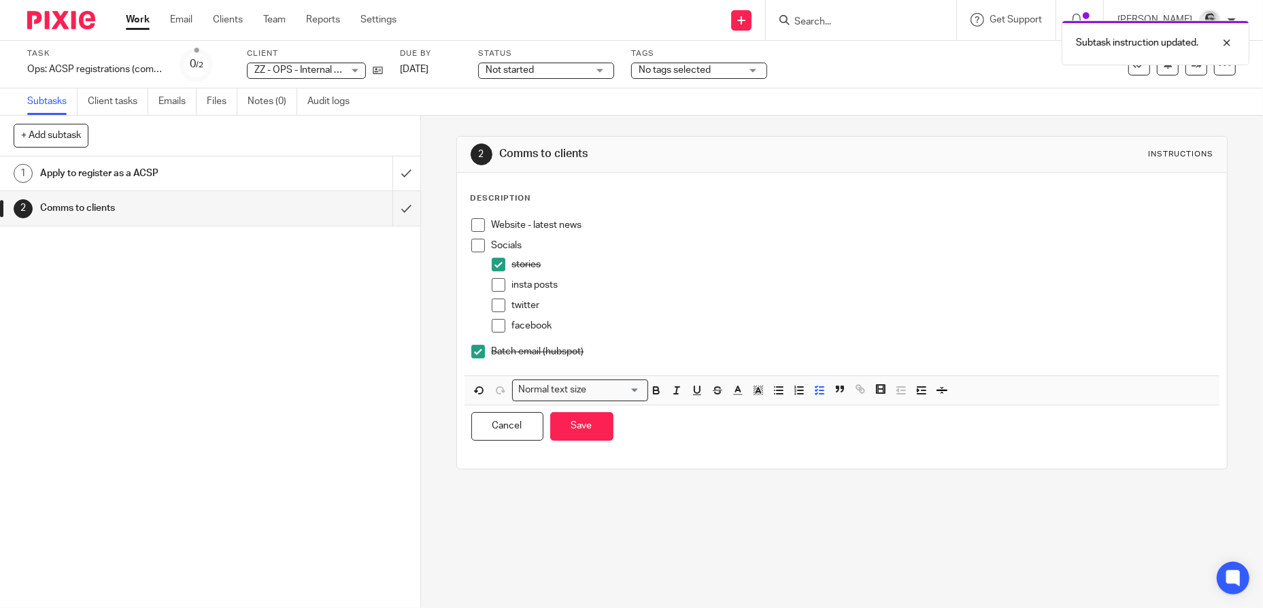
click at [630, 351] on p "Batch email (hubspot)" at bounding box center [852, 352] width 721 height 14
click at [567, 425] on button "Save" at bounding box center [581, 426] width 63 height 29
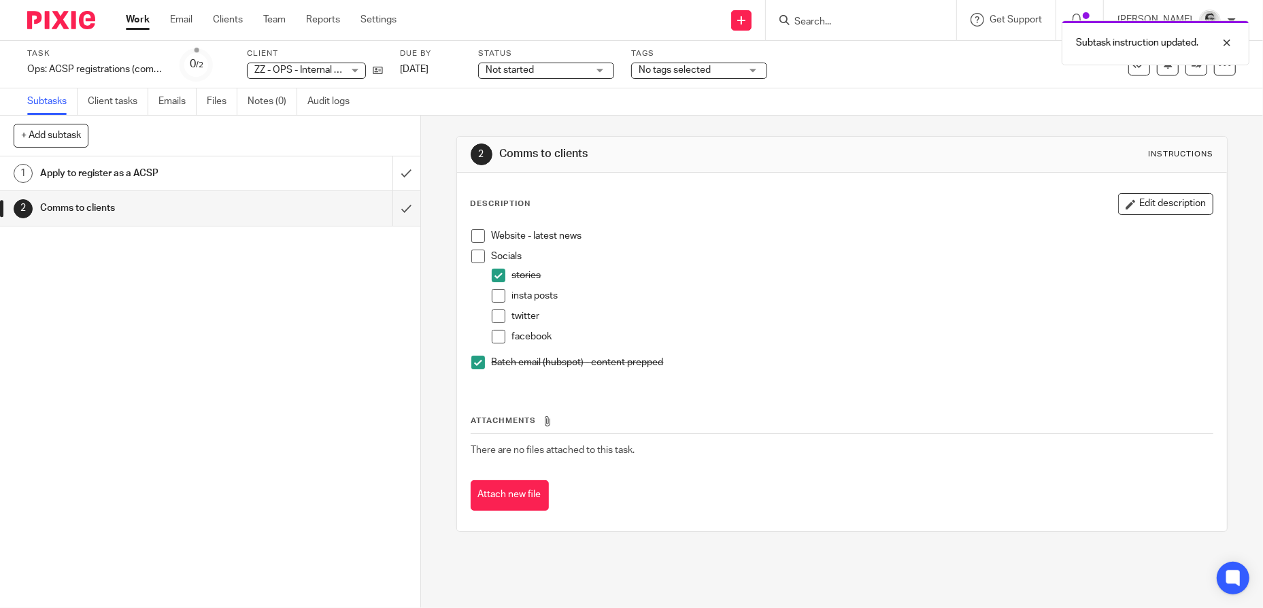
click at [326, 362] on div "1 Apply to register as a ACSP 2 Comms to clients" at bounding box center [210, 381] width 420 height 451
click at [150, 22] on ul "Work Email Clients Team Reports Settings" at bounding box center [271, 20] width 291 height 14
click at [137, 19] on link "Work" at bounding box center [138, 20] width 24 height 14
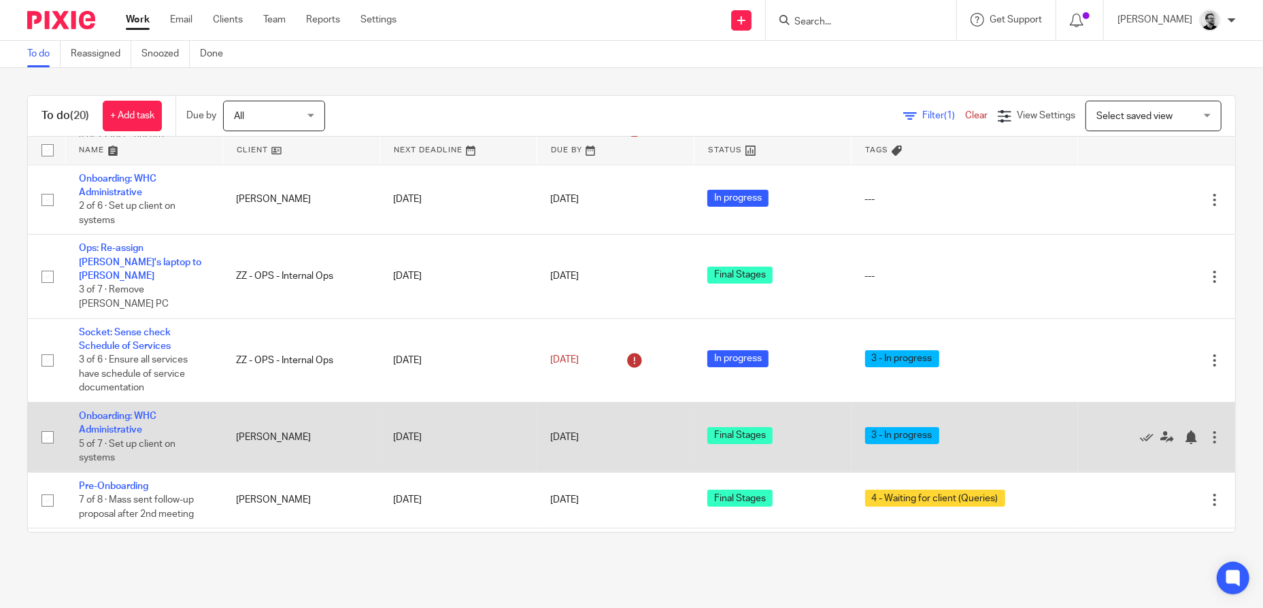
scroll to position [136, 0]
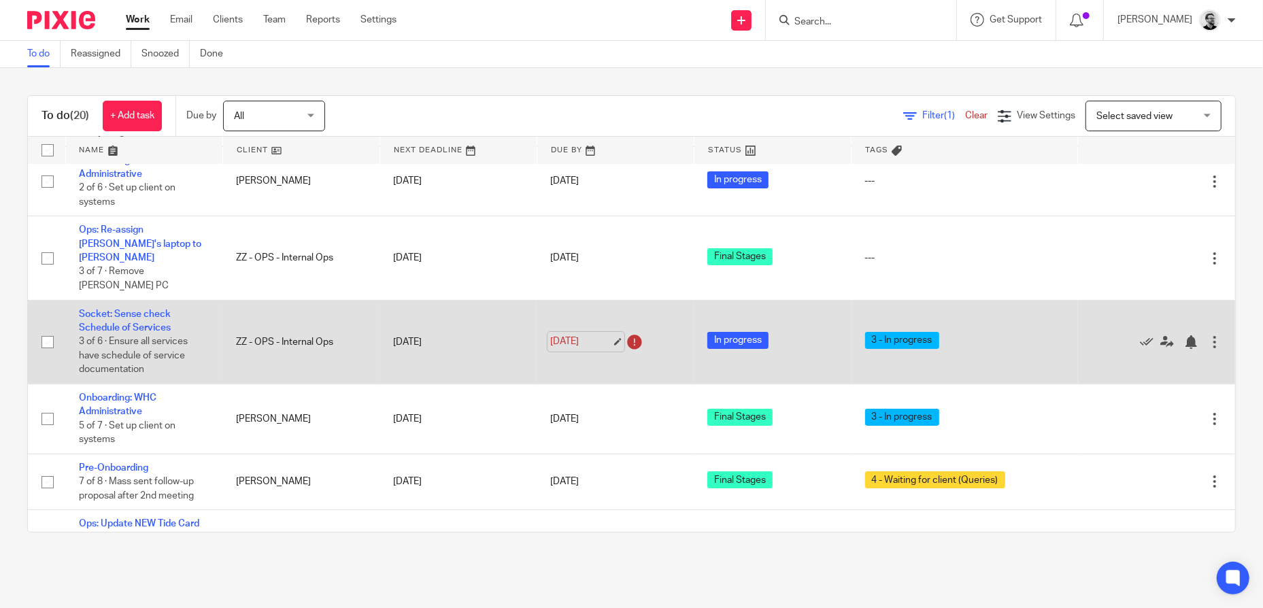
click at [574, 335] on link "[DATE]" at bounding box center [580, 342] width 61 height 14
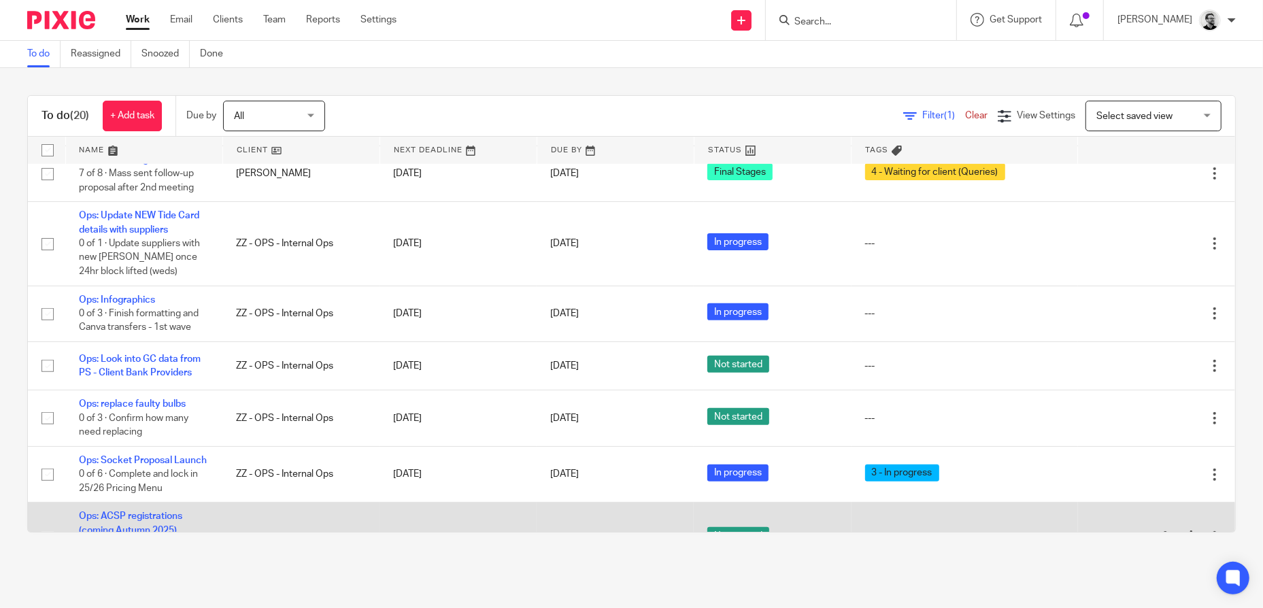
scroll to position [544, 0]
